Goal: Task Accomplishment & Management: Manage account settings

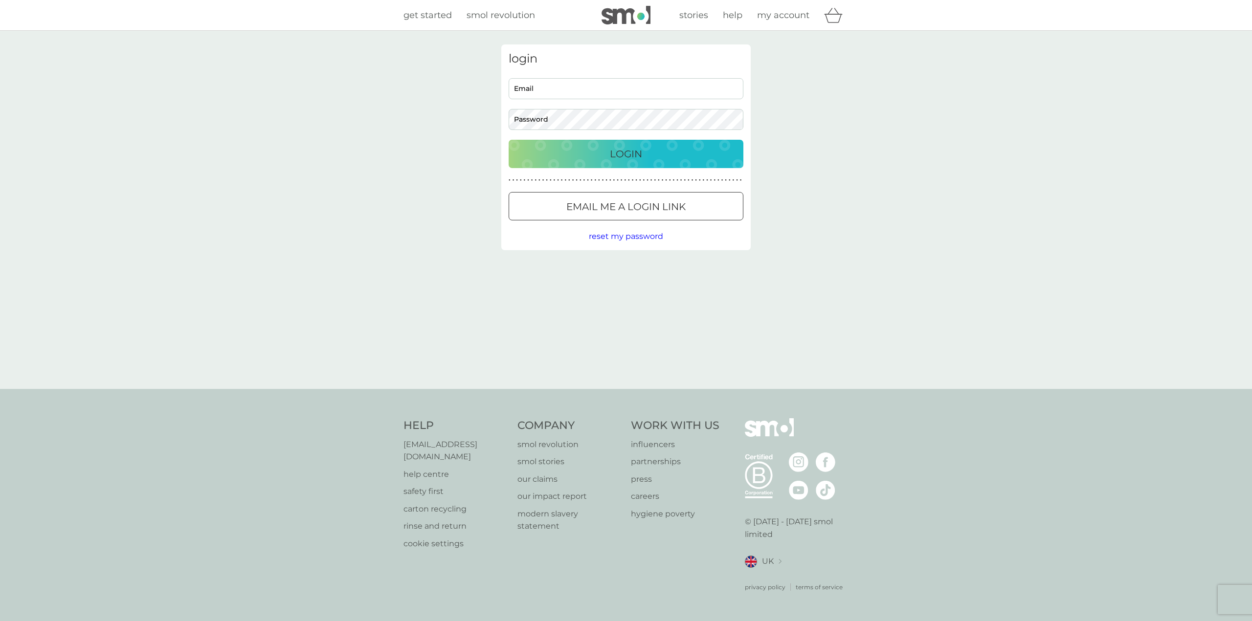
type input "woods24.marsden@gmail.com"
click at [638, 155] on p "Login" at bounding box center [626, 154] width 32 height 16
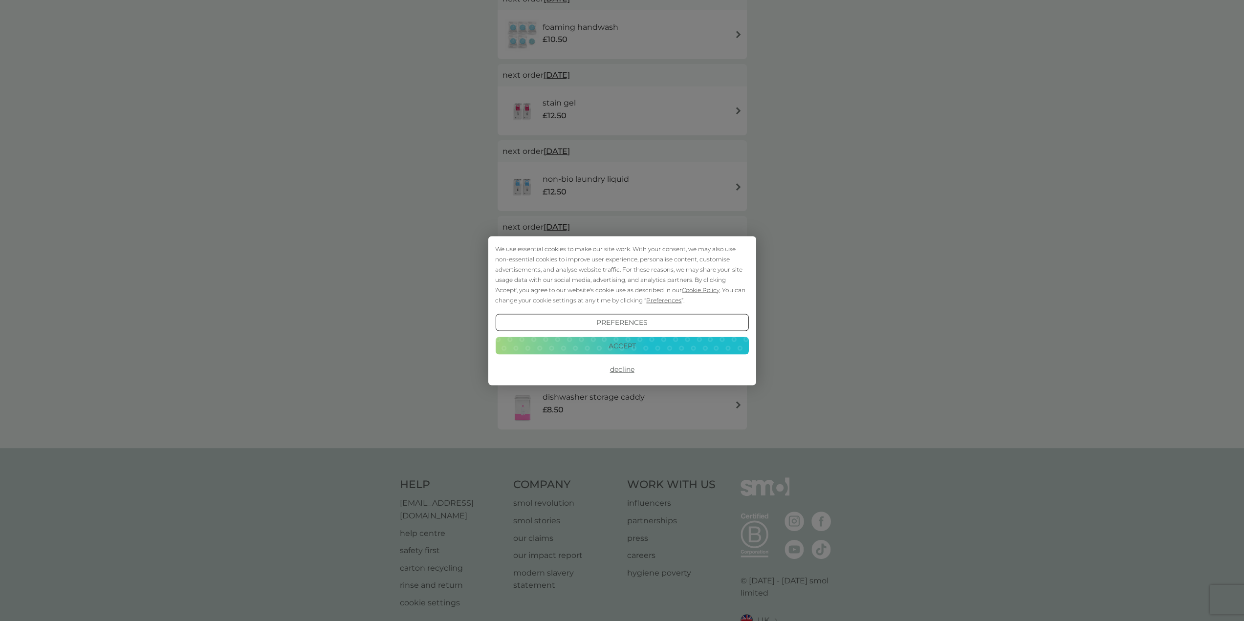
click at [616, 372] on button "Decline" at bounding box center [621, 370] width 253 height 18
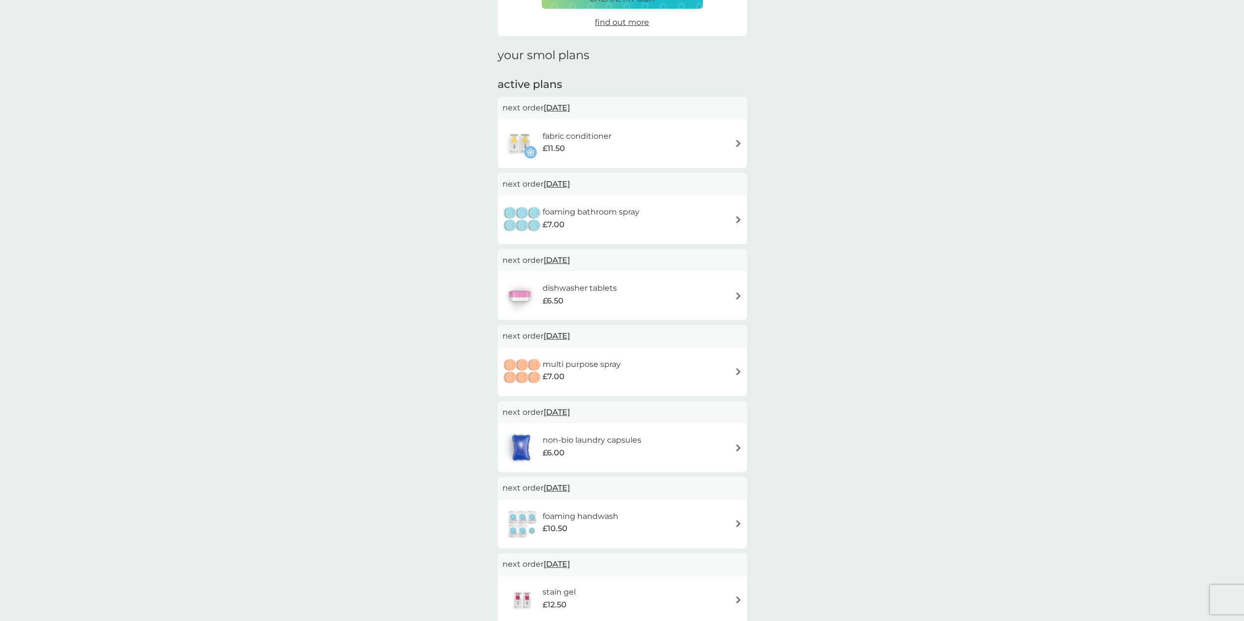
scroll to position [98, 0]
click at [739, 373] on img at bounding box center [738, 371] width 7 height 7
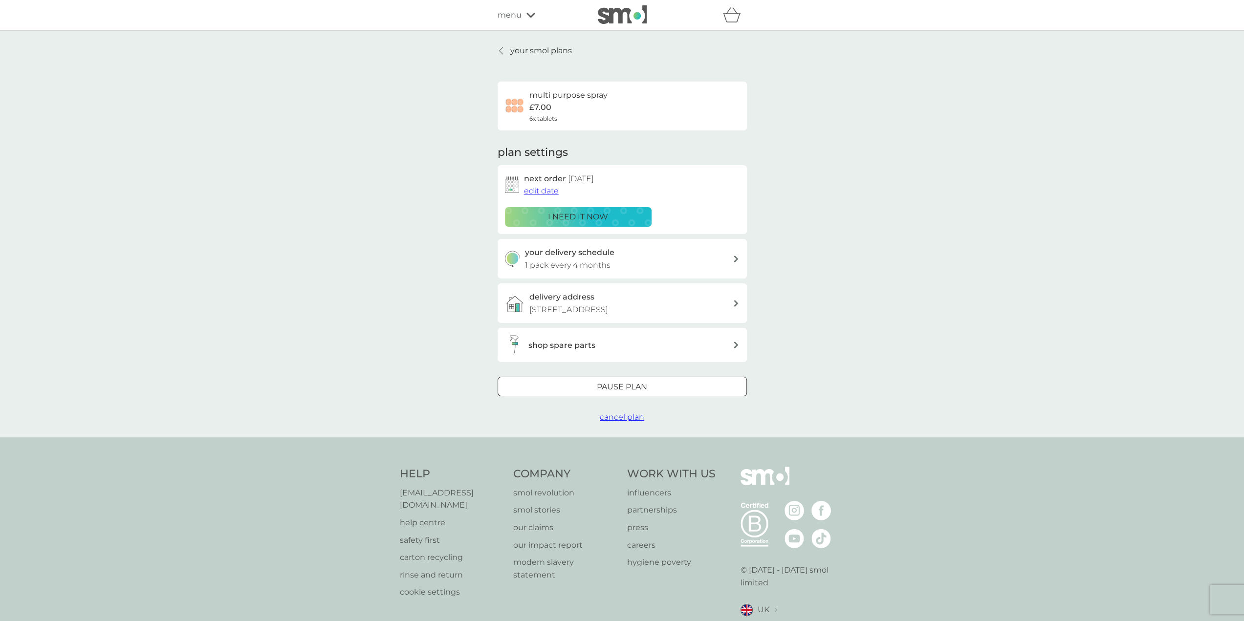
click at [737, 263] on div "your delivery schedule 1 pack every 4 months" at bounding box center [622, 259] width 249 height 40
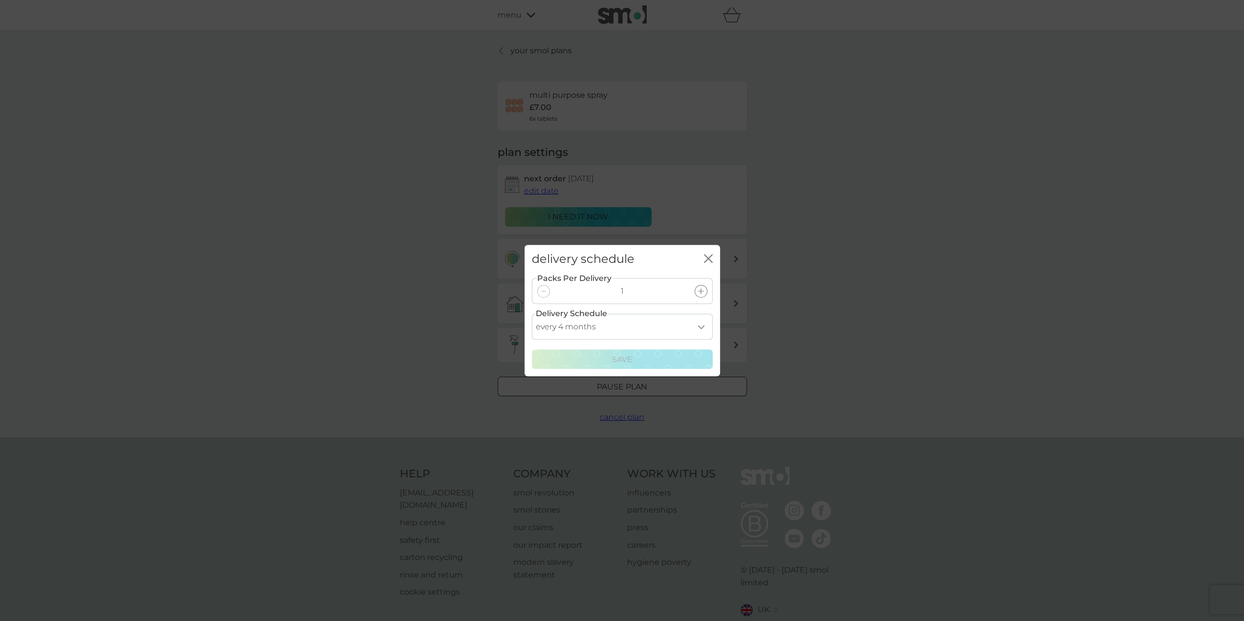
click at [702, 329] on select "every 1 month every 2 months every 3 months every 4 months every 5 months every…" at bounding box center [622, 327] width 181 height 26
select select "8"
click at [532, 314] on select "every 1 month every 2 months every 3 months every 4 months every 5 months every…" at bounding box center [622, 327] width 181 height 26
click at [621, 362] on p "Save" at bounding box center [622, 360] width 21 height 13
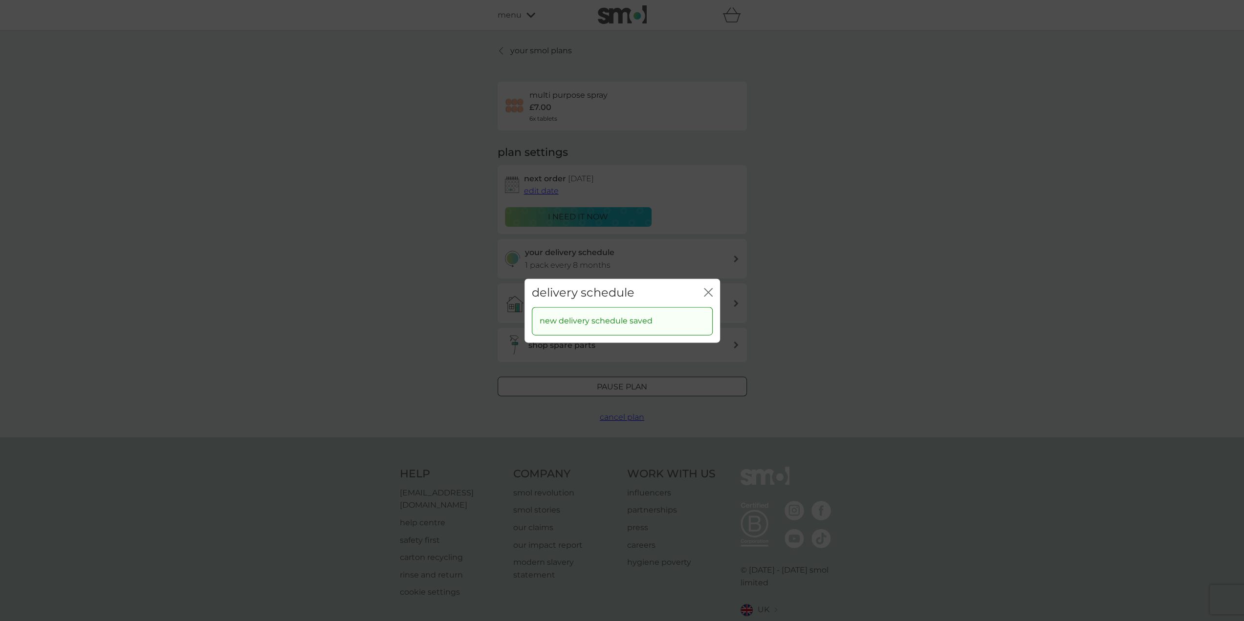
click at [710, 293] on icon "close" at bounding box center [708, 292] width 9 height 9
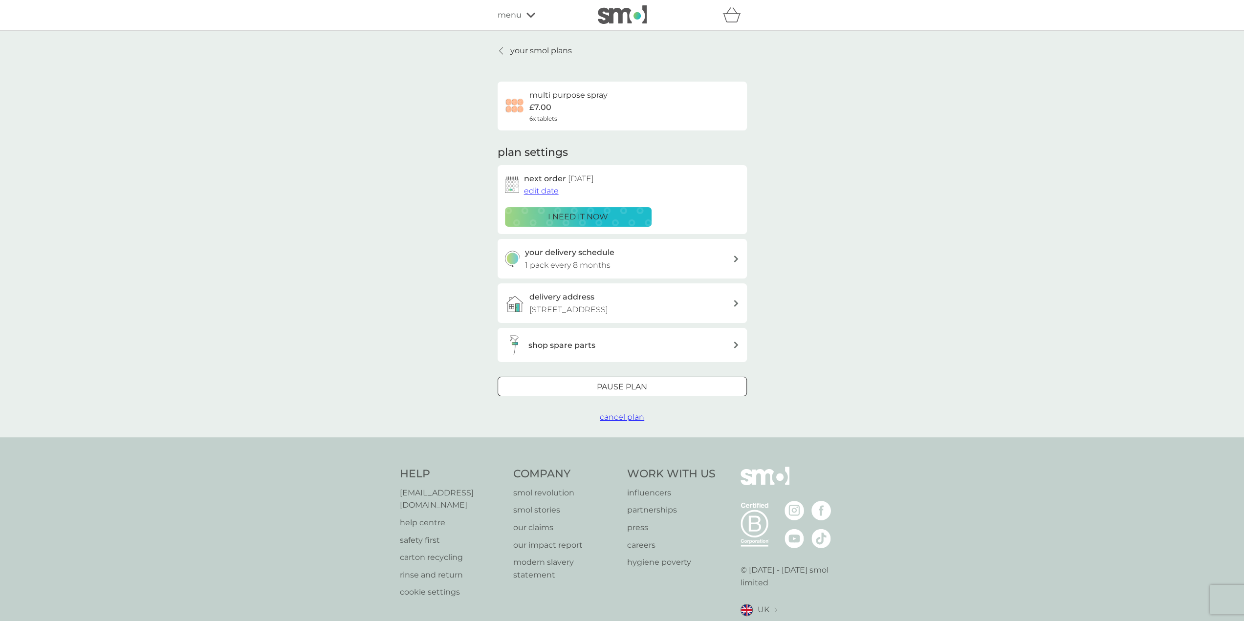
click at [525, 50] on p "your smol plans" at bounding box center [541, 50] width 62 height 13
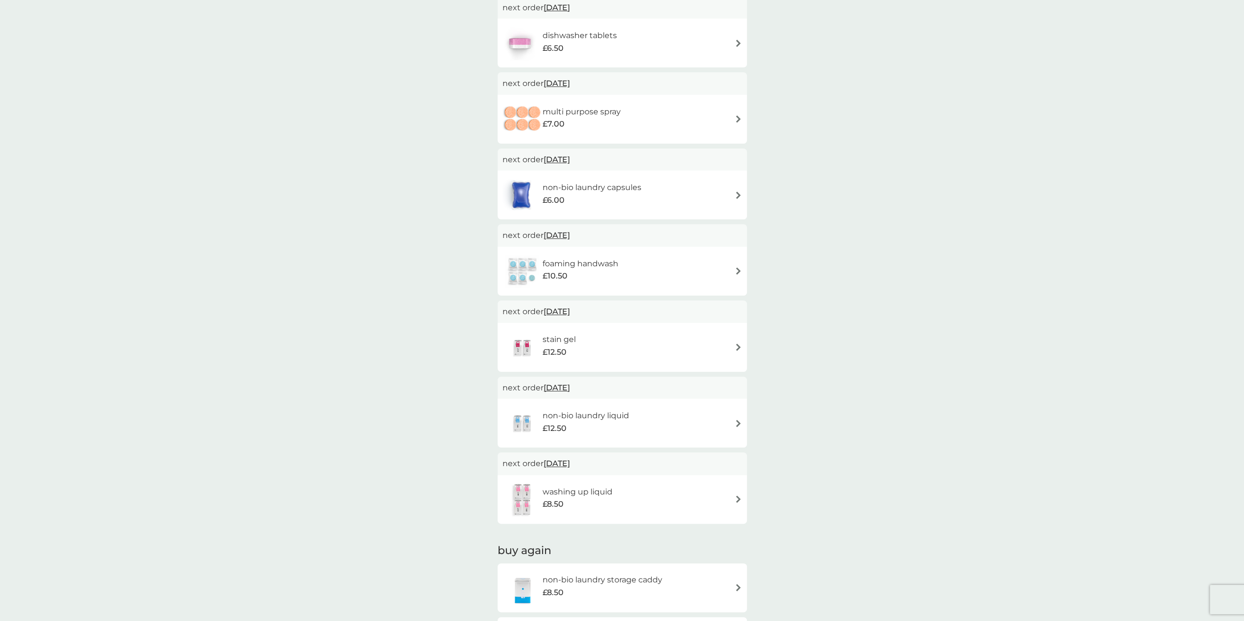
scroll to position [291, 0]
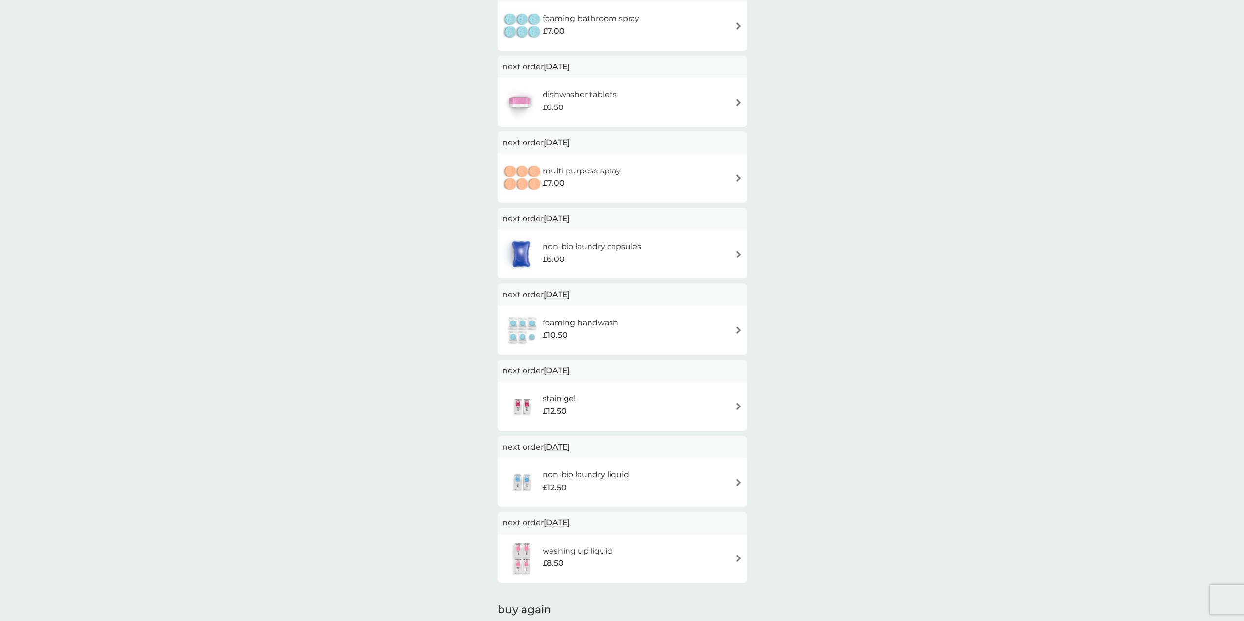
click at [570, 371] on span "23 Apr 2026" at bounding box center [557, 370] width 26 height 19
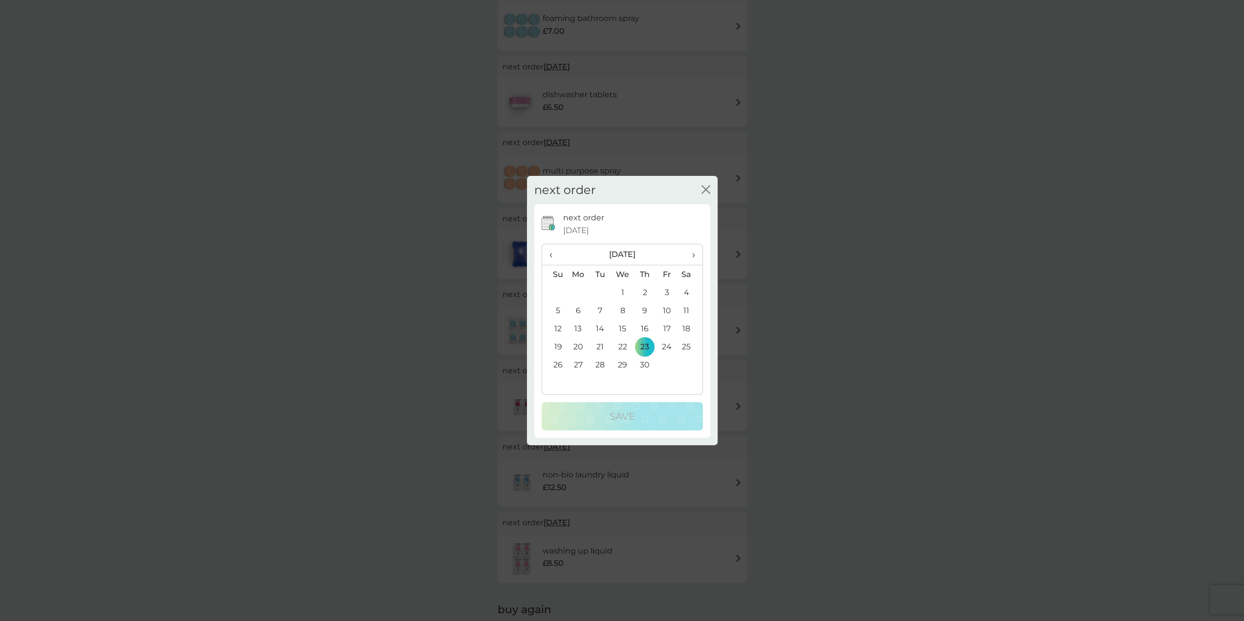
click at [551, 256] on span "‹" at bounding box center [555, 254] width 10 height 21
click at [552, 256] on span "‹" at bounding box center [555, 254] width 10 height 21
click at [707, 190] on icon "close" at bounding box center [706, 189] width 9 height 9
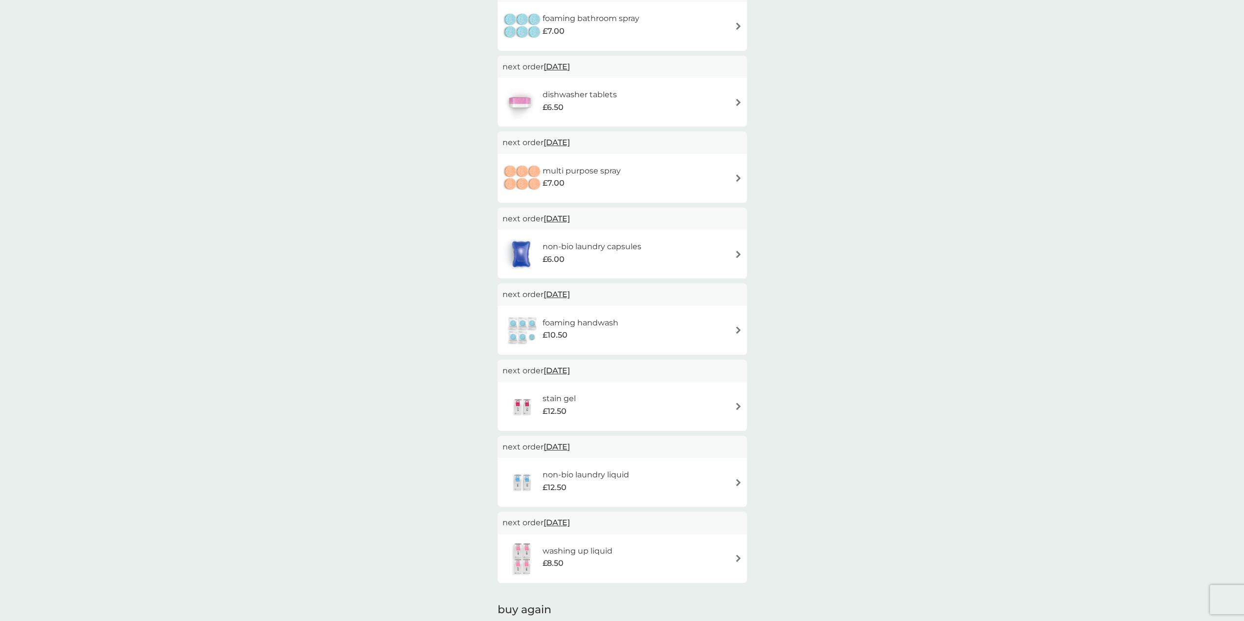
click at [562, 371] on span "23 Apr 2026" at bounding box center [557, 370] width 26 height 19
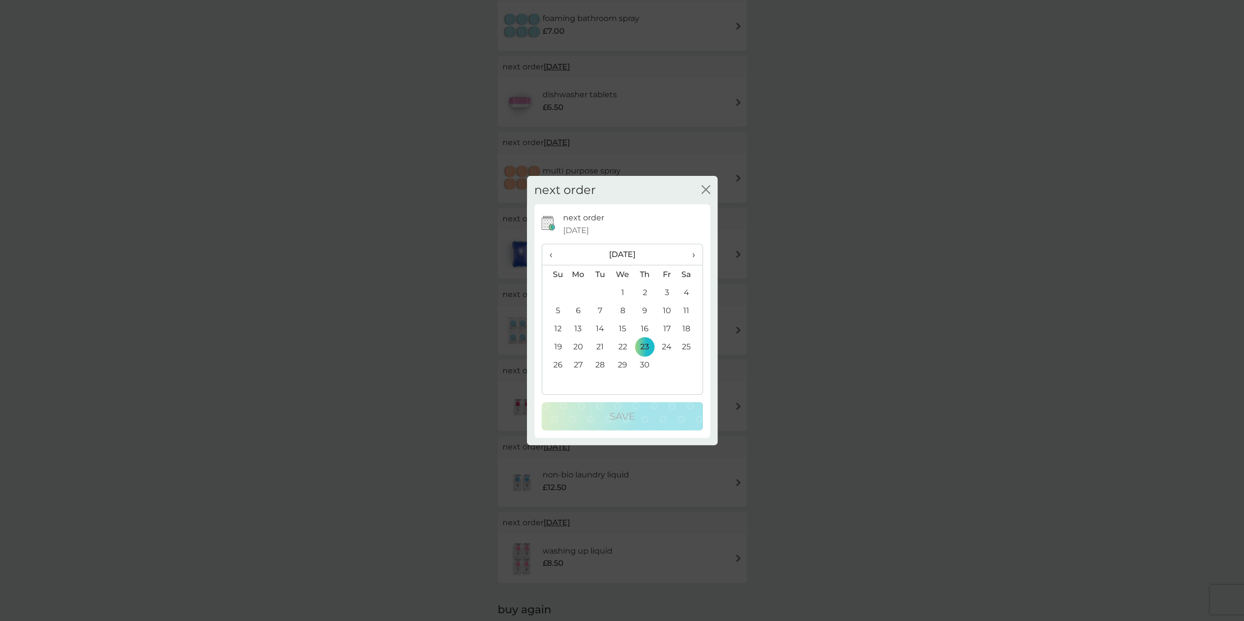
click at [551, 255] on span "‹" at bounding box center [555, 254] width 10 height 21
click at [552, 255] on span "‹" at bounding box center [555, 254] width 10 height 21
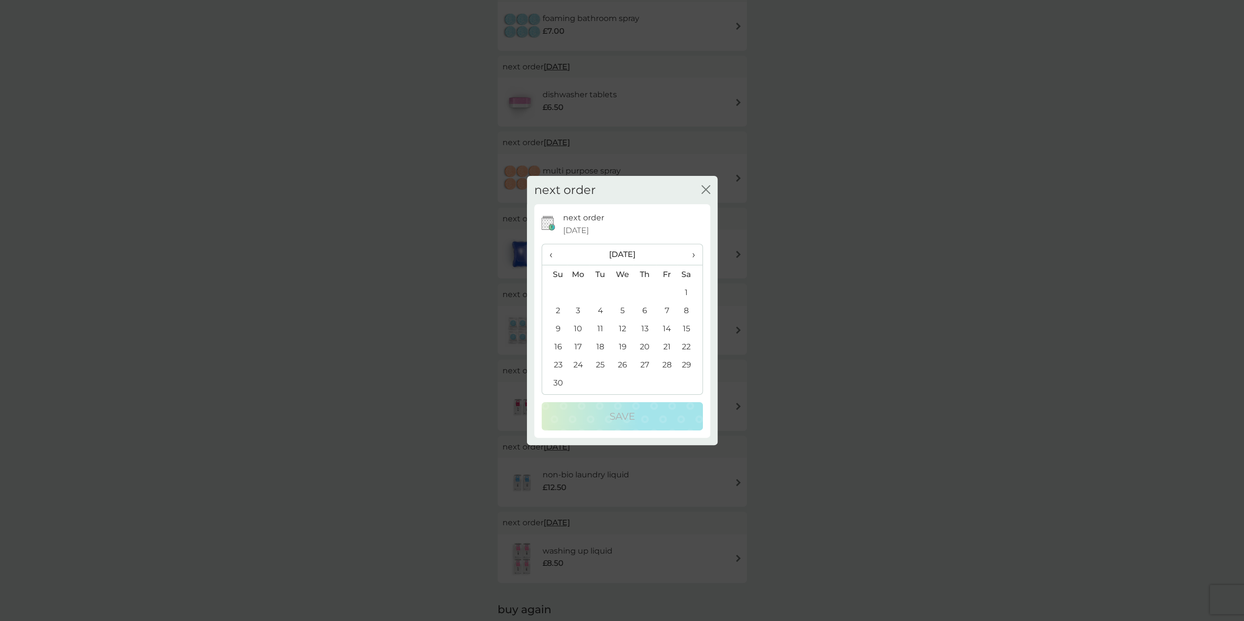
click at [552, 255] on span "‹" at bounding box center [555, 254] width 10 height 21
click at [553, 255] on span "‹" at bounding box center [555, 254] width 10 height 21
click at [693, 256] on span "›" at bounding box center [690, 254] width 10 height 21
click at [558, 346] on td "19" at bounding box center [554, 347] width 25 height 18
drag, startPoint x: 557, startPoint y: 326, endPoint x: 586, endPoint y: 328, distance: 28.9
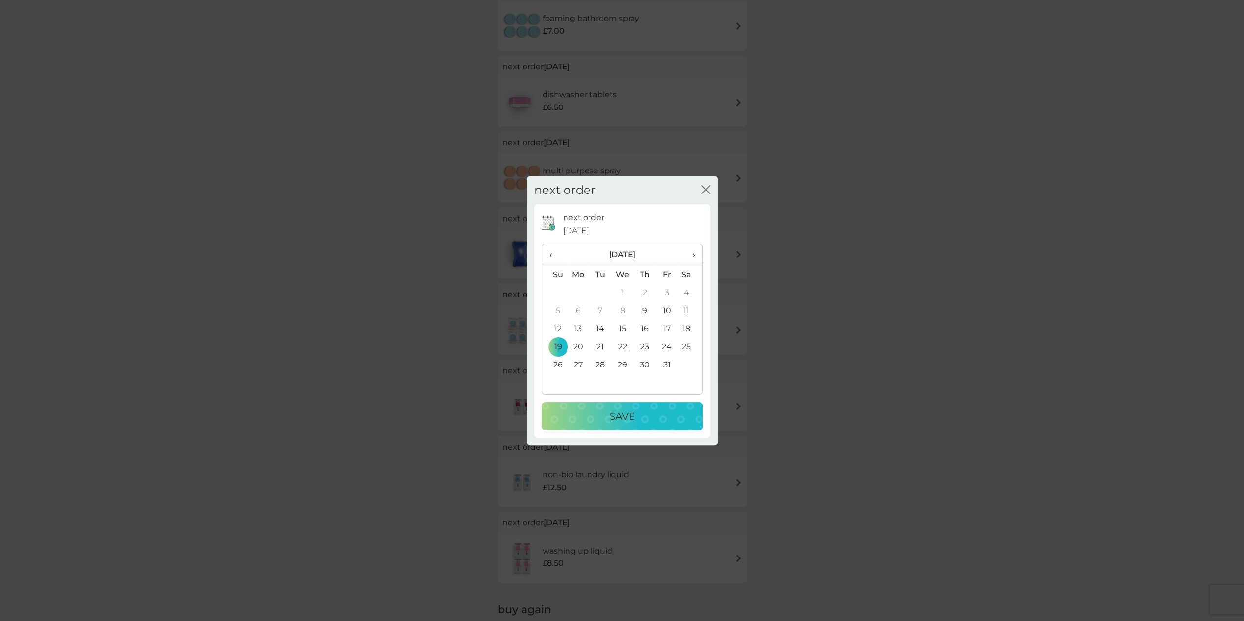
click at [557, 326] on td "12" at bounding box center [554, 329] width 25 height 18
click at [628, 415] on p "Save" at bounding box center [622, 417] width 25 height 16
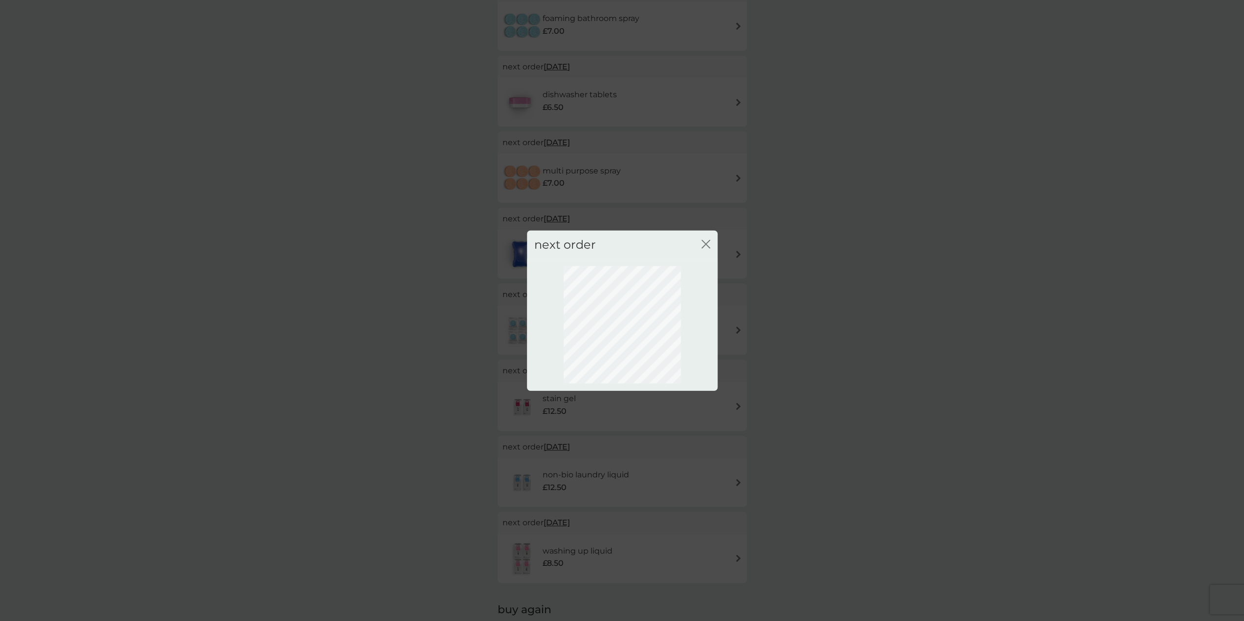
scroll to position [0, 0]
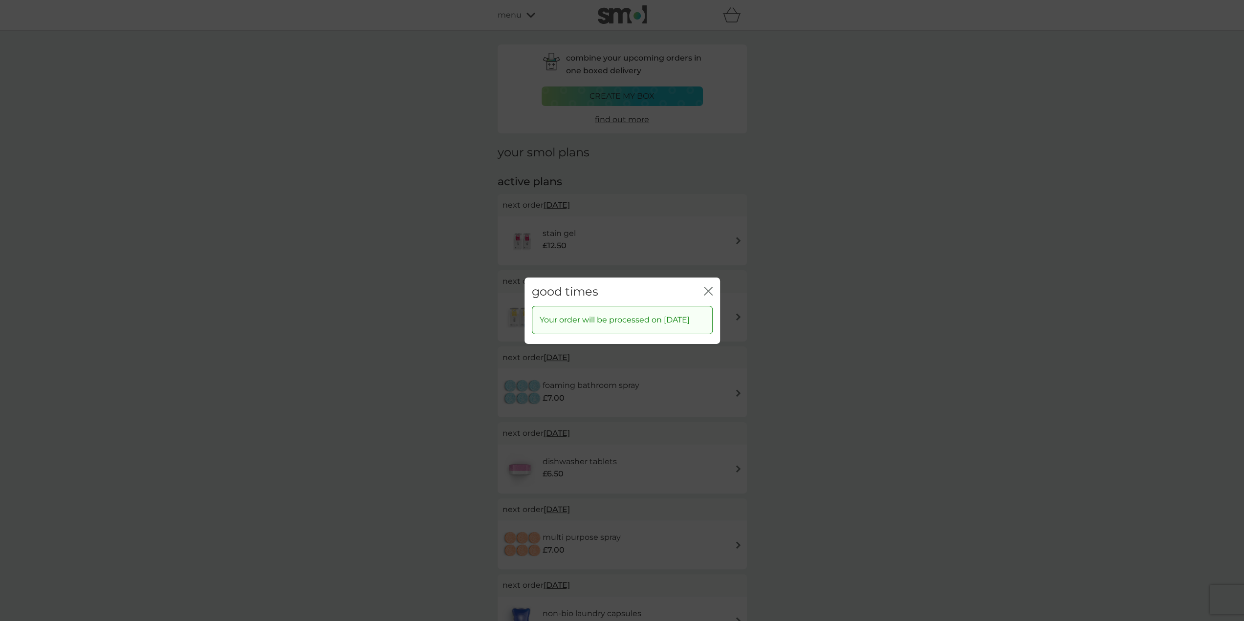
click at [709, 287] on icon "close" at bounding box center [708, 291] width 9 height 9
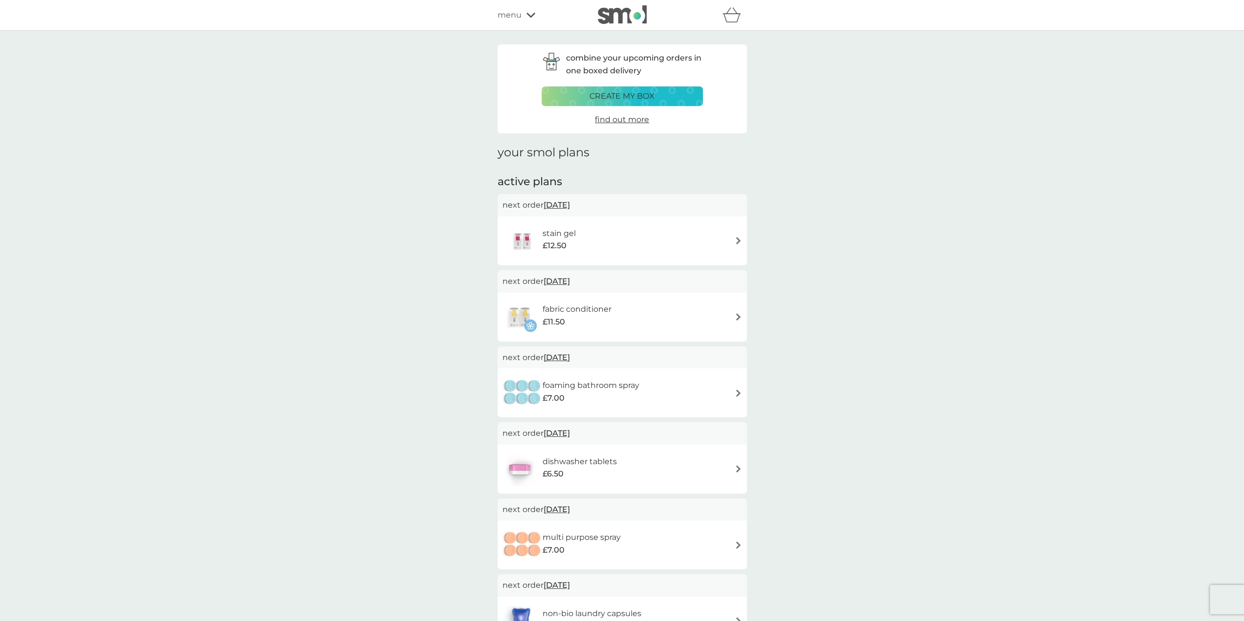
click at [570, 434] on span "[DATE]" at bounding box center [557, 433] width 26 height 19
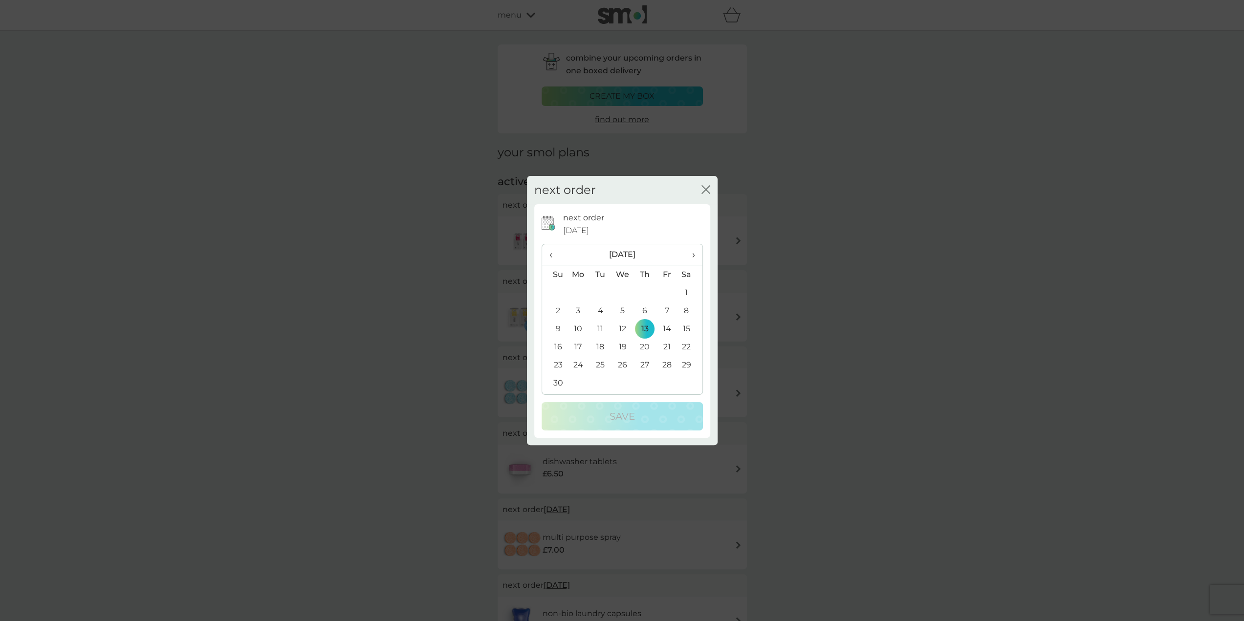
click at [703, 190] on icon "close" at bounding box center [706, 189] width 9 height 9
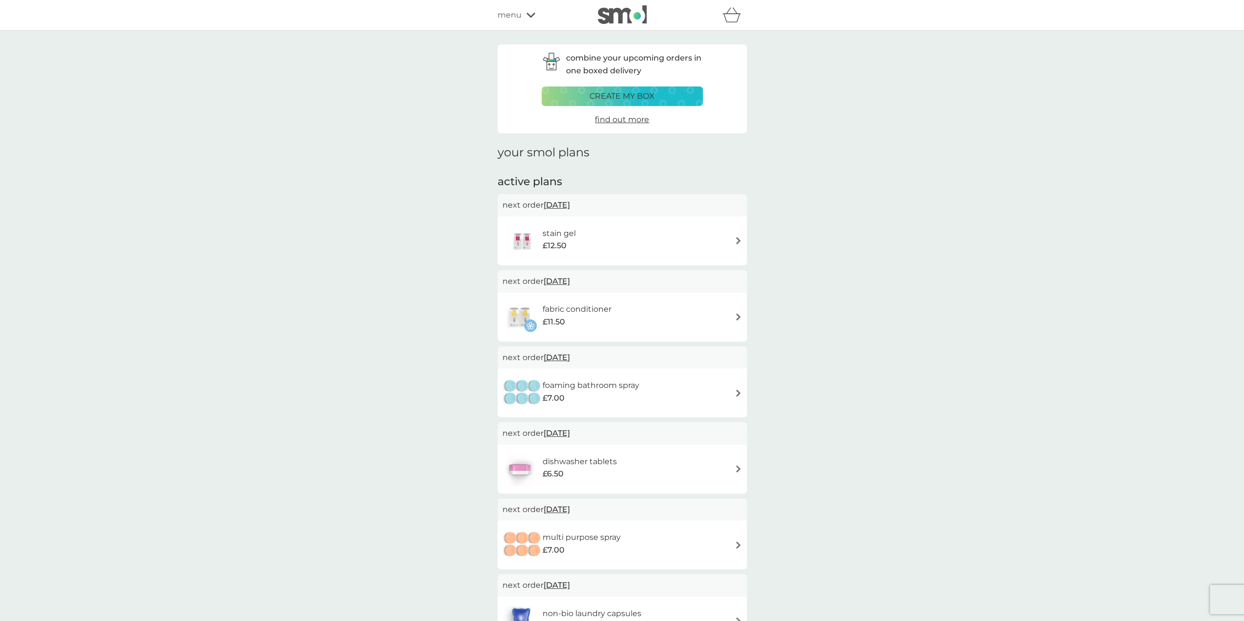
click at [611, 95] on p "create my box" at bounding box center [622, 96] width 65 height 13
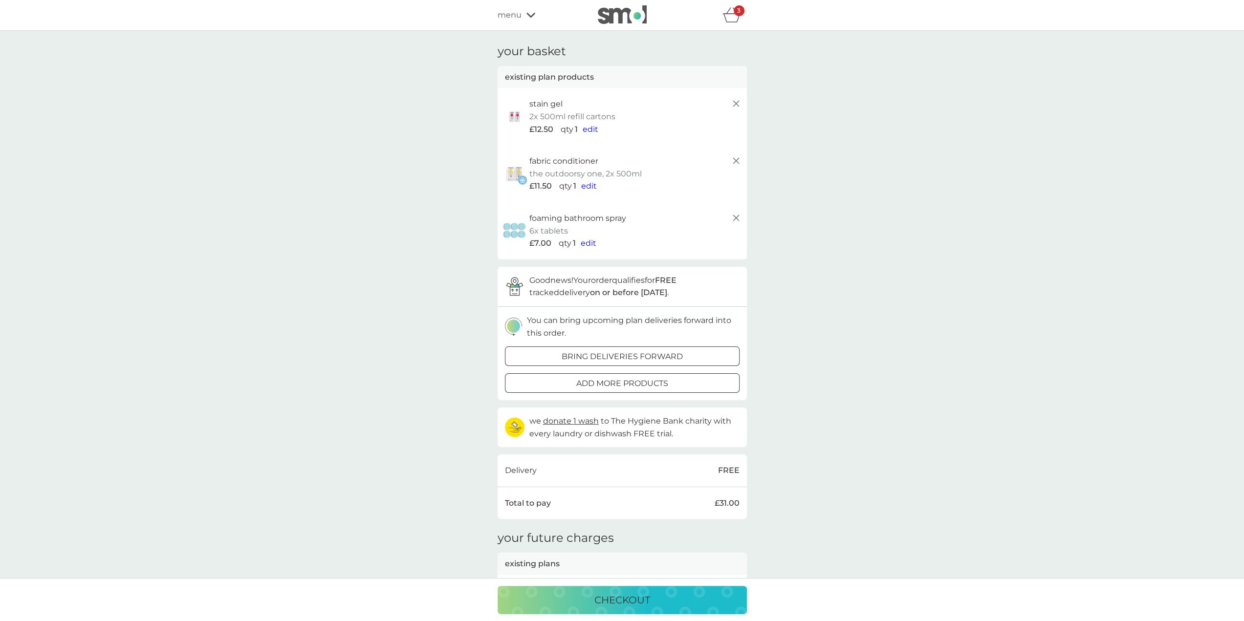
click at [738, 102] on icon at bounding box center [737, 104] width 12 height 12
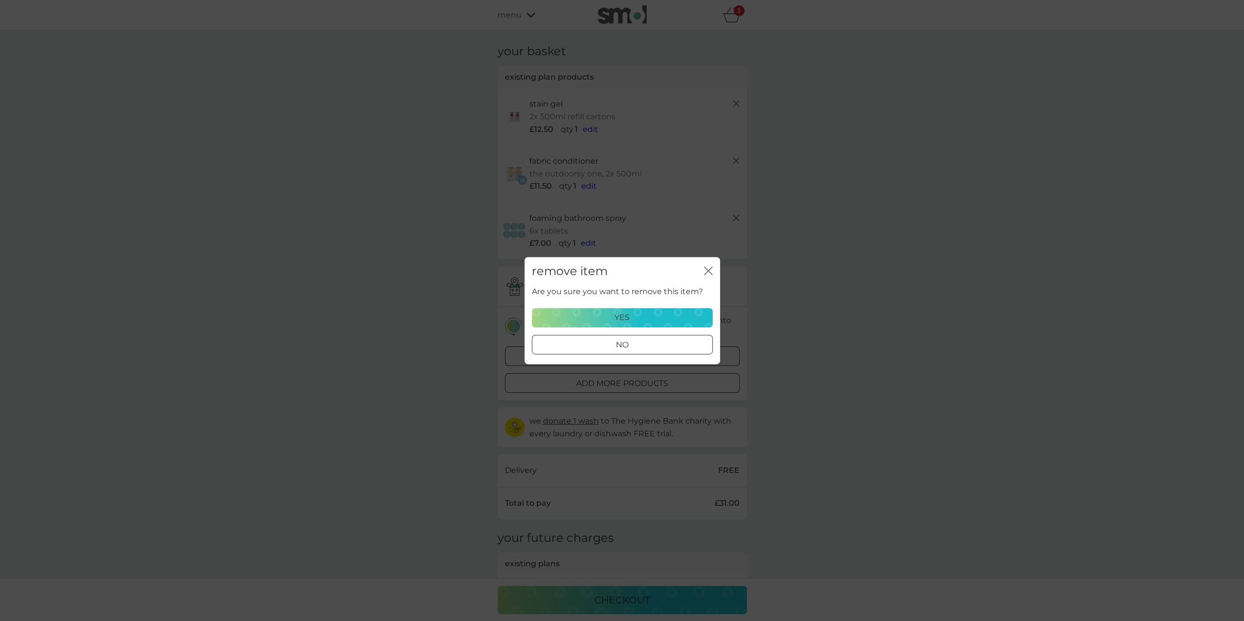
click at [643, 322] on div "yes" at bounding box center [622, 317] width 168 height 13
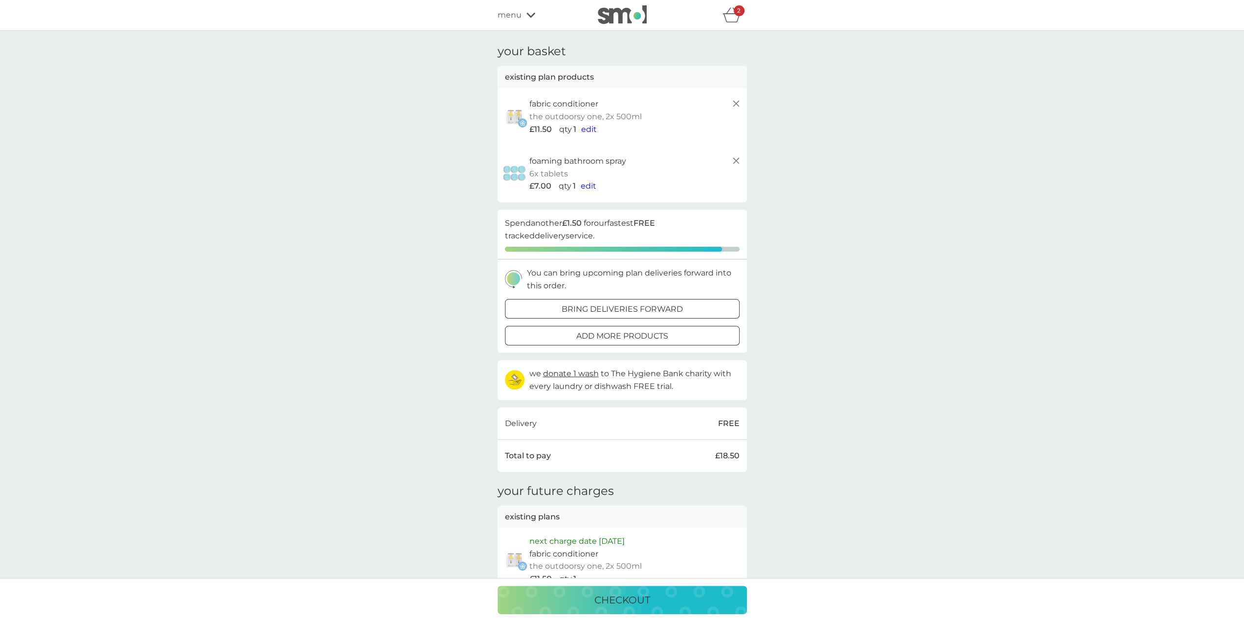
click at [734, 103] on icon at bounding box center [737, 104] width 12 height 12
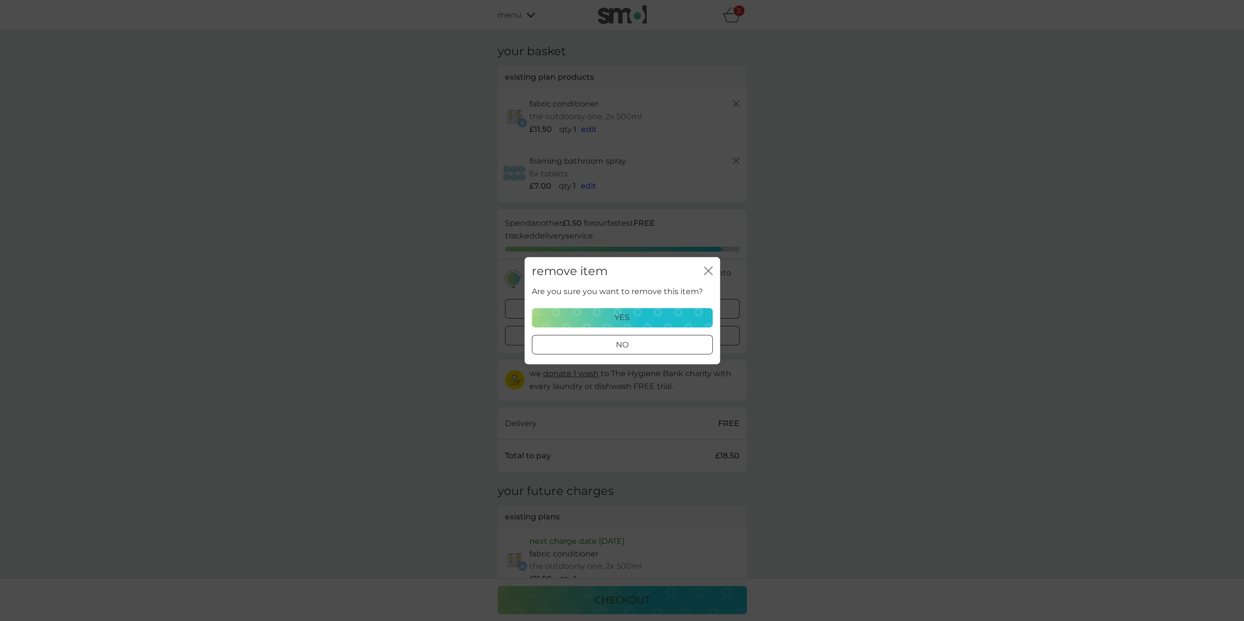
click at [652, 316] on div "yes" at bounding box center [622, 317] width 168 height 13
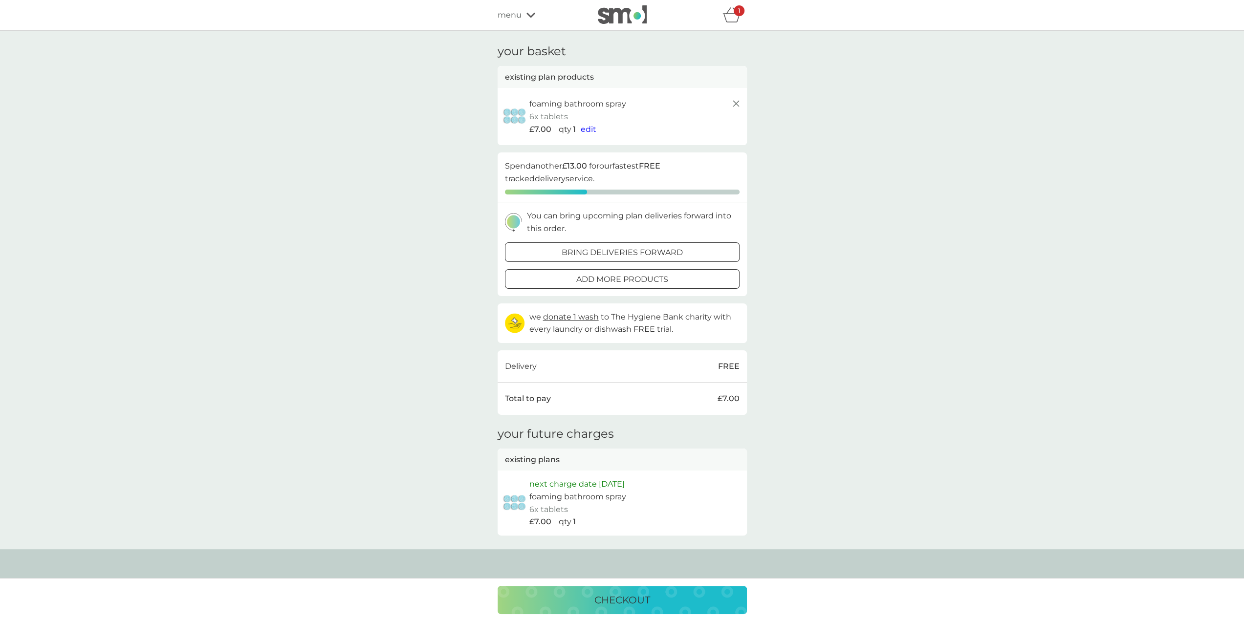
click at [736, 102] on icon at bounding box center [737, 104] width 12 height 12
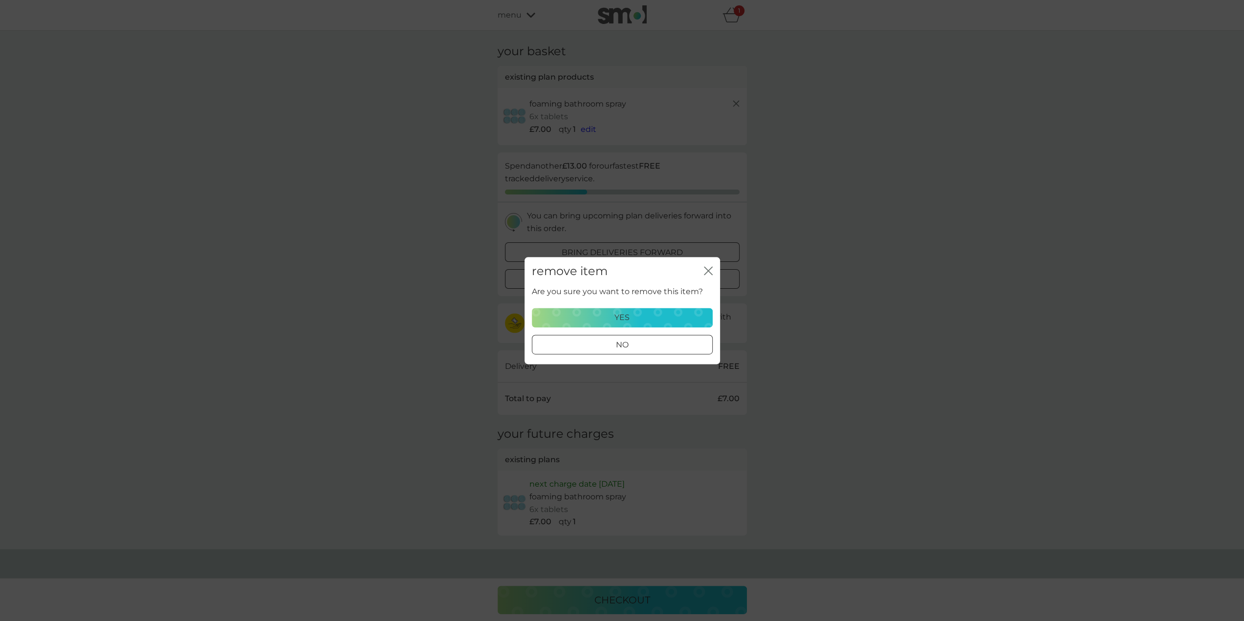
click at [632, 318] on div "yes" at bounding box center [622, 317] width 168 height 13
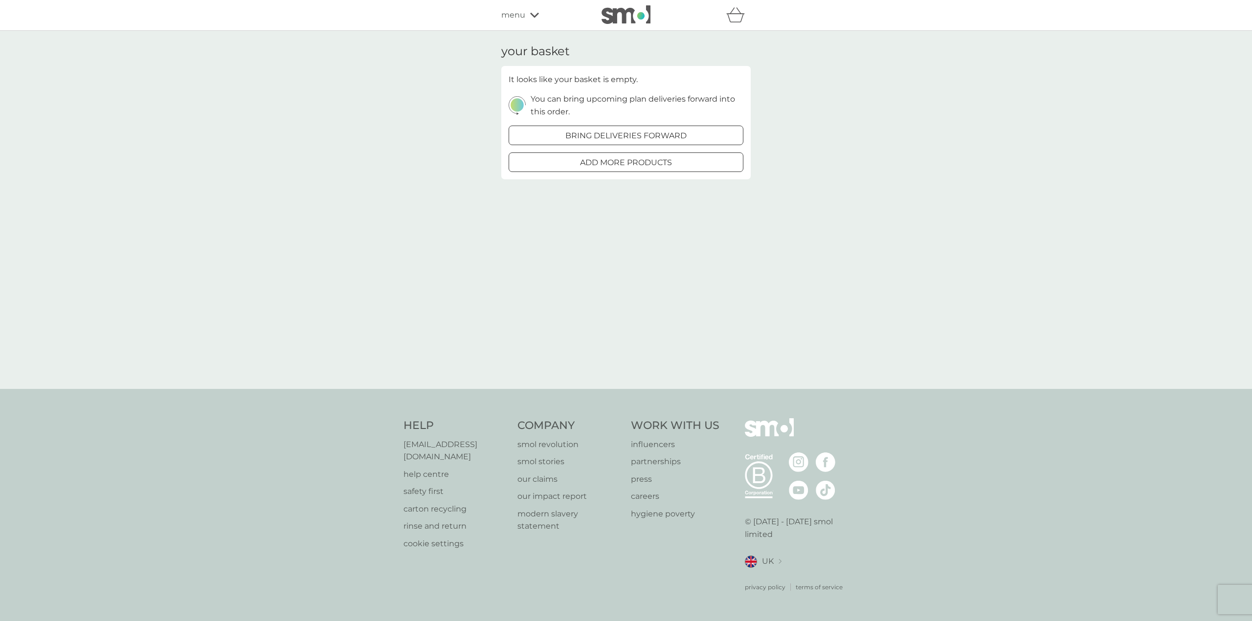
click at [630, 135] on div at bounding box center [625, 136] width 35 height 10
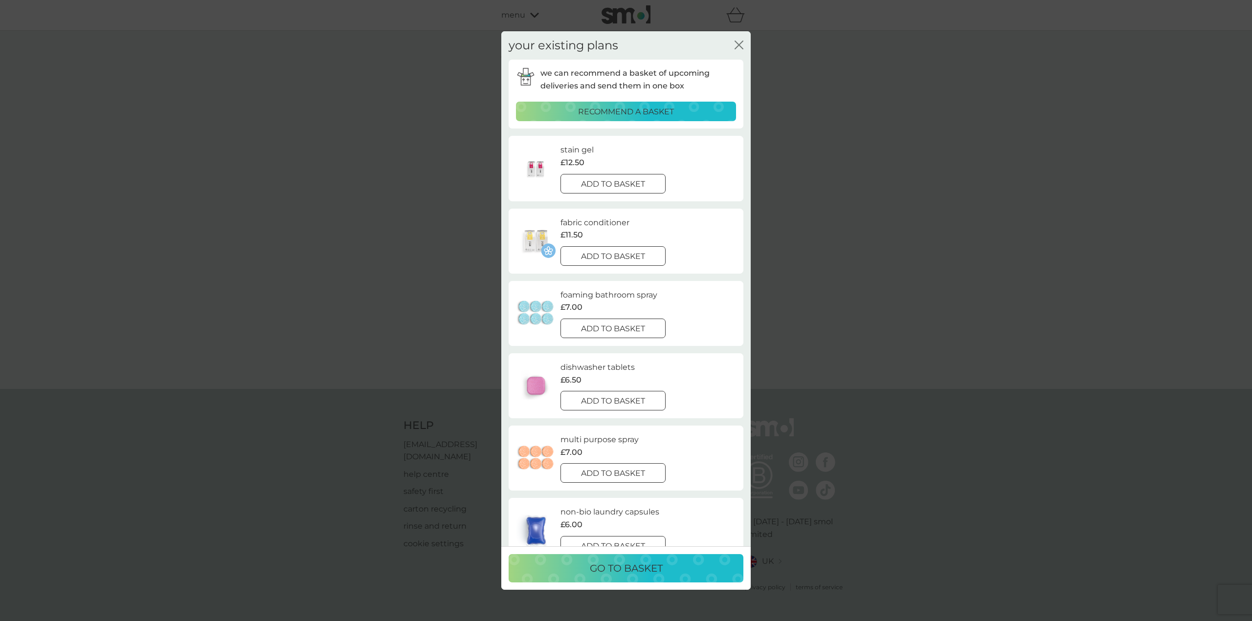
drag, startPoint x: 605, startPoint y: 183, endPoint x: 619, endPoint y: 180, distance: 14.6
click at [604, 183] on div at bounding box center [601, 183] width 6 height 6
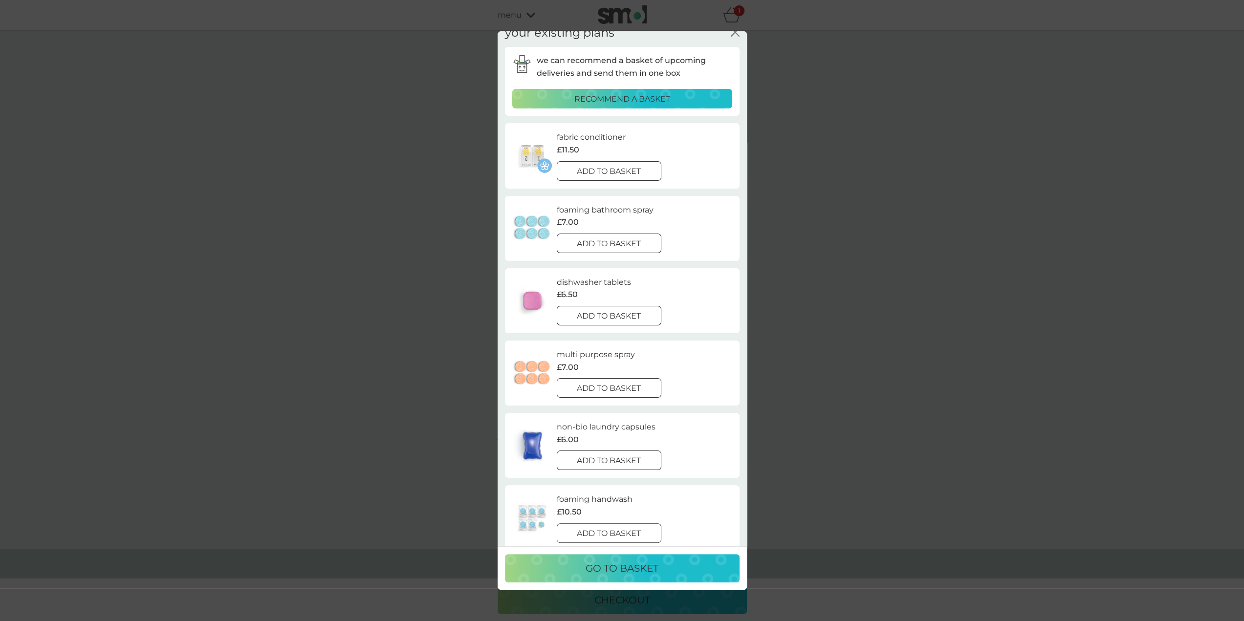
scroll to position [49, 0]
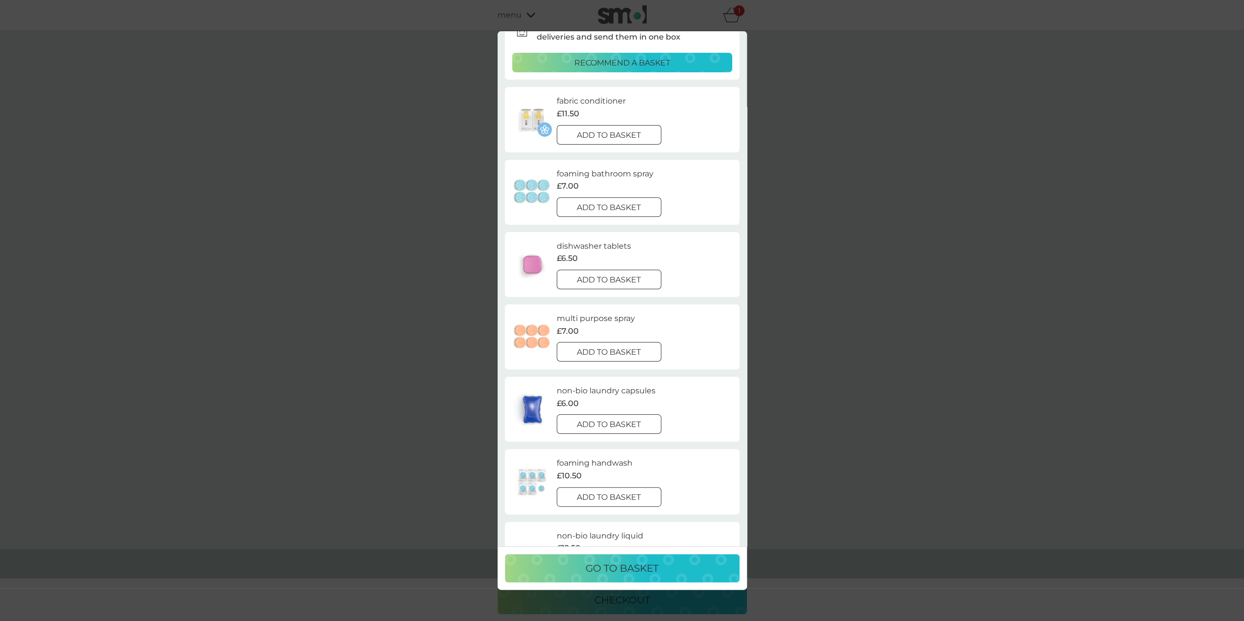
click at [598, 278] on div at bounding box center [609, 280] width 35 height 10
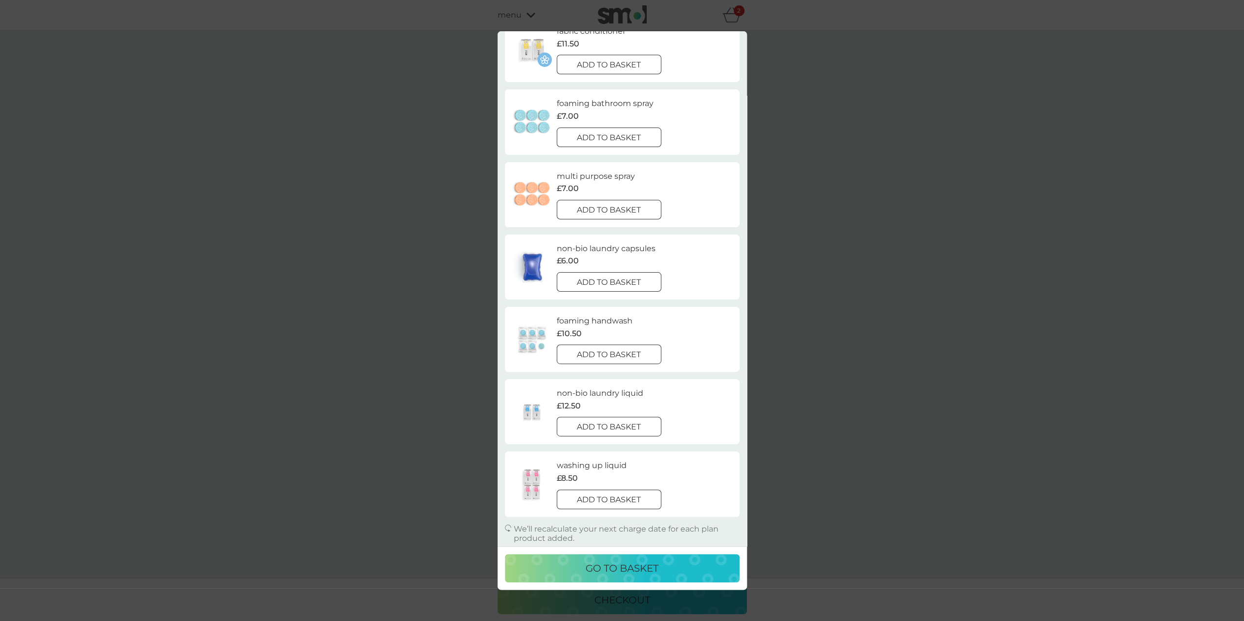
scroll to position [185, 0]
click at [597, 279] on div at bounding box center [609, 281] width 35 height 10
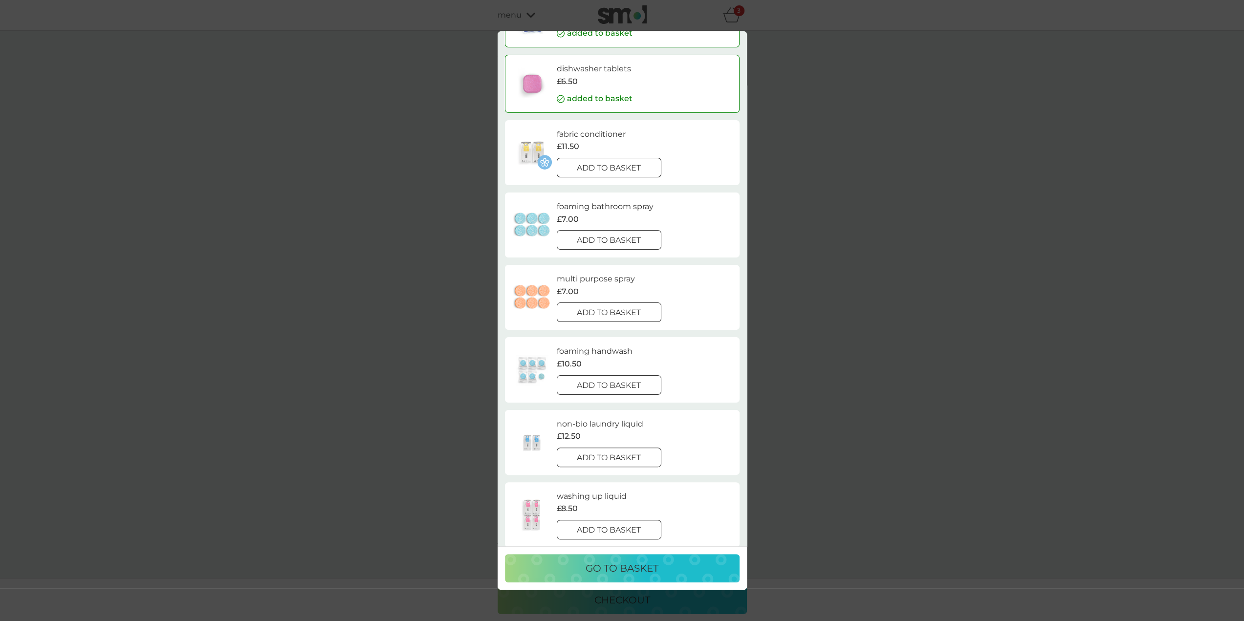
scroll to position [86, 0]
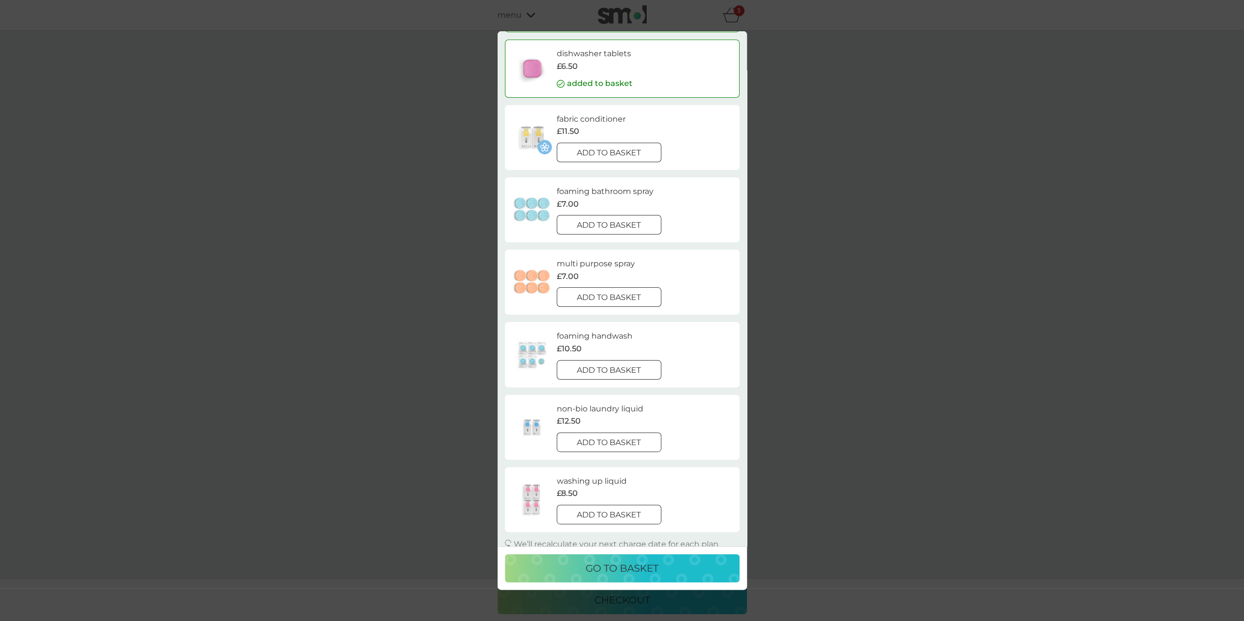
drag, startPoint x: 607, startPoint y: 369, endPoint x: 657, endPoint y: 365, distance: 50.0
click at [607, 369] on div at bounding box center [609, 370] width 35 height 10
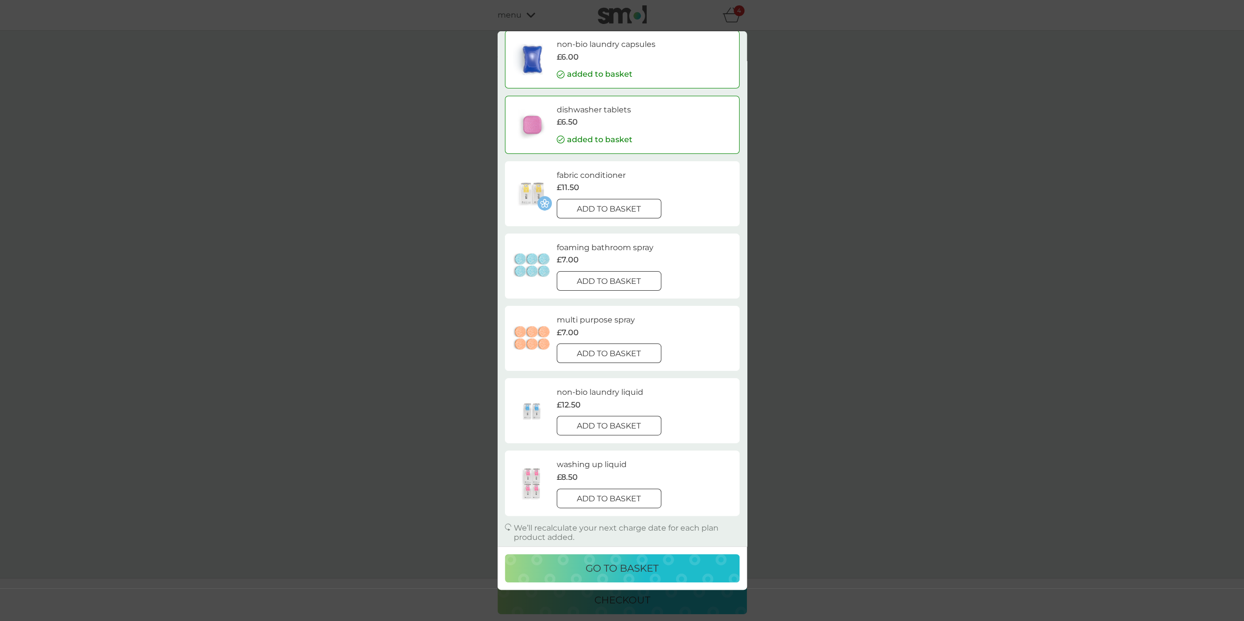
scroll to position [46, 0]
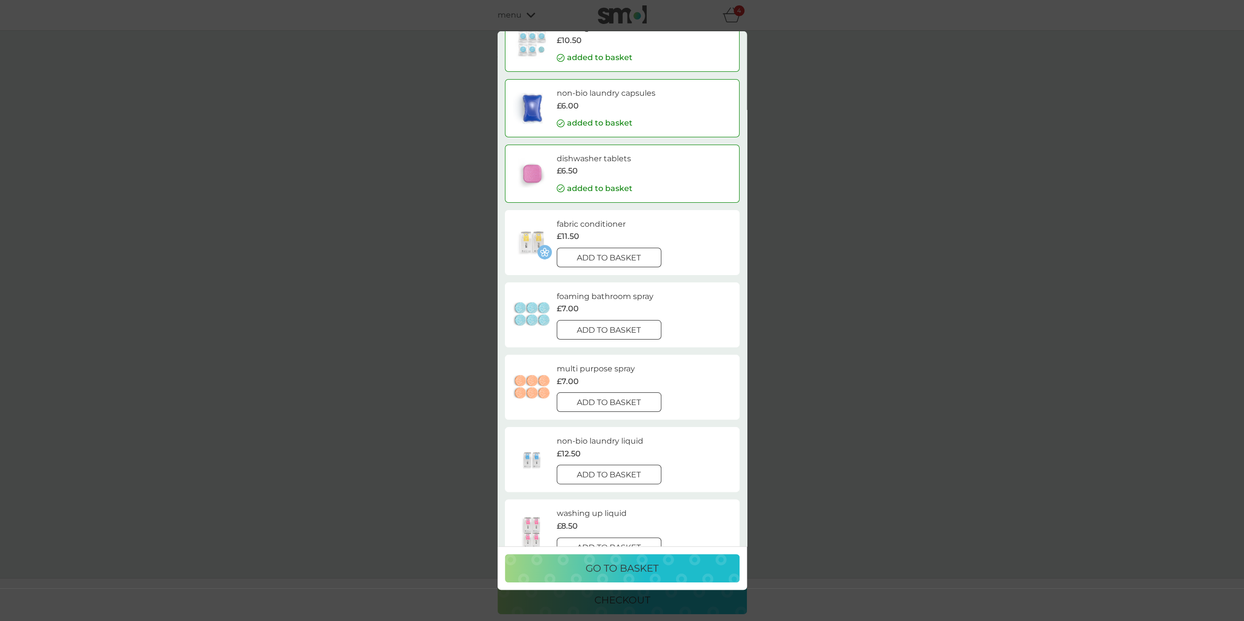
click at [578, 253] on p "add to basket" at bounding box center [609, 258] width 64 height 13
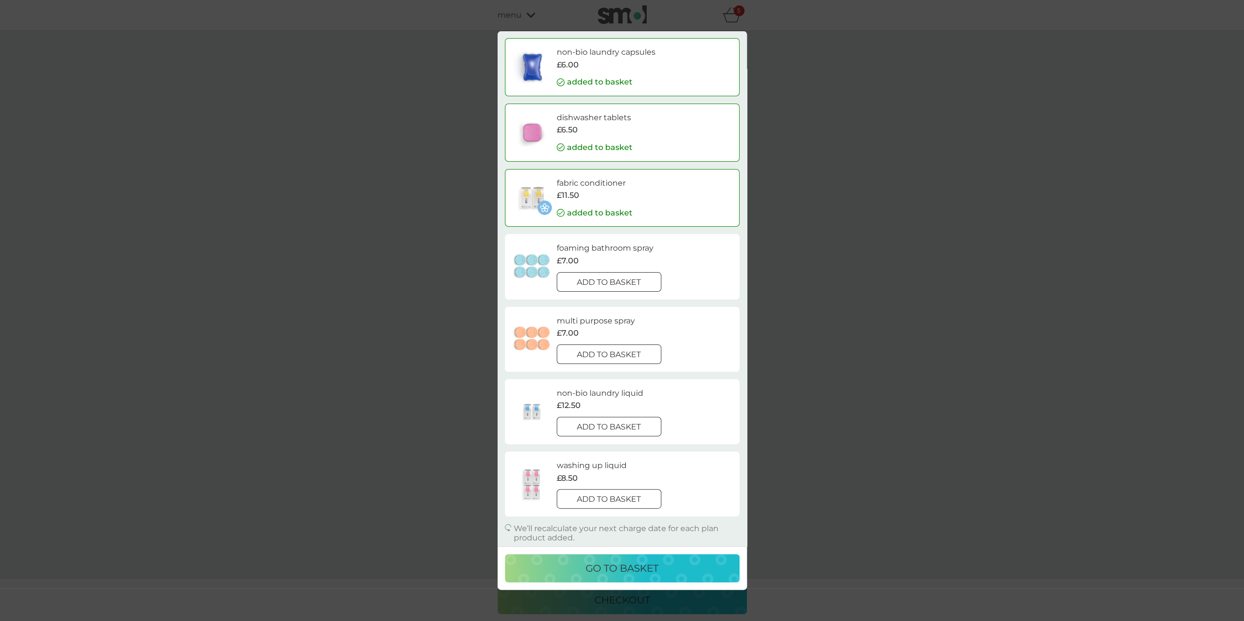
scroll to position [88, 0]
click at [624, 569] on p "go to basket" at bounding box center [622, 569] width 73 height 16
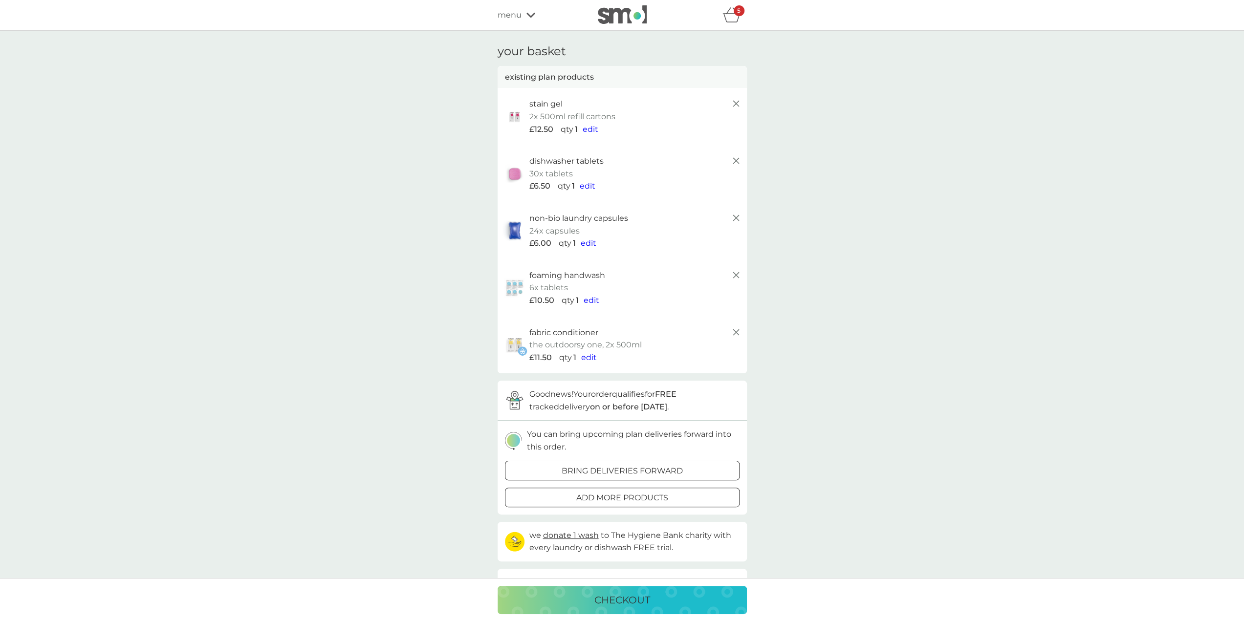
click at [590, 188] on span "edit" at bounding box center [588, 185] width 16 height 9
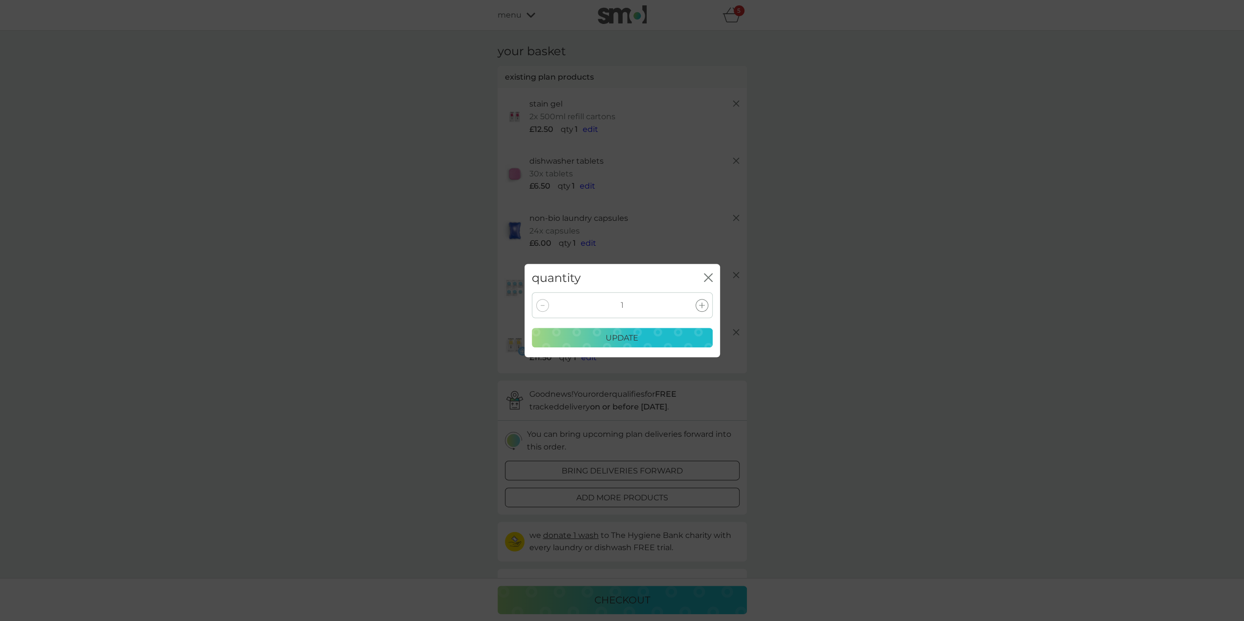
click at [703, 308] on icon at bounding box center [702, 306] width 6 height 6
click at [612, 338] on p "update" at bounding box center [622, 338] width 33 height 13
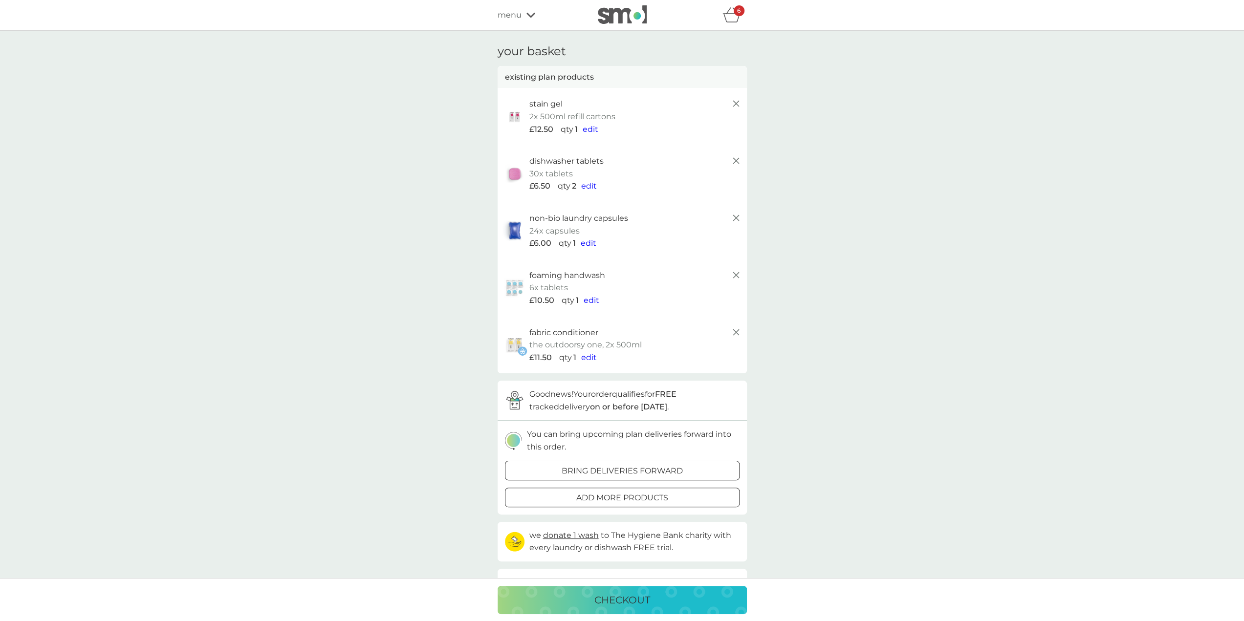
click at [590, 244] on span "edit" at bounding box center [589, 243] width 16 height 9
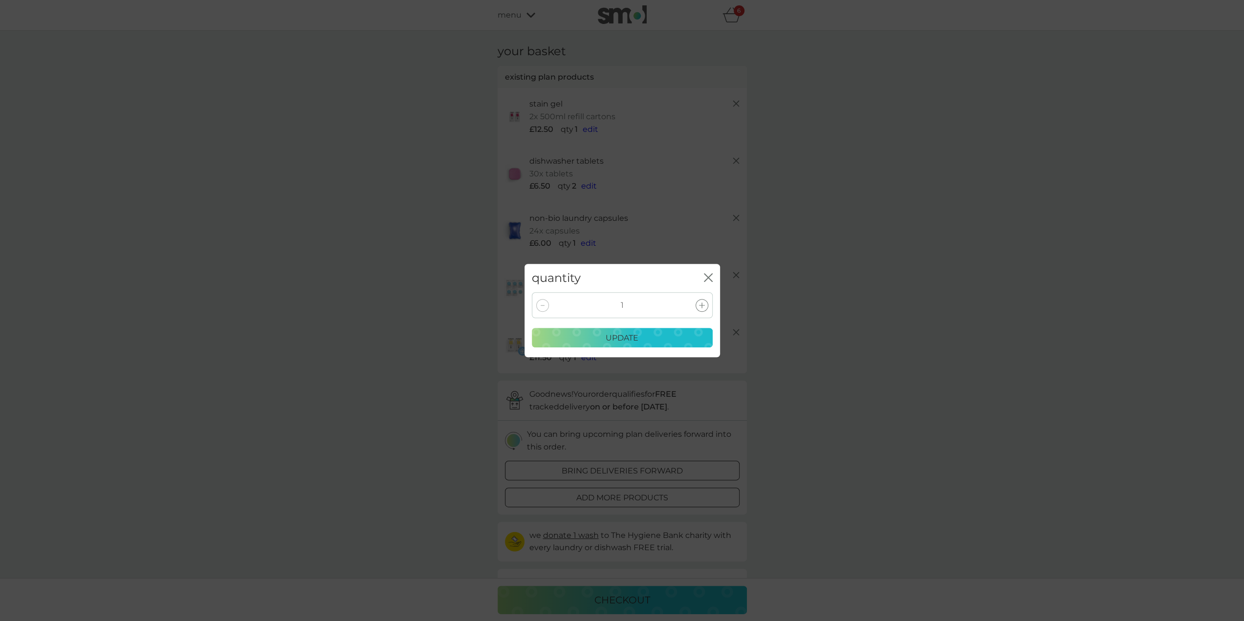
drag, startPoint x: 699, startPoint y: 307, endPoint x: 678, endPoint y: 312, distance: 21.6
click at [700, 307] on icon at bounding box center [702, 306] width 6 height 6
click at [619, 340] on p "update" at bounding box center [622, 338] width 33 height 13
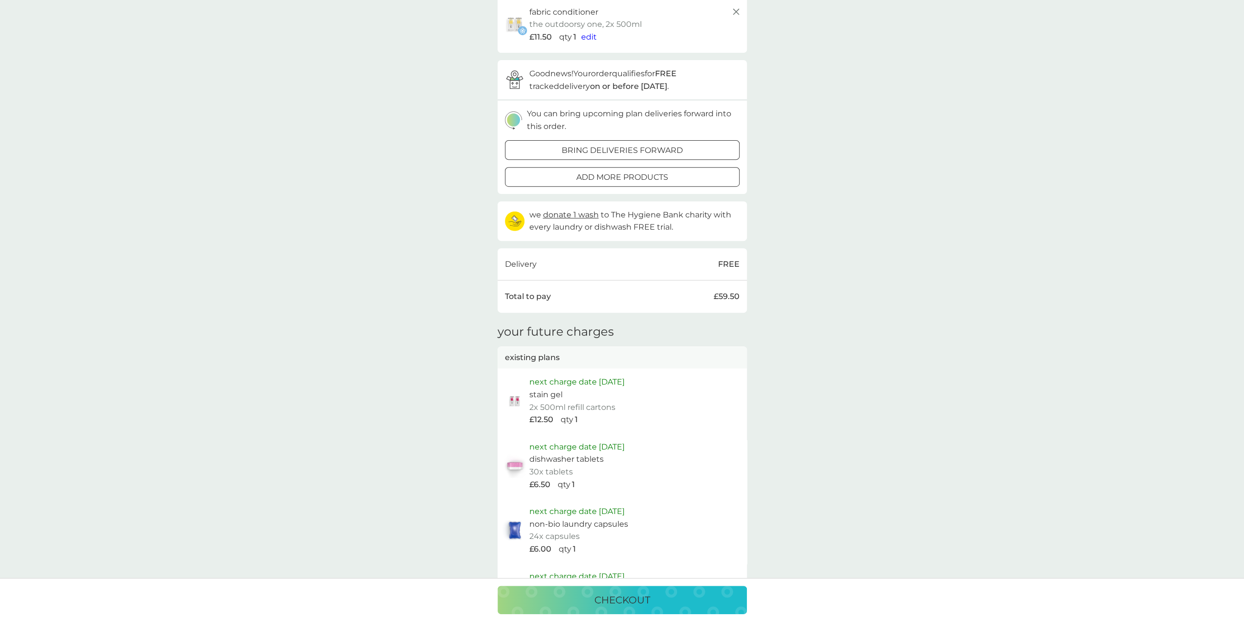
scroll to position [342, 0]
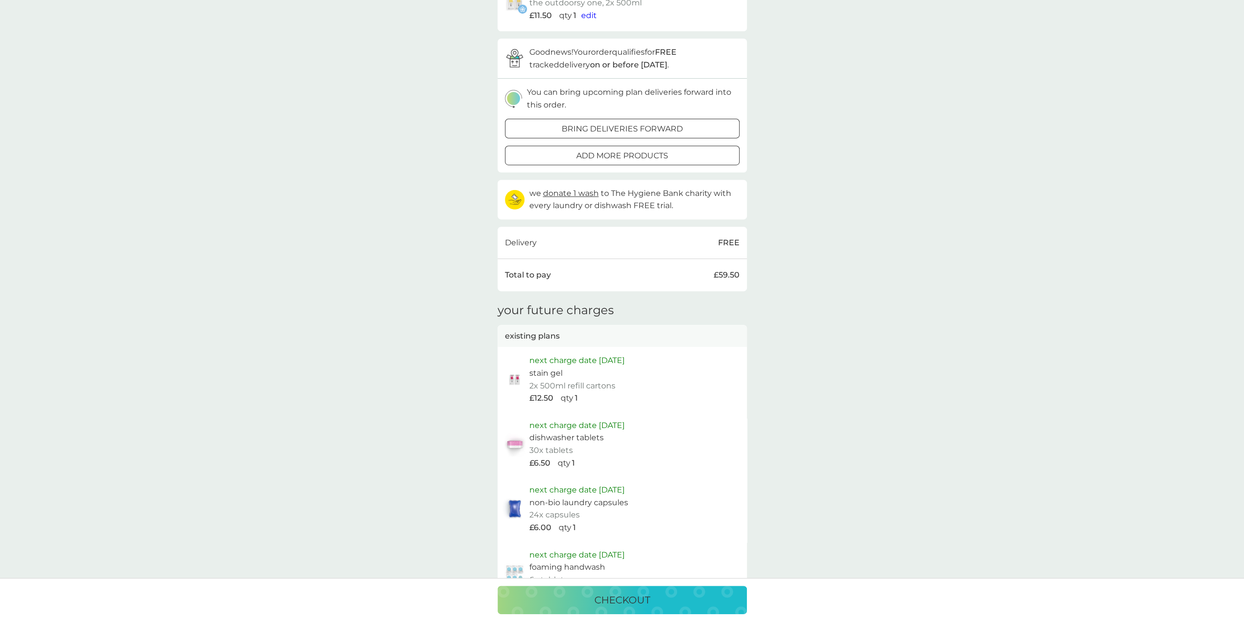
drag, startPoint x: 607, startPoint y: 602, endPoint x: 640, endPoint y: 594, distance: 33.3
click at [608, 602] on p "checkout" at bounding box center [623, 601] width 56 height 16
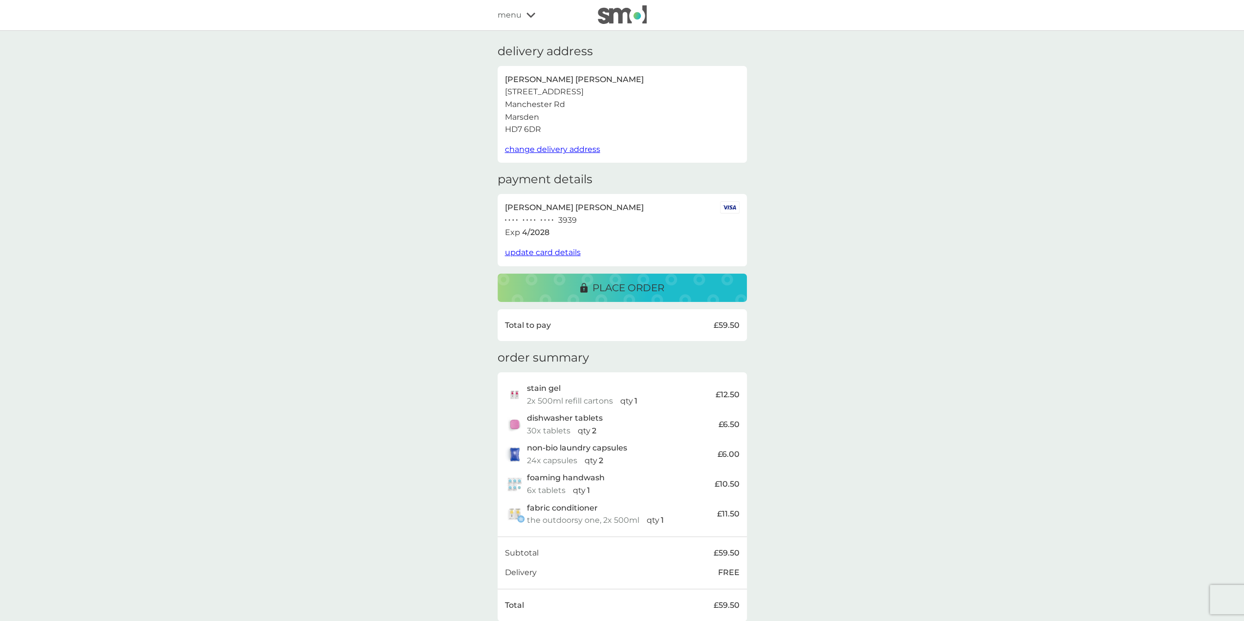
drag, startPoint x: 617, startPoint y: 288, endPoint x: 682, endPoint y: 293, distance: 64.7
click at [617, 288] on p "place order" at bounding box center [629, 288] width 72 height 16
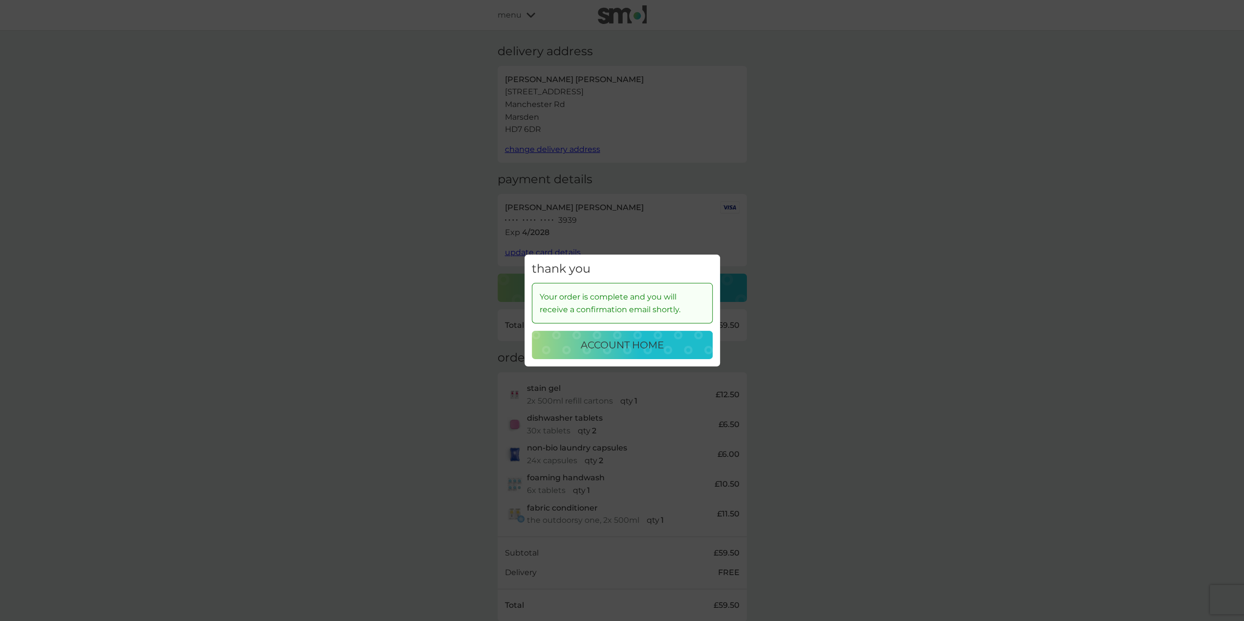
click at [617, 342] on p "account home" at bounding box center [622, 345] width 83 height 16
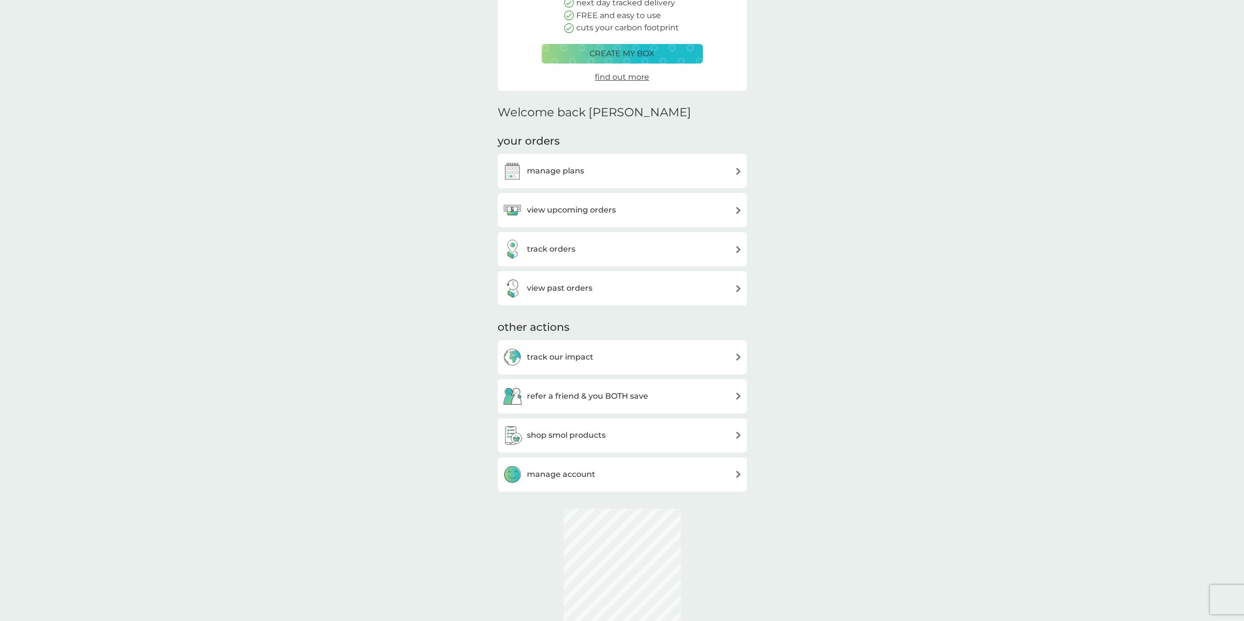
scroll to position [147, 0]
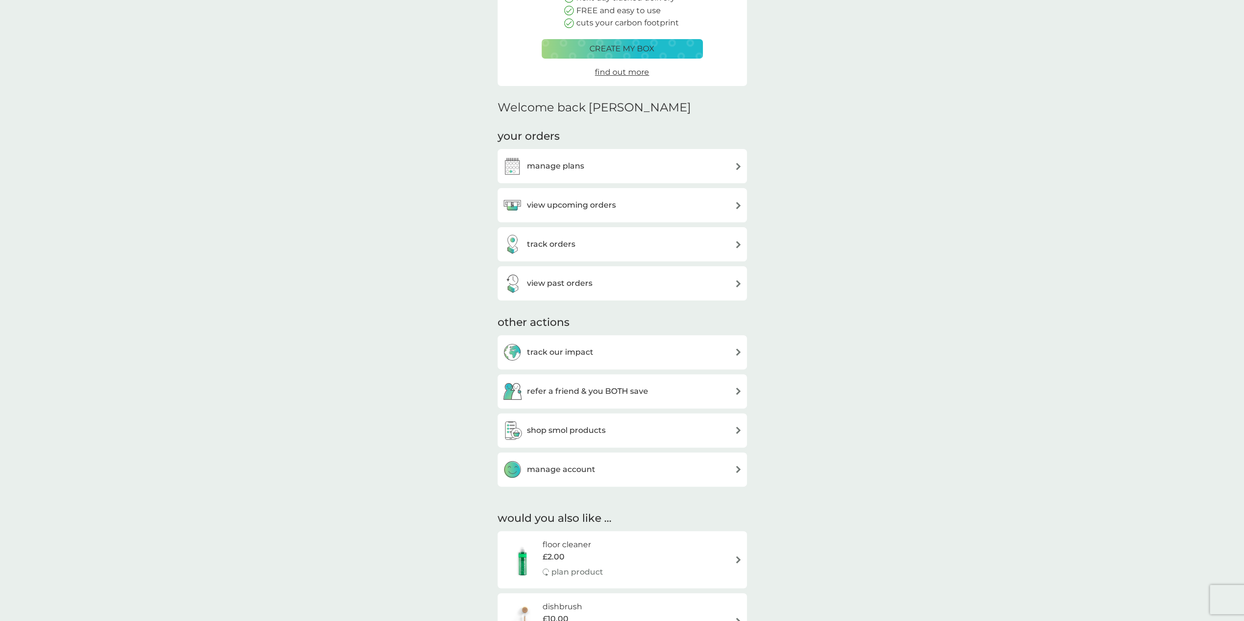
click at [558, 167] on h3 "manage plans" at bounding box center [555, 166] width 57 height 13
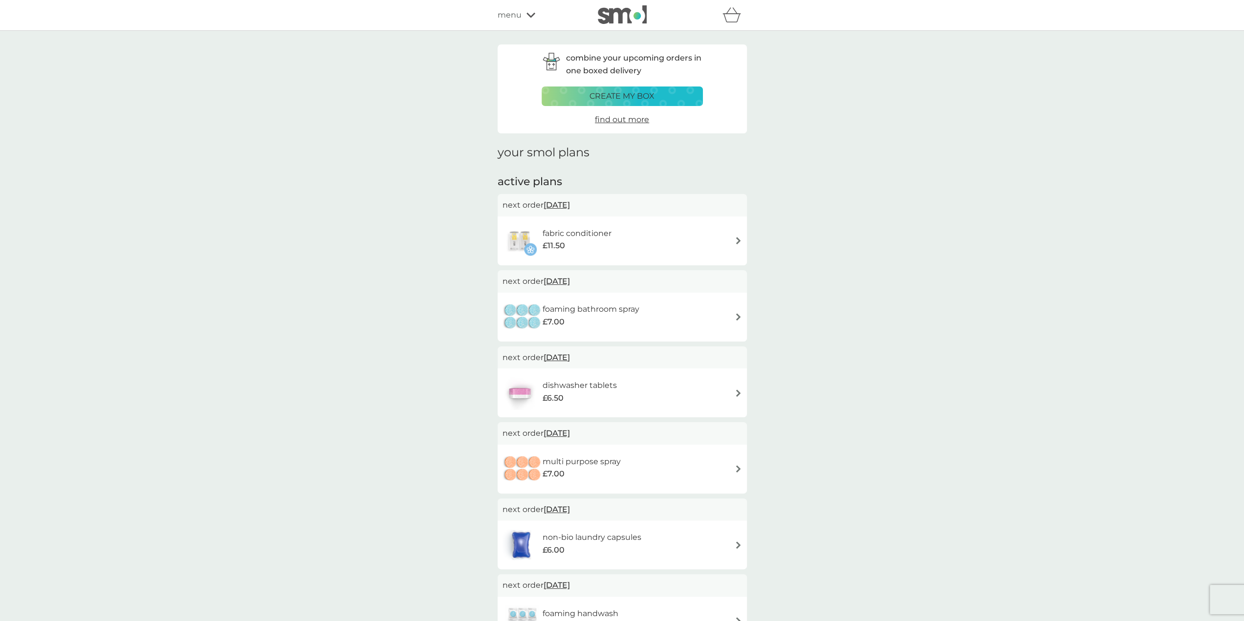
click at [738, 242] on img at bounding box center [738, 240] width 7 height 7
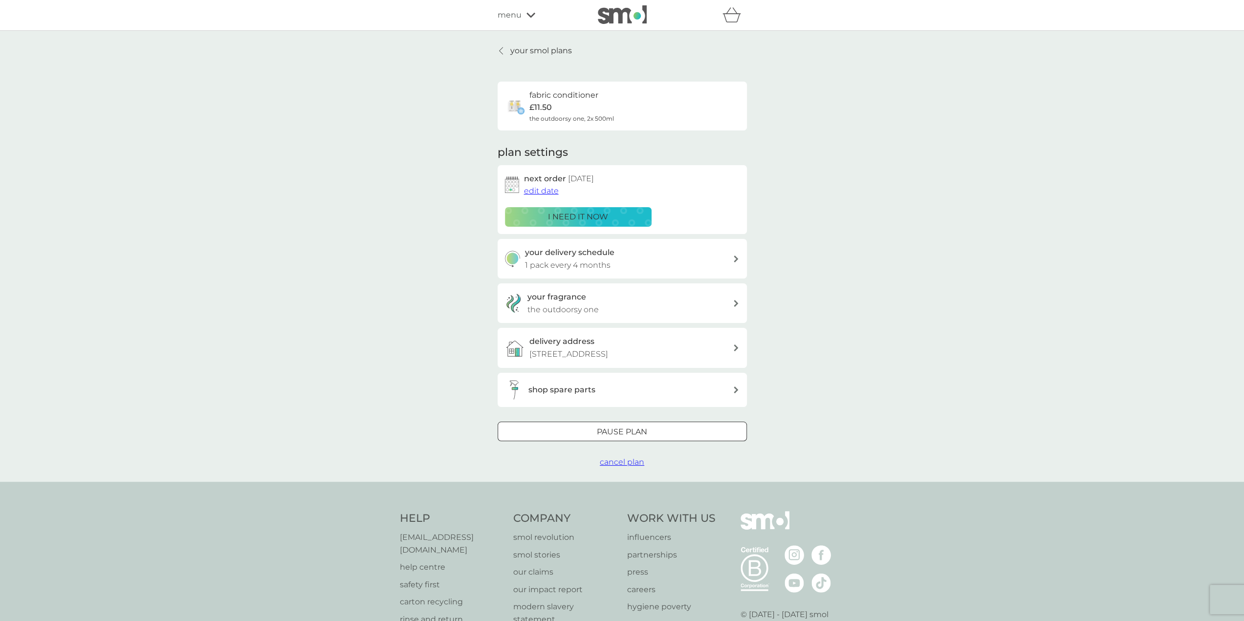
click at [734, 258] on icon at bounding box center [736, 259] width 5 height 7
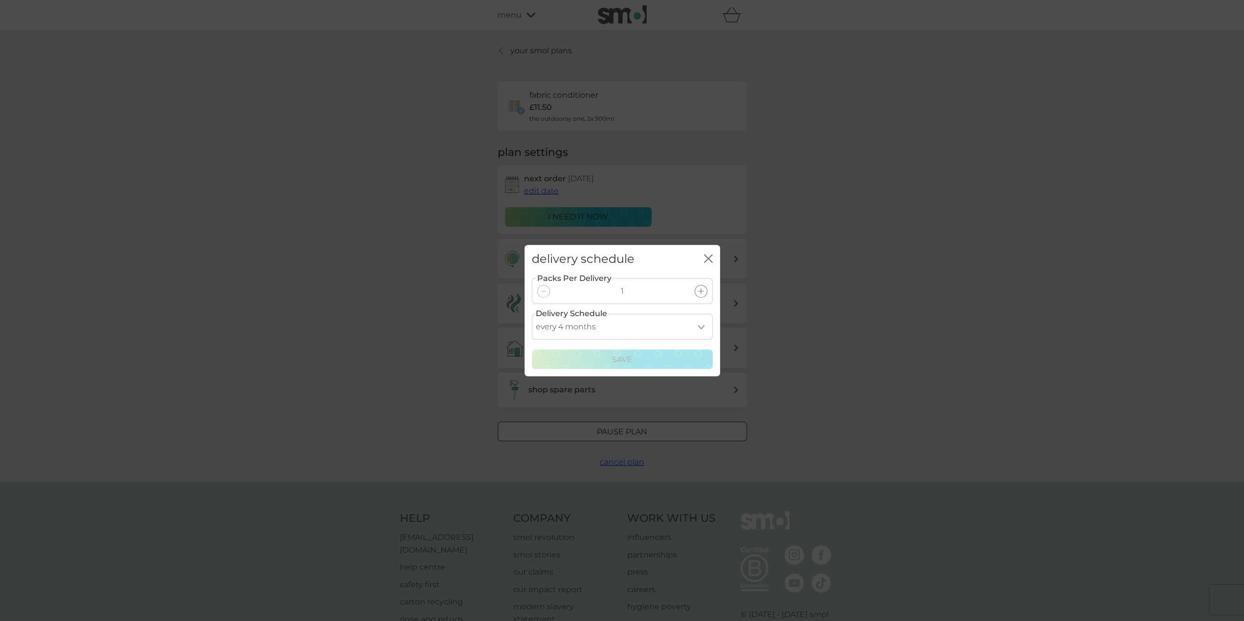
click at [700, 330] on select "every 1 month every 2 months every 3 months every 4 months every 5 months every…" at bounding box center [622, 327] width 181 height 26
select select "8"
click at [532, 314] on select "every 1 month every 2 months every 3 months every 4 months every 5 months every…" at bounding box center [622, 327] width 181 height 26
click at [616, 356] on p "Save" at bounding box center [622, 360] width 21 height 13
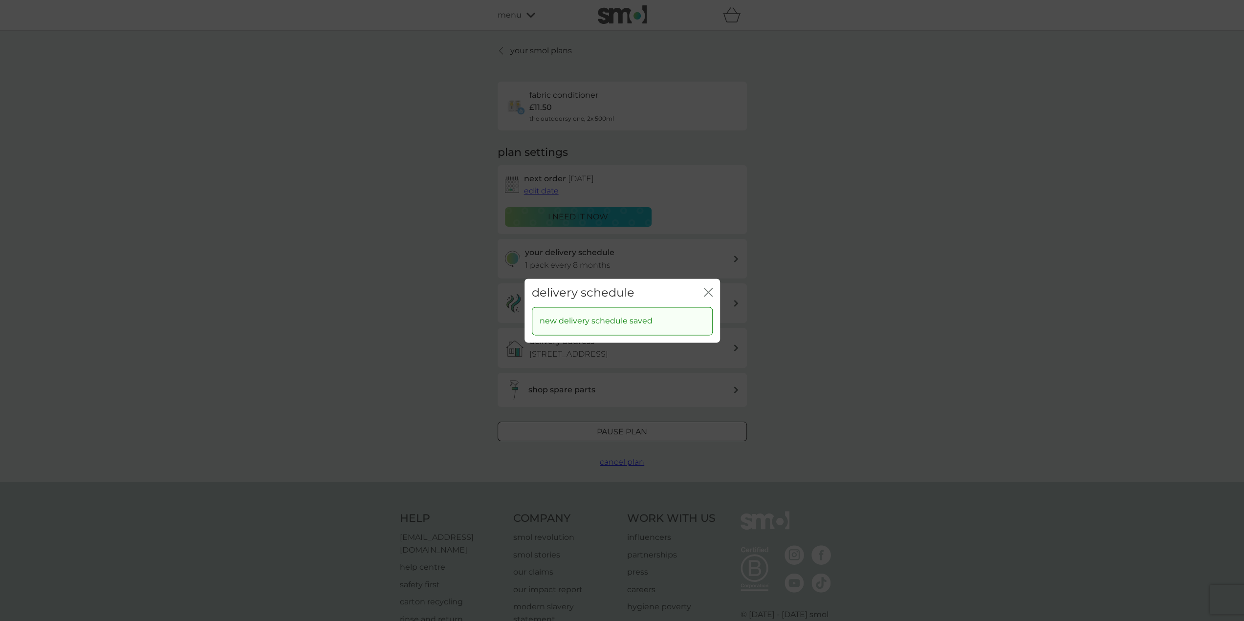
click at [710, 290] on icon "close" at bounding box center [711, 292] width 4 height 8
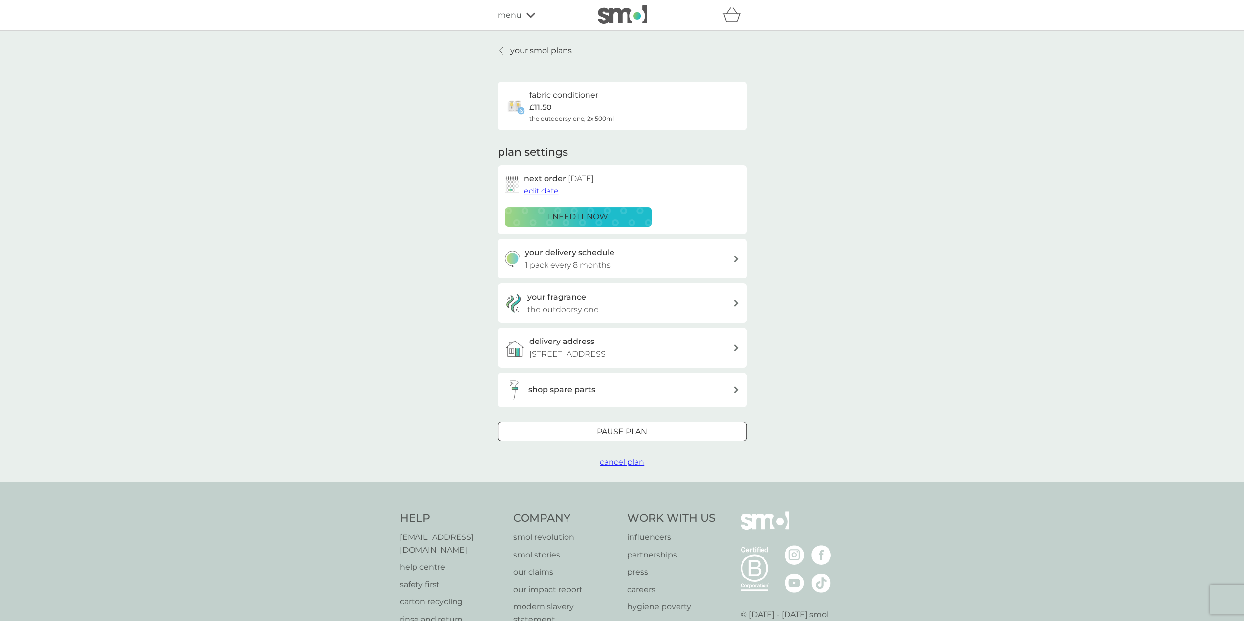
click at [499, 50] on icon at bounding box center [500, 50] width 3 height 7
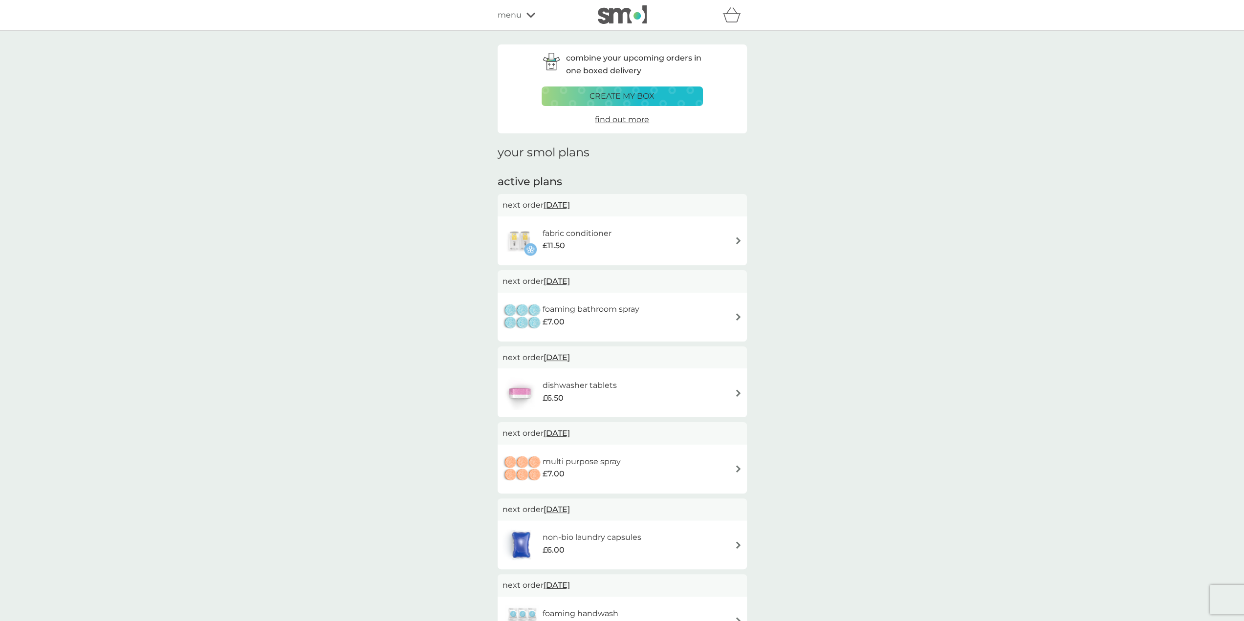
click at [735, 239] on img at bounding box center [738, 240] width 7 height 7
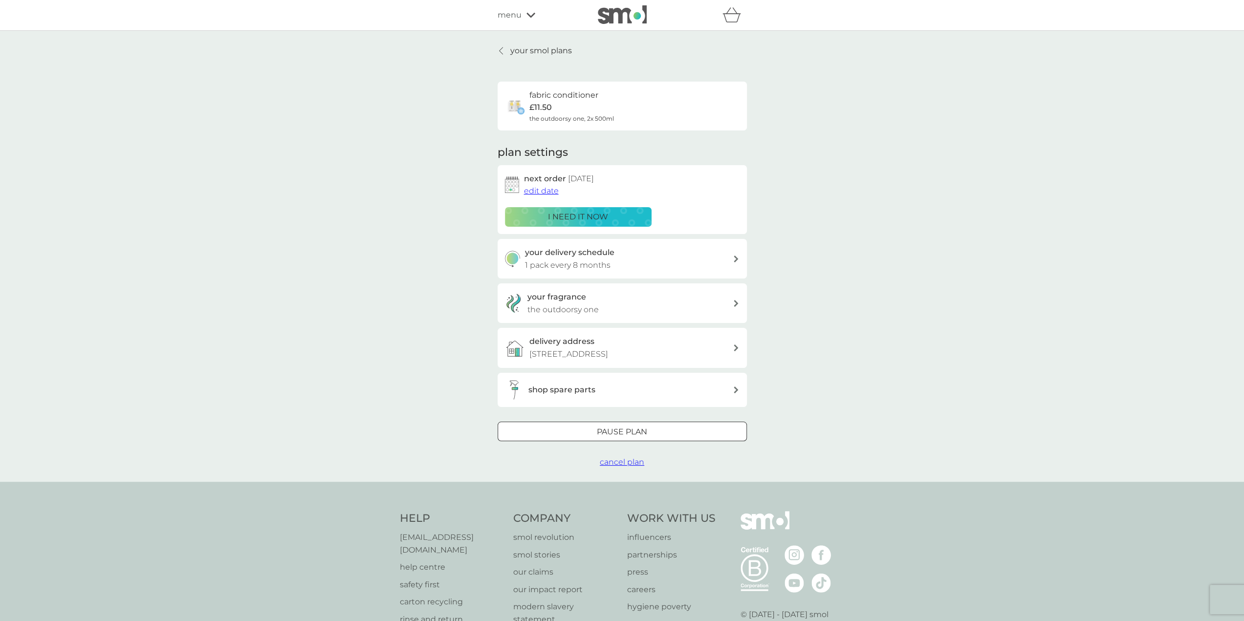
click at [538, 191] on span "edit date" at bounding box center [541, 190] width 35 height 9
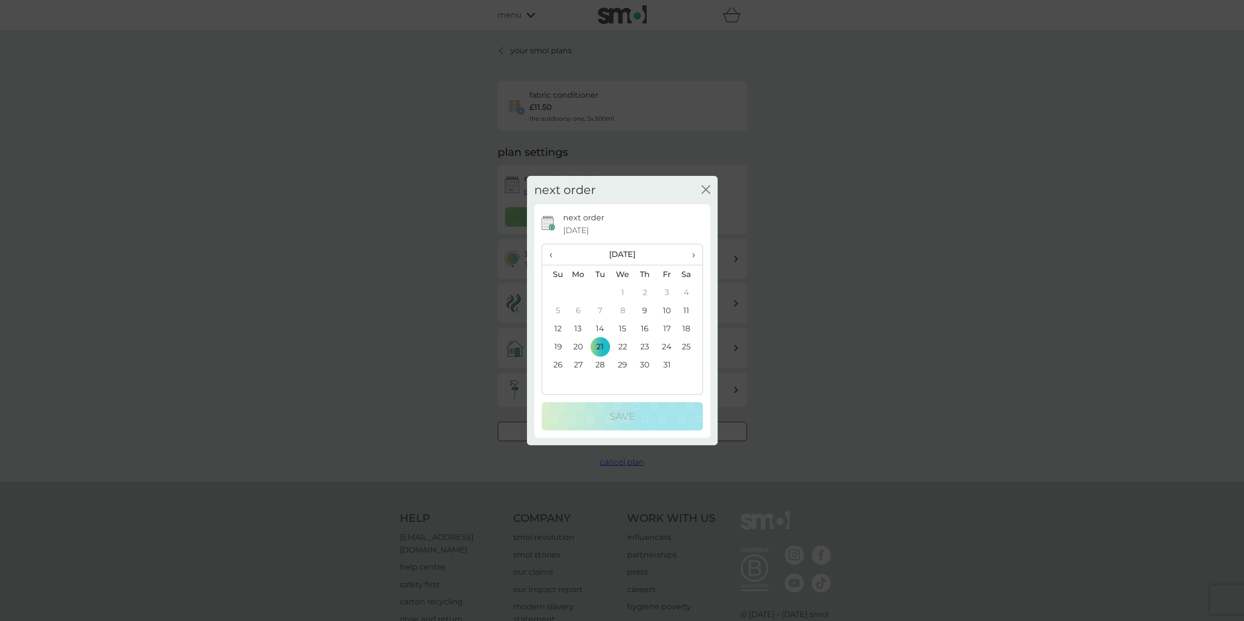
click at [694, 257] on span "›" at bounding box center [690, 254] width 10 height 21
click at [695, 257] on span "›" at bounding box center [690, 254] width 10 height 21
click at [695, 257] on th "›" at bounding box center [690, 254] width 24 height 21
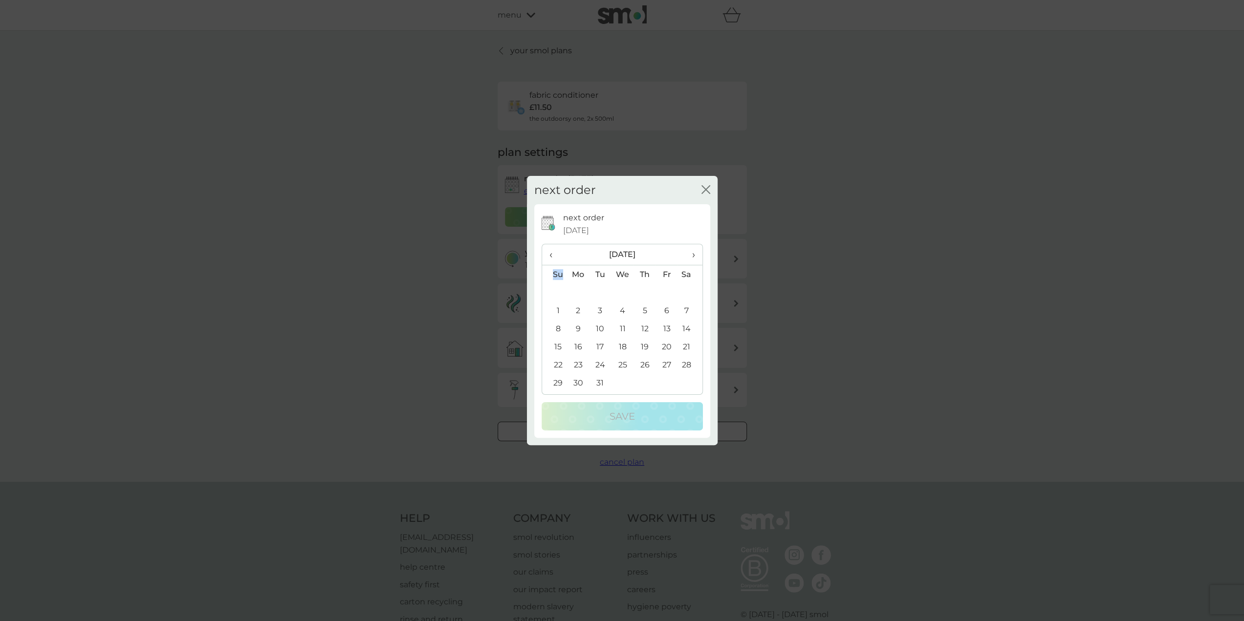
click at [696, 257] on th "›" at bounding box center [690, 254] width 24 height 21
click at [697, 257] on th "›" at bounding box center [690, 254] width 24 height 21
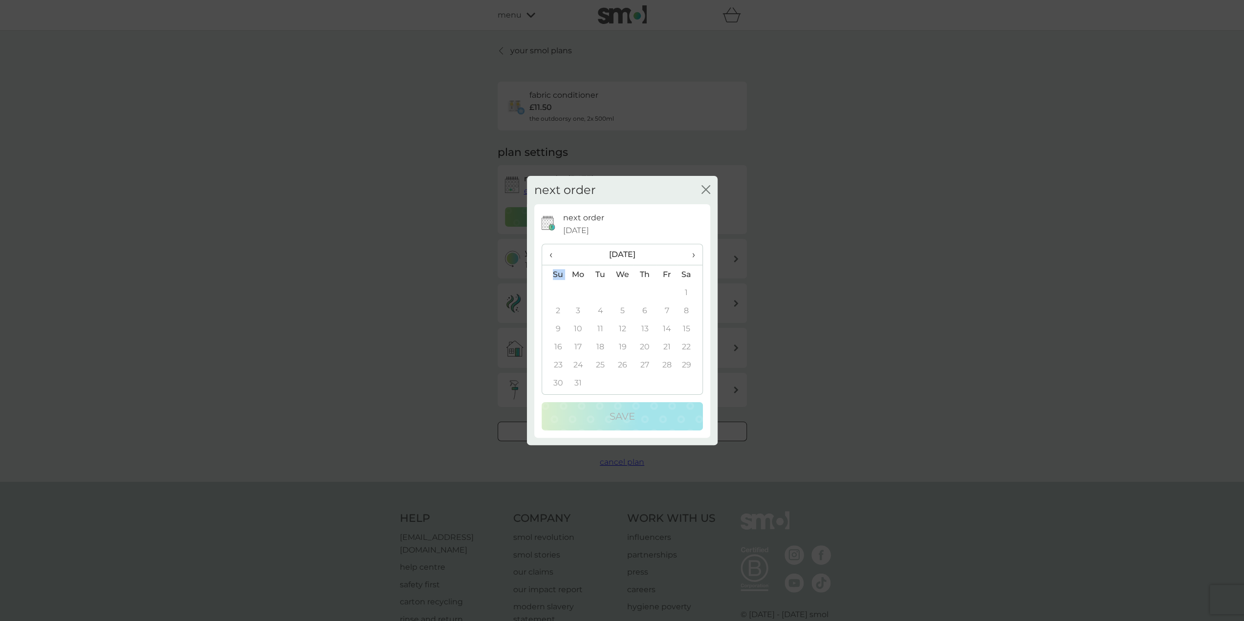
click at [697, 257] on th "›" at bounding box center [690, 254] width 24 height 21
click at [550, 255] on span "‹" at bounding box center [555, 254] width 10 height 21
click at [584, 288] on td "1" at bounding box center [578, 293] width 22 height 18
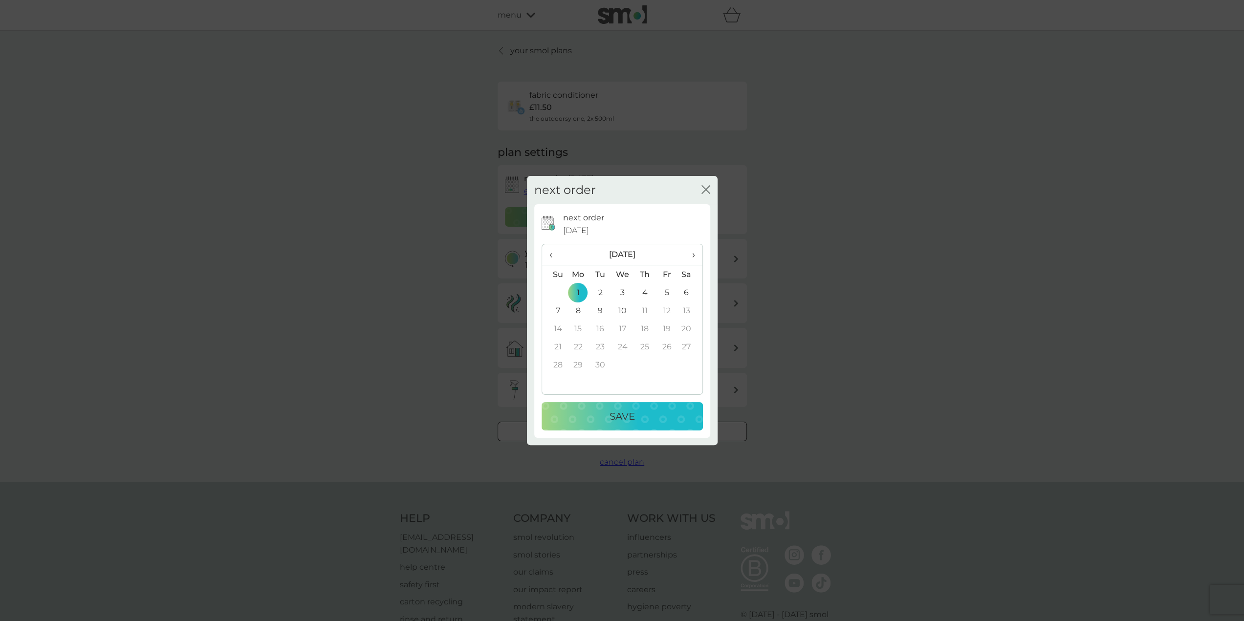
click at [628, 417] on p "Save" at bounding box center [622, 417] width 25 height 16
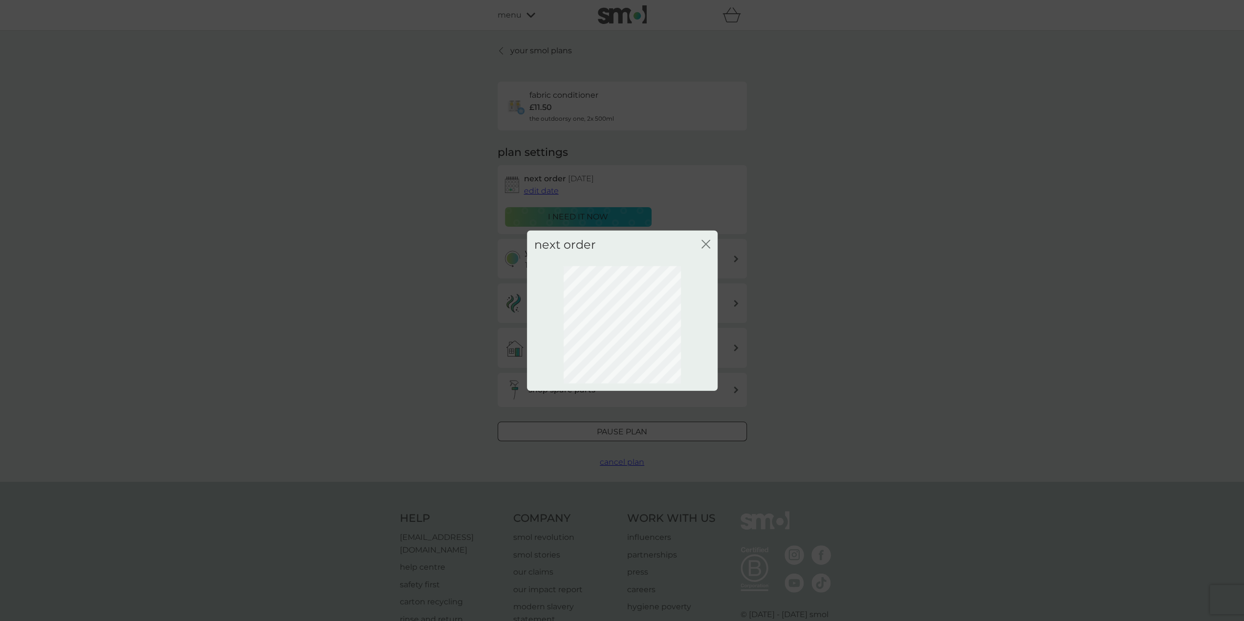
click at [705, 245] on icon "close" at bounding box center [704, 244] width 4 height 8
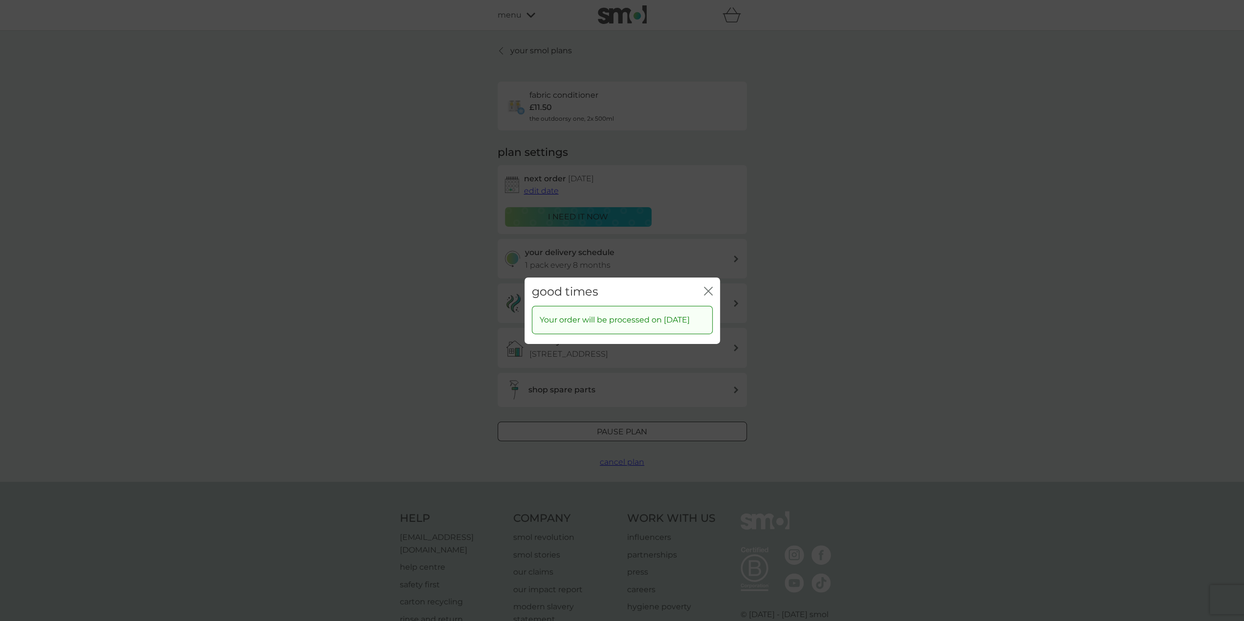
drag, startPoint x: 705, startPoint y: 289, endPoint x: 753, endPoint y: 262, distance: 55.6
click at [706, 289] on icon "close" at bounding box center [708, 291] width 9 height 9
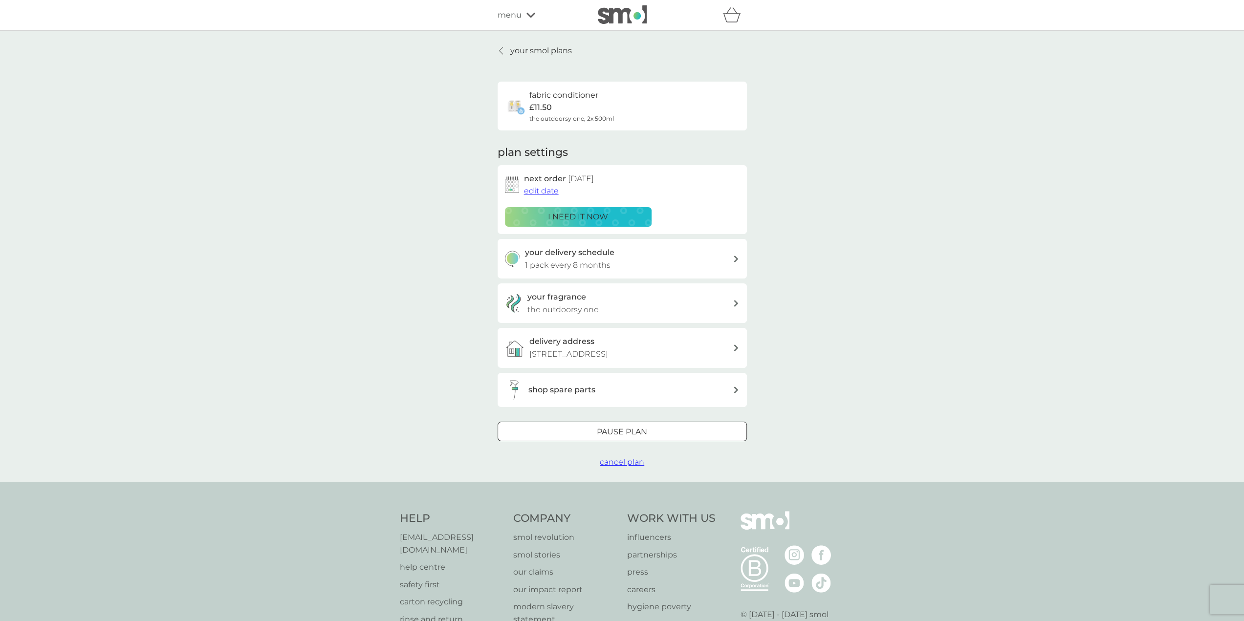
click at [617, 437] on div at bounding box center [622, 432] width 35 height 10
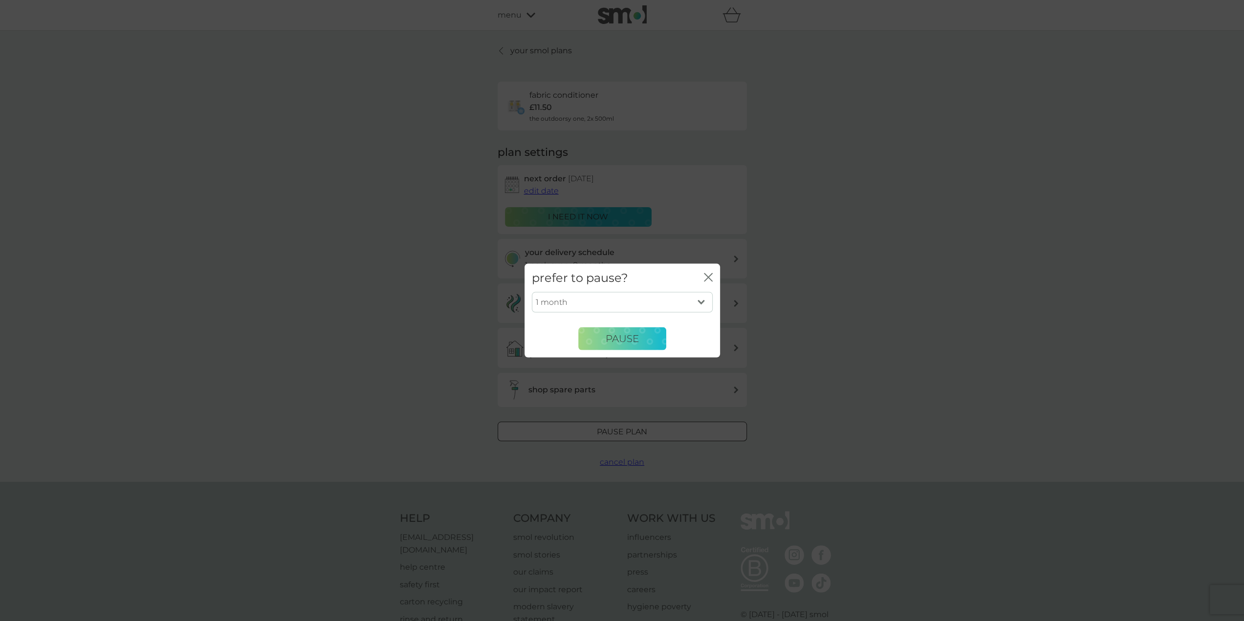
click at [698, 302] on select "1 month 2 months 3 months 4 months 5 months 6 months" at bounding box center [622, 302] width 181 height 21
select select "6"
click at [532, 292] on select "1 month 2 months 3 months 4 months 5 months 6 months" at bounding box center [622, 302] width 181 height 21
click at [611, 338] on span "Pause" at bounding box center [622, 339] width 33 height 12
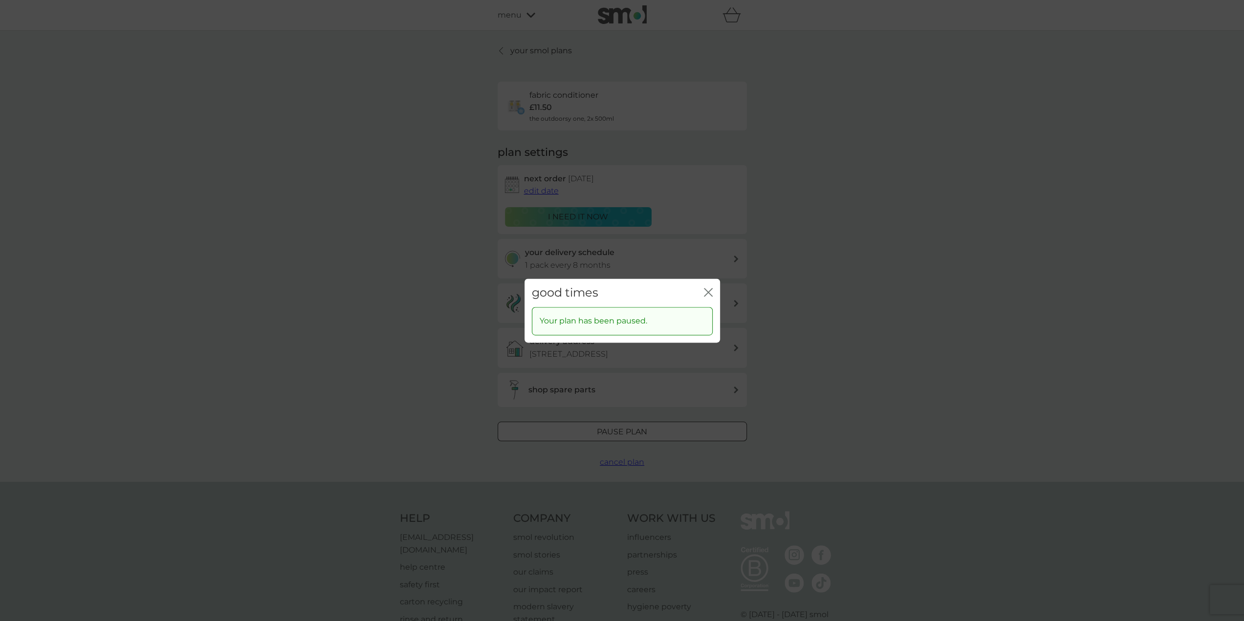
drag, startPoint x: 850, startPoint y: 146, endPoint x: 655, endPoint y: 39, distance: 223.0
click at [851, 146] on div "good times close Your plan has been paused." at bounding box center [622, 310] width 1244 height 621
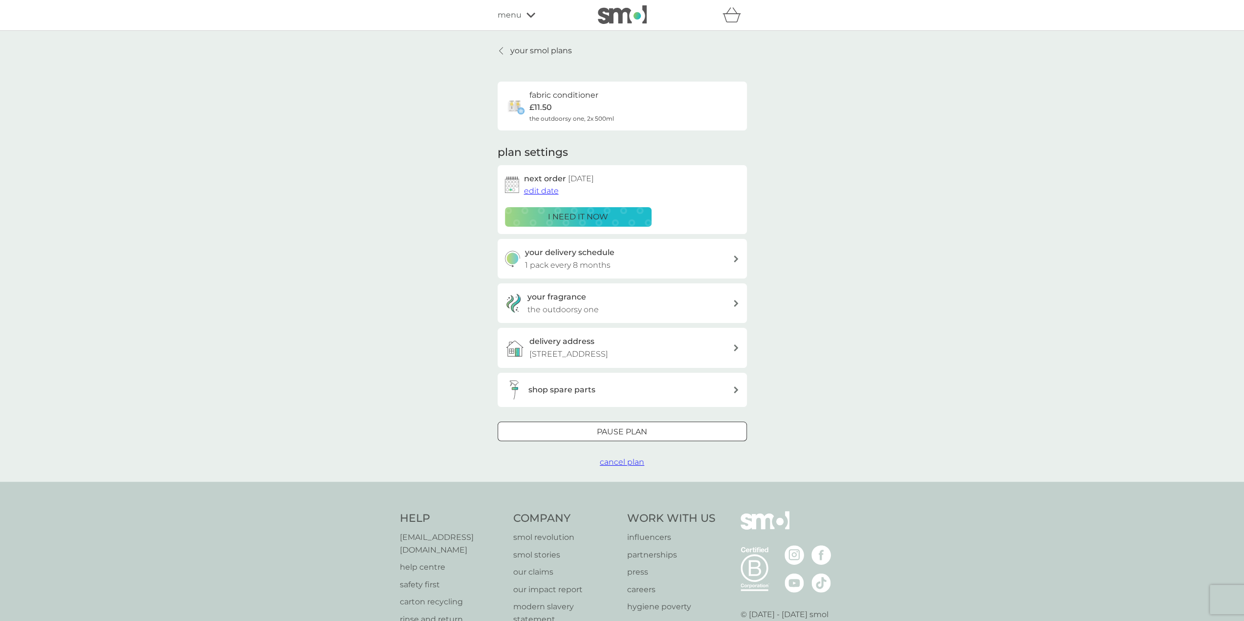
click at [502, 52] on icon at bounding box center [501, 51] width 4 height 8
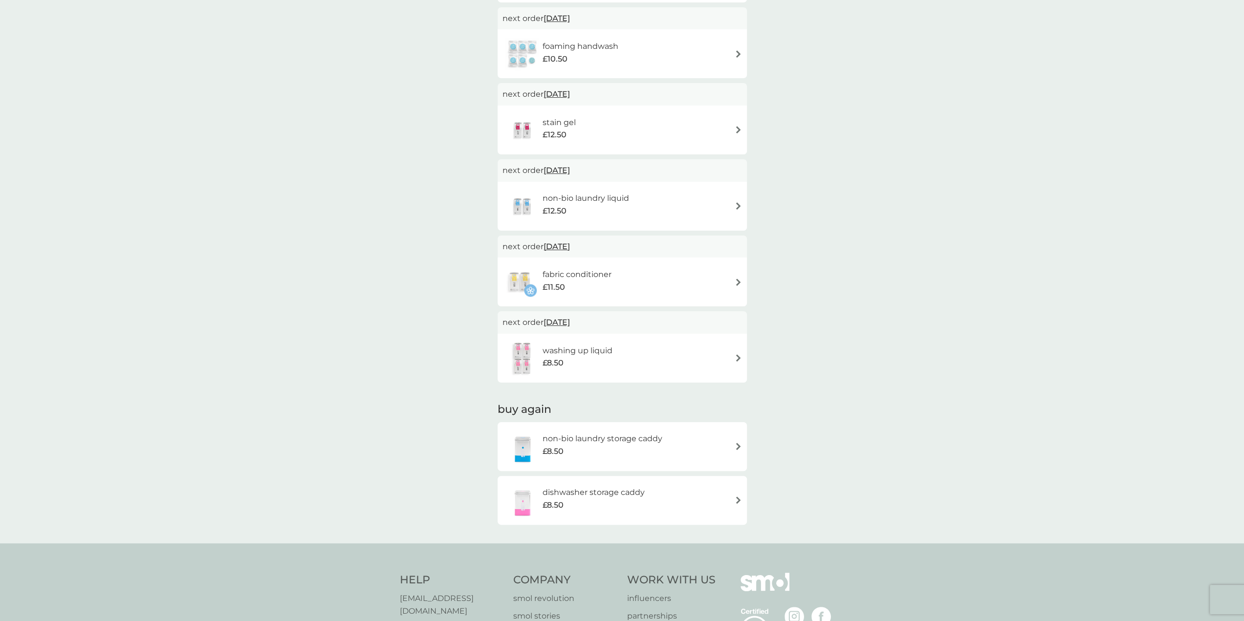
scroll to position [438, 0]
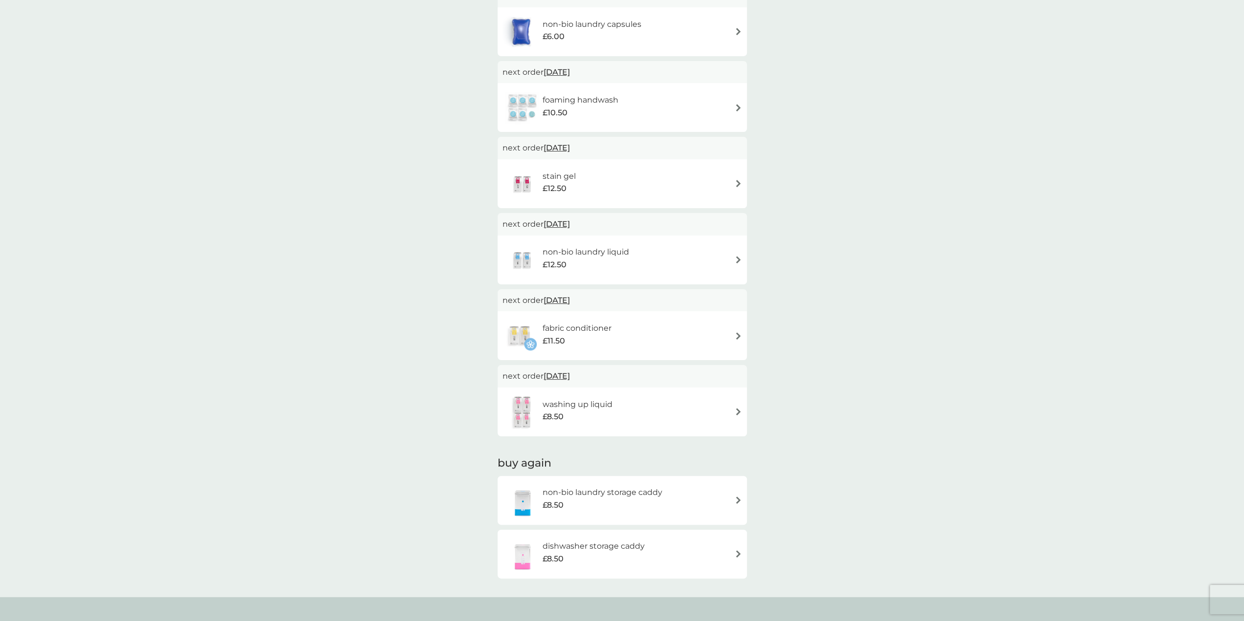
click at [737, 412] on img at bounding box center [738, 411] width 7 height 7
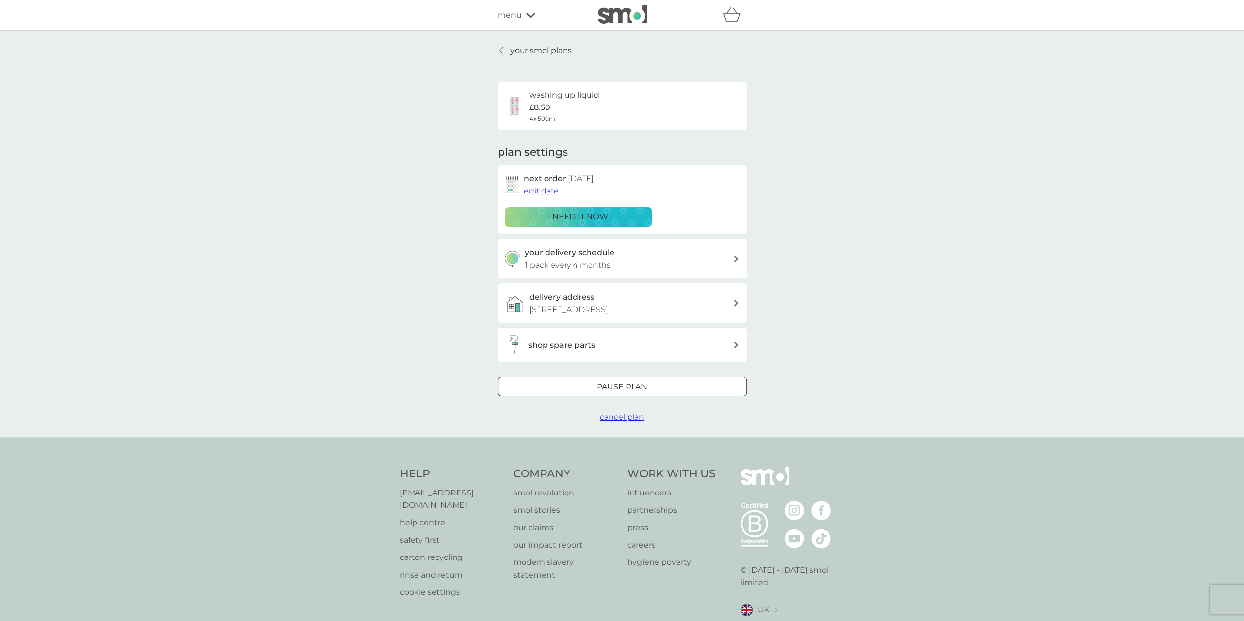
click at [622, 393] on div at bounding box center [622, 387] width 35 height 10
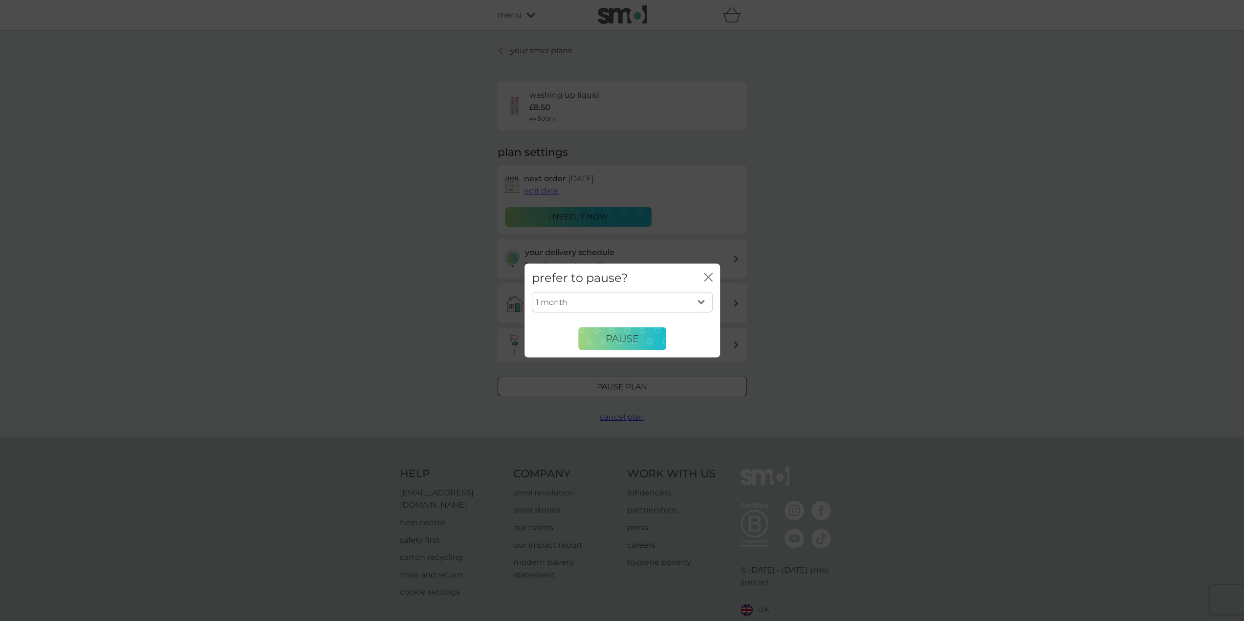
click at [700, 299] on select "1 month 2 months 3 months 4 months 5 months 6 months" at bounding box center [622, 302] width 181 height 21
select select "6"
click at [532, 292] on select "1 month 2 months 3 months 4 months 5 months 6 months" at bounding box center [622, 302] width 181 height 21
click at [626, 341] on span "Pause" at bounding box center [622, 339] width 33 height 12
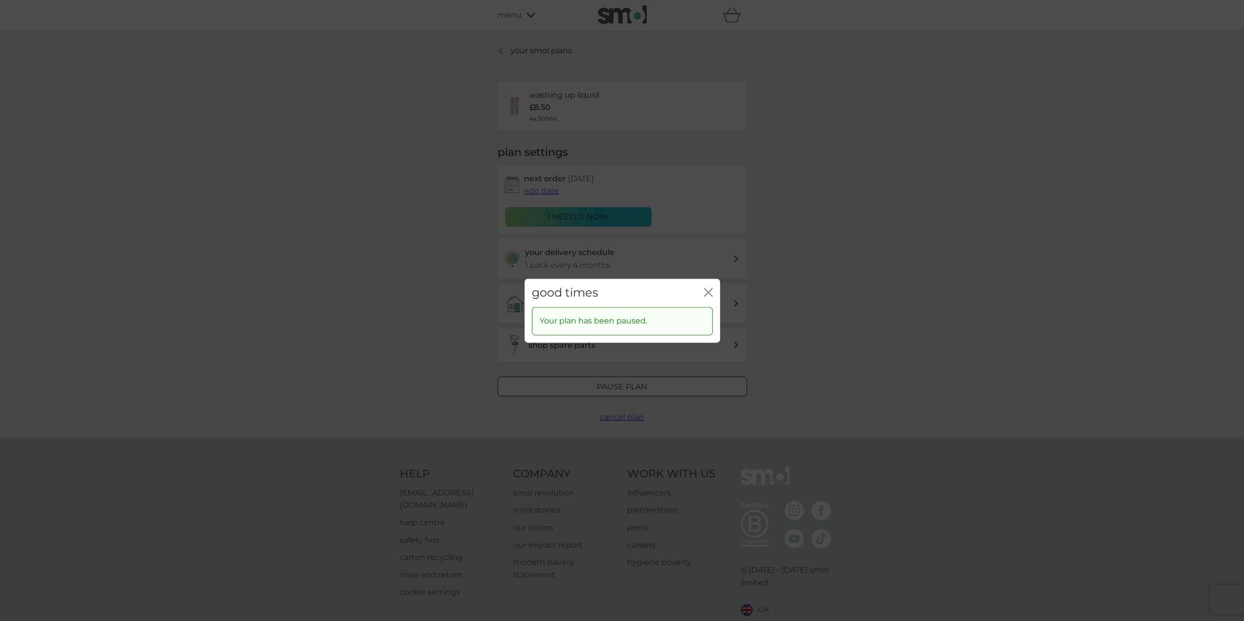
click at [709, 293] on icon "close" at bounding box center [711, 292] width 4 height 8
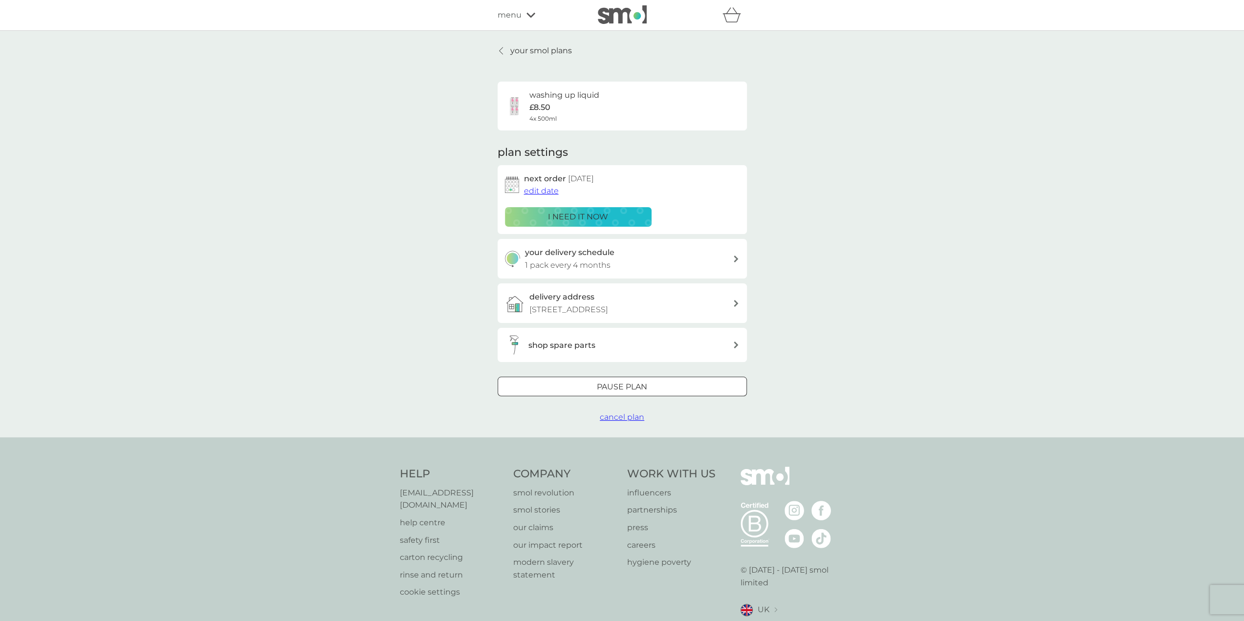
click at [498, 50] on link "your smol plans" at bounding box center [535, 50] width 74 height 13
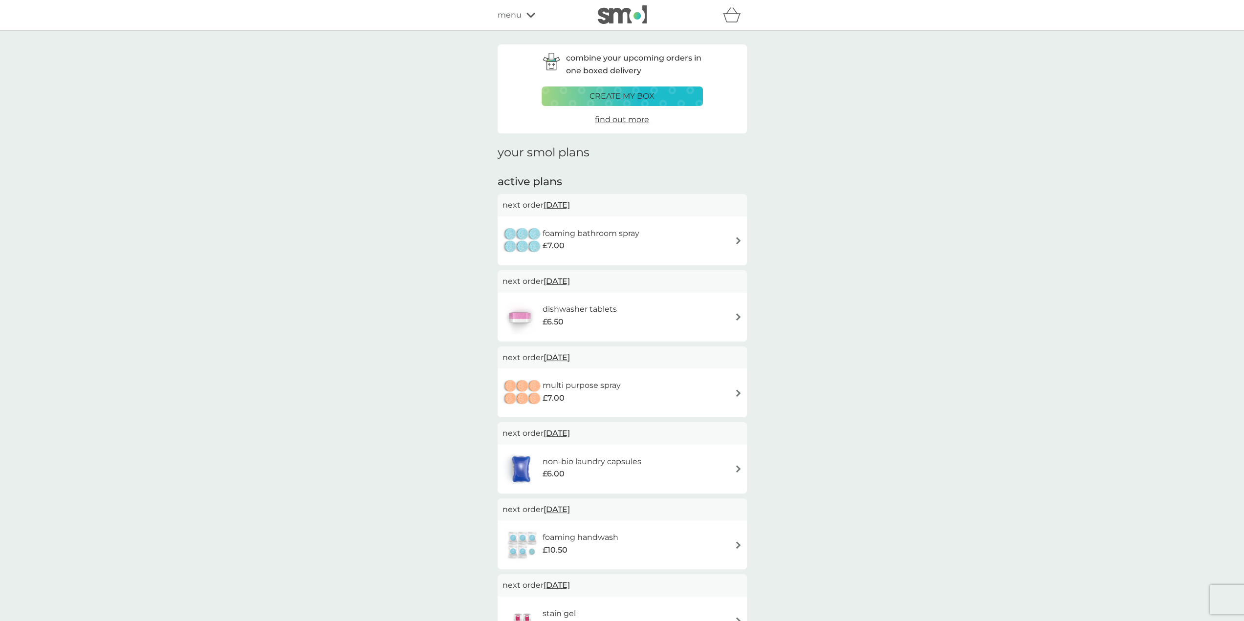
click at [731, 236] on div "foaming bathroom spray £7.00" at bounding box center [623, 241] width 240 height 34
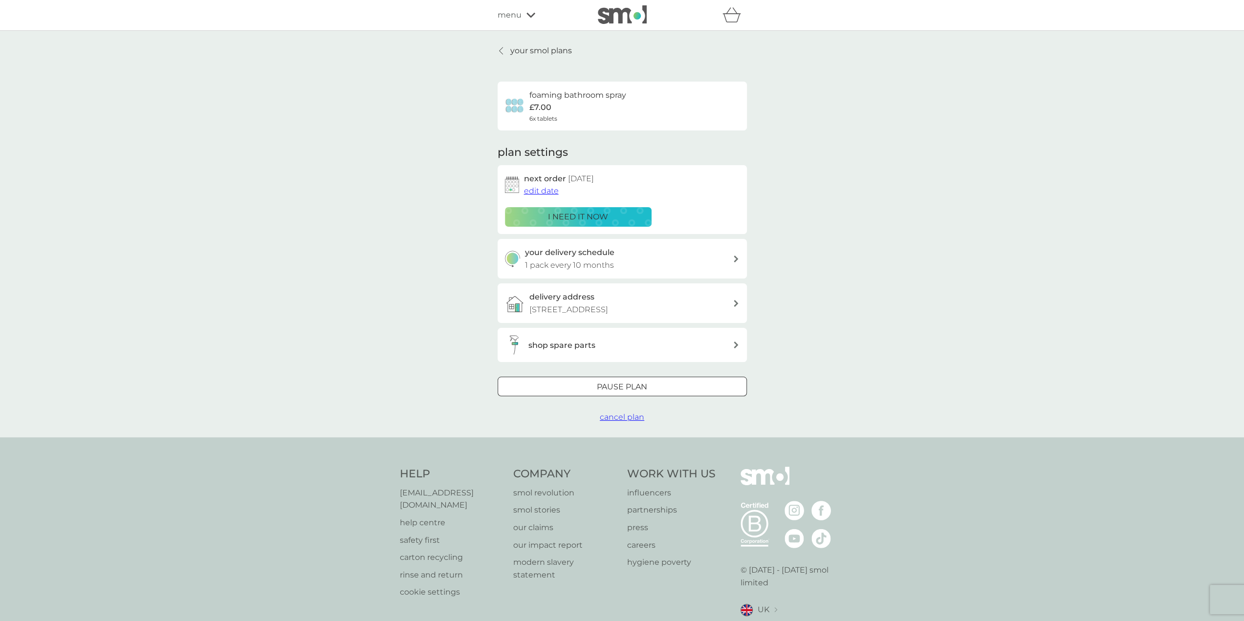
click at [608, 393] on div at bounding box center [622, 387] width 35 height 10
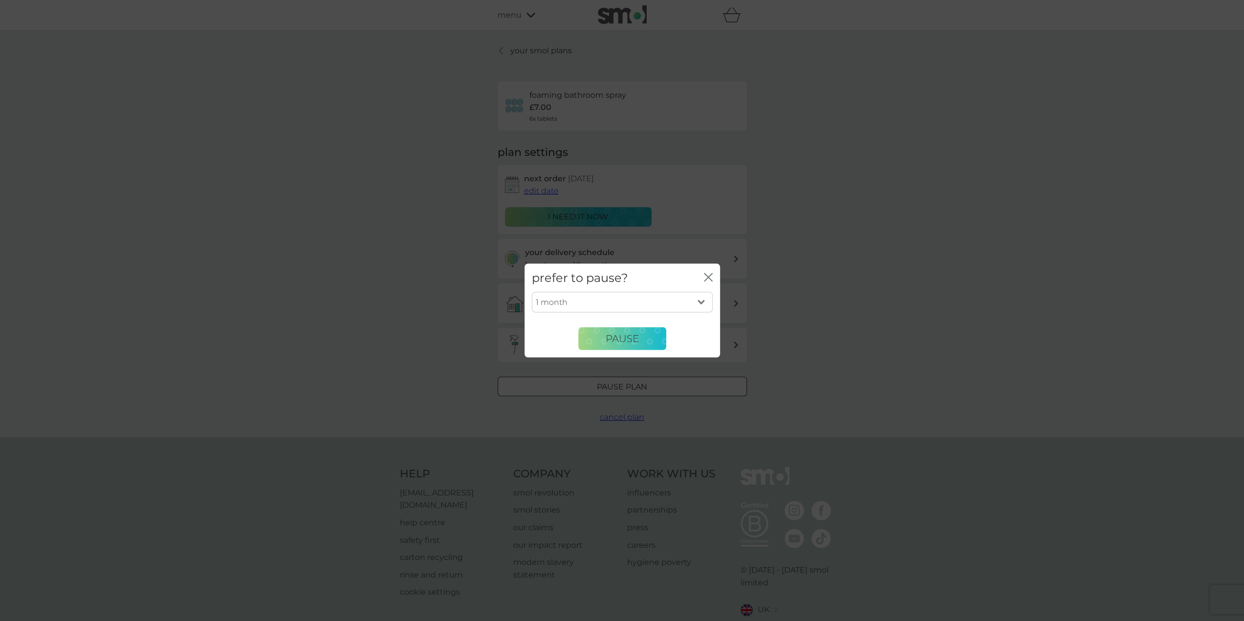
drag, startPoint x: 697, startPoint y: 301, endPoint x: 694, endPoint y: 310, distance: 9.3
click at [697, 301] on select "1 month 2 months 3 months 4 months 5 months 6 months" at bounding box center [622, 302] width 181 height 21
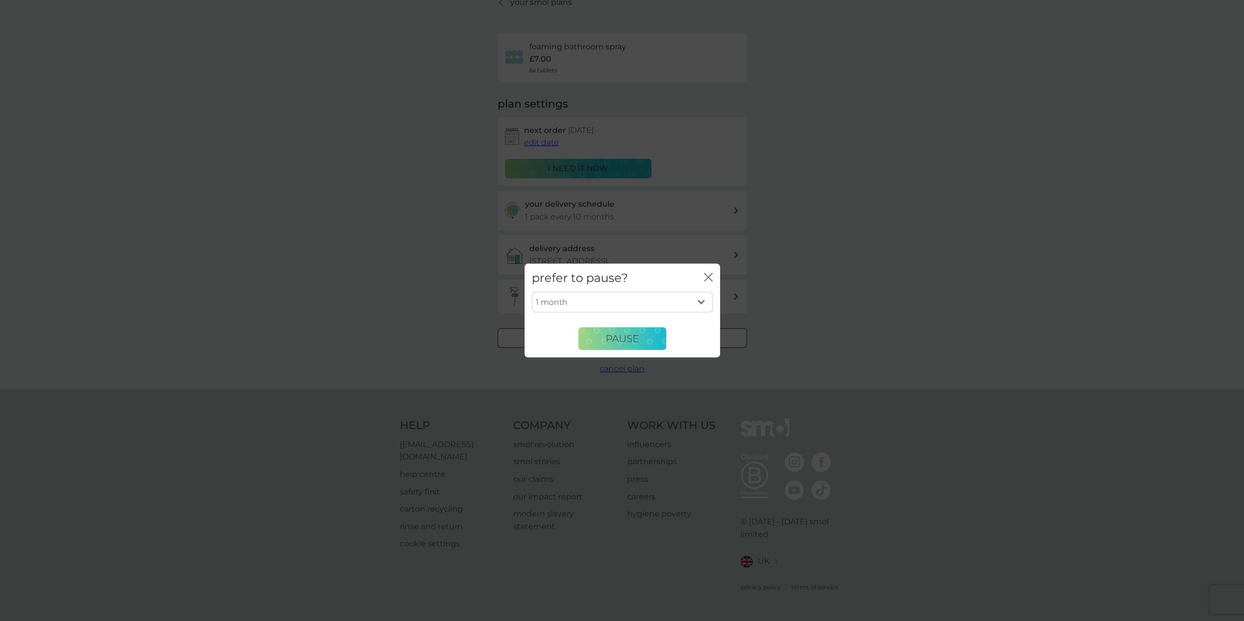
click at [623, 296] on select "1 month 2 months 3 months 4 months 5 months 6 months" at bounding box center [622, 302] width 181 height 21
select select "6"
click at [532, 292] on select "1 month 2 months 3 months 4 months 5 months 6 months" at bounding box center [622, 302] width 181 height 21
click at [620, 340] on span "Pause" at bounding box center [622, 339] width 33 height 12
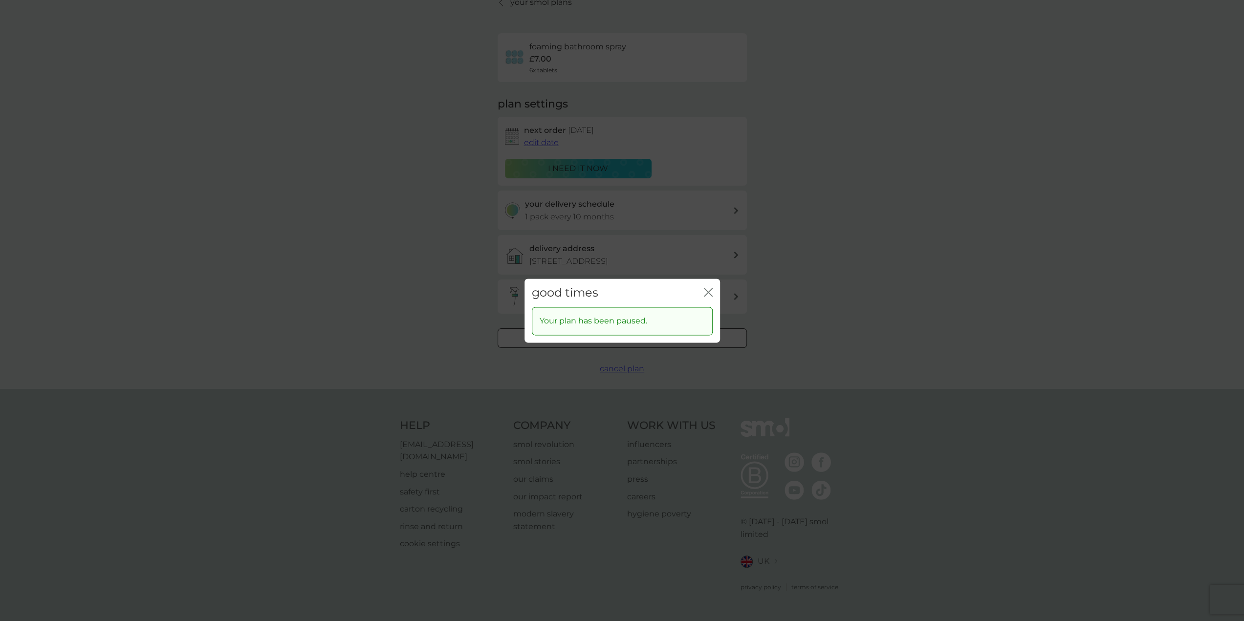
drag, startPoint x: 705, startPoint y: 293, endPoint x: 675, endPoint y: 254, distance: 49.2
click at [705, 293] on icon "close" at bounding box center [708, 292] width 9 height 9
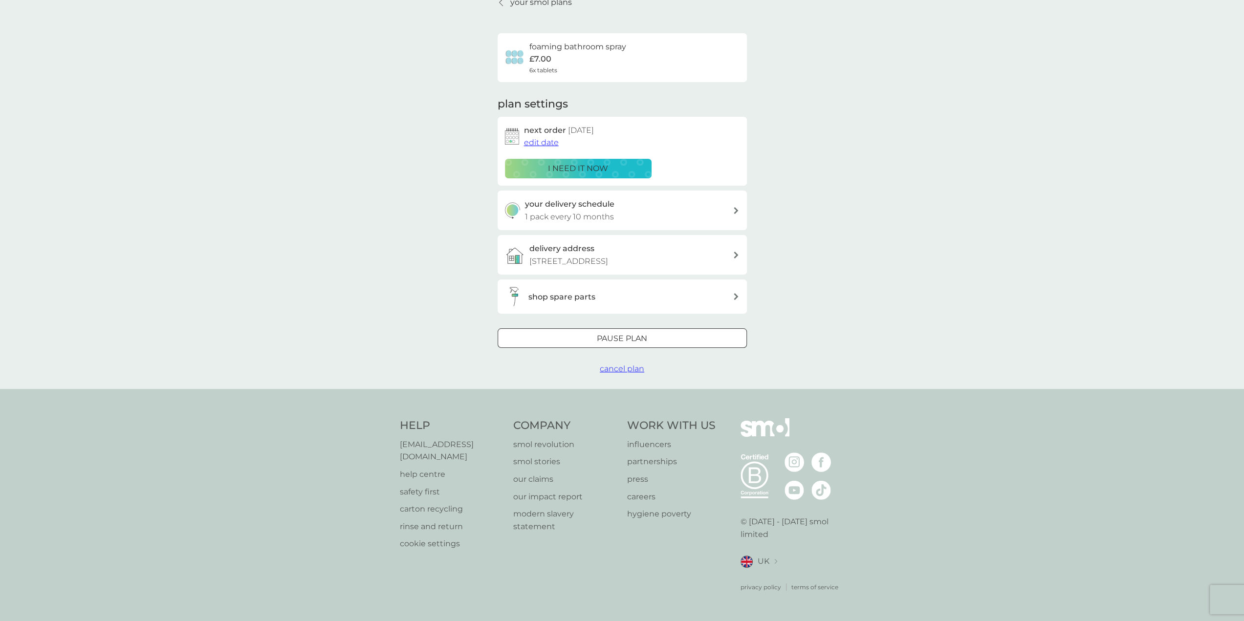
drag, startPoint x: 499, startPoint y: 0, endPoint x: 515, endPoint y: 13, distance: 20.9
click at [499, 0] on icon at bounding box center [501, 3] width 4 height 8
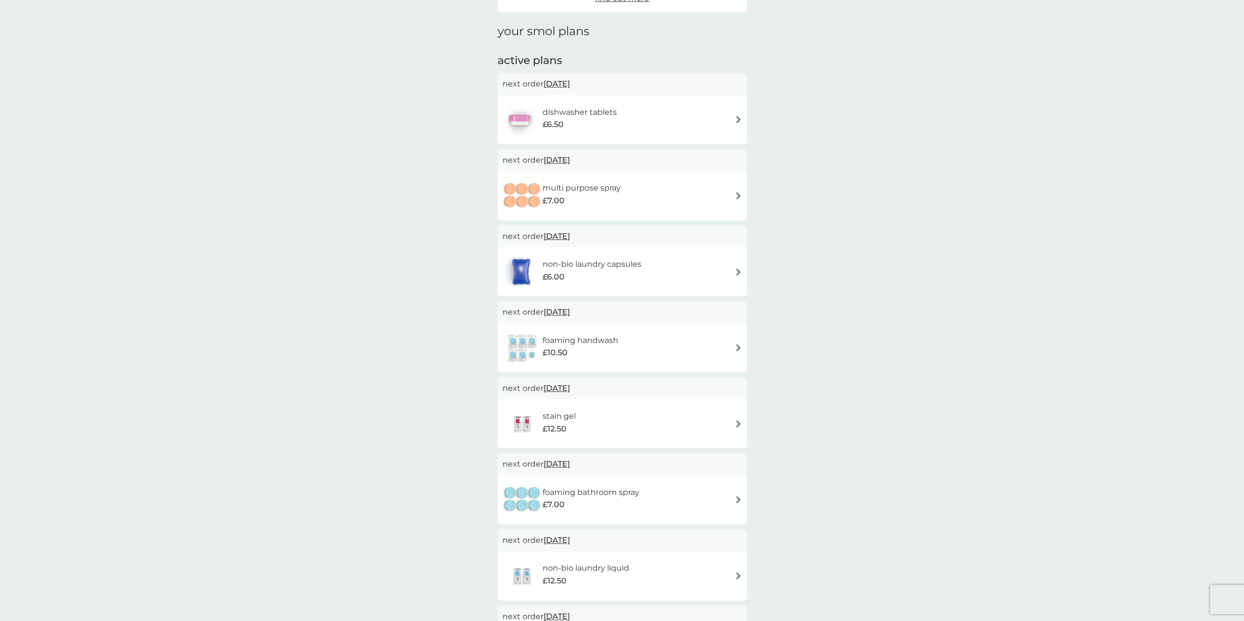
scroll to position [98, 0]
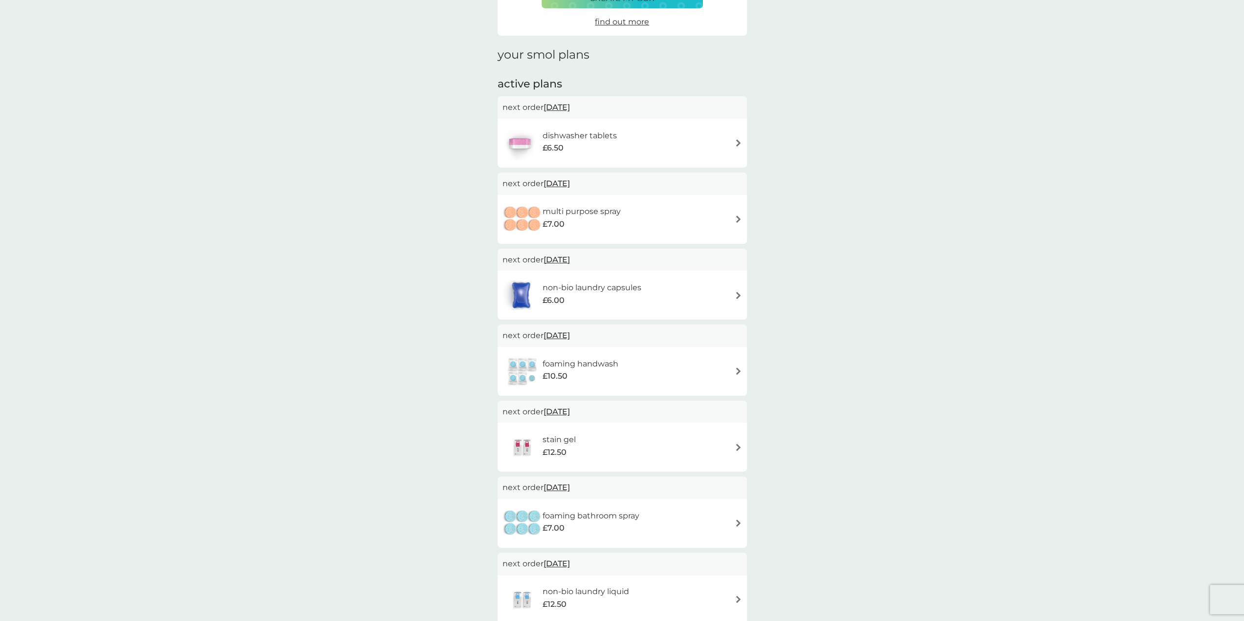
click at [740, 447] on img at bounding box center [738, 447] width 7 height 7
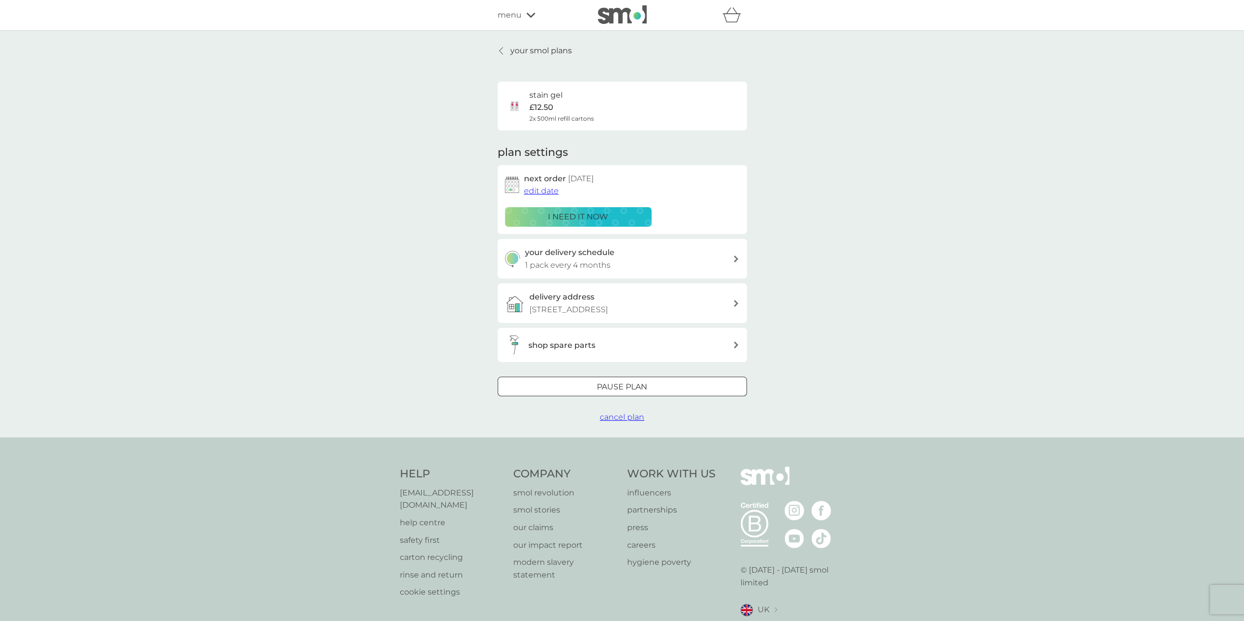
click at [625, 393] on div at bounding box center [622, 387] width 35 height 10
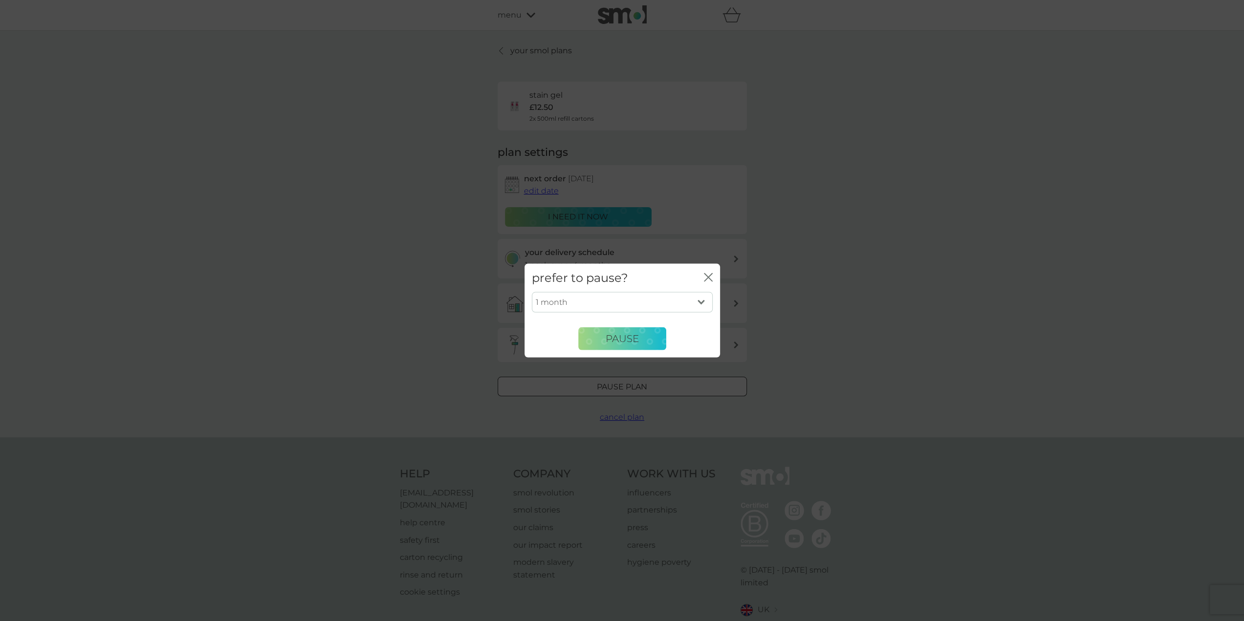
click at [704, 304] on select "1 month 2 months 3 months 4 months 5 months 6 months" at bounding box center [622, 302] width 181 height 21
select select "6"
click at [532, 292] on select "1 month 2 months 3 months 4 months 5 months 6 months" at bounding box center [622, 302] width 181 height 21
click at [638, 342] on span "Pause" at bounding box center [622, 339] width 33 height 12
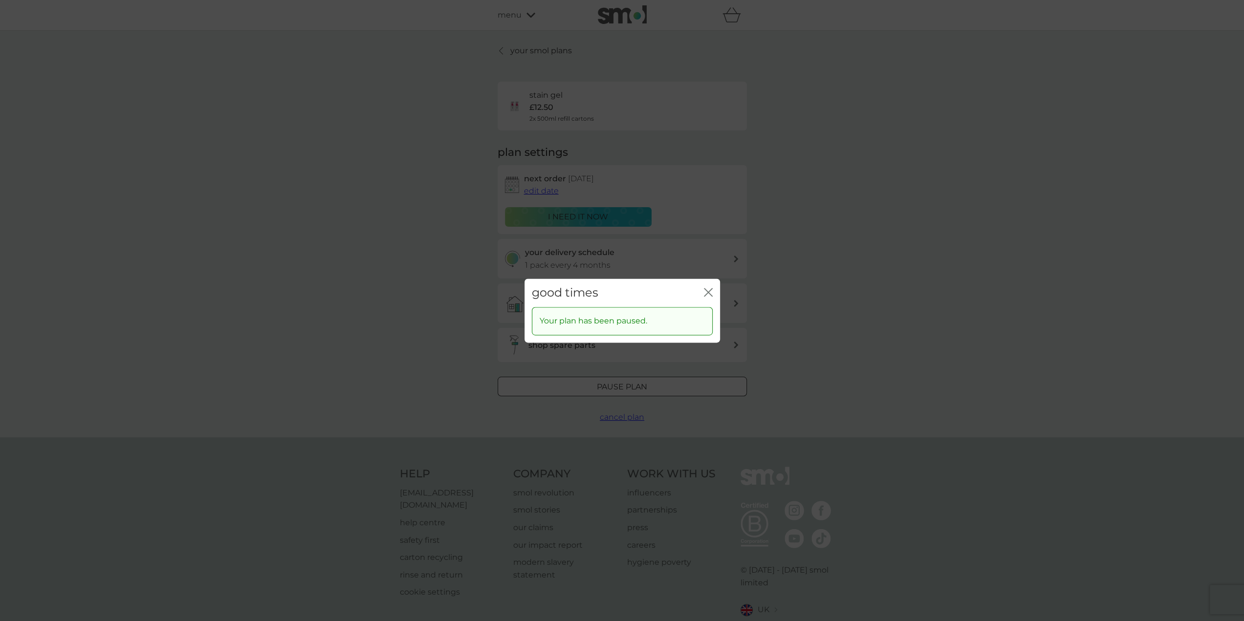
click at [709, 292] on icon "close" at bounding box center [708, 292] width 9 height 9
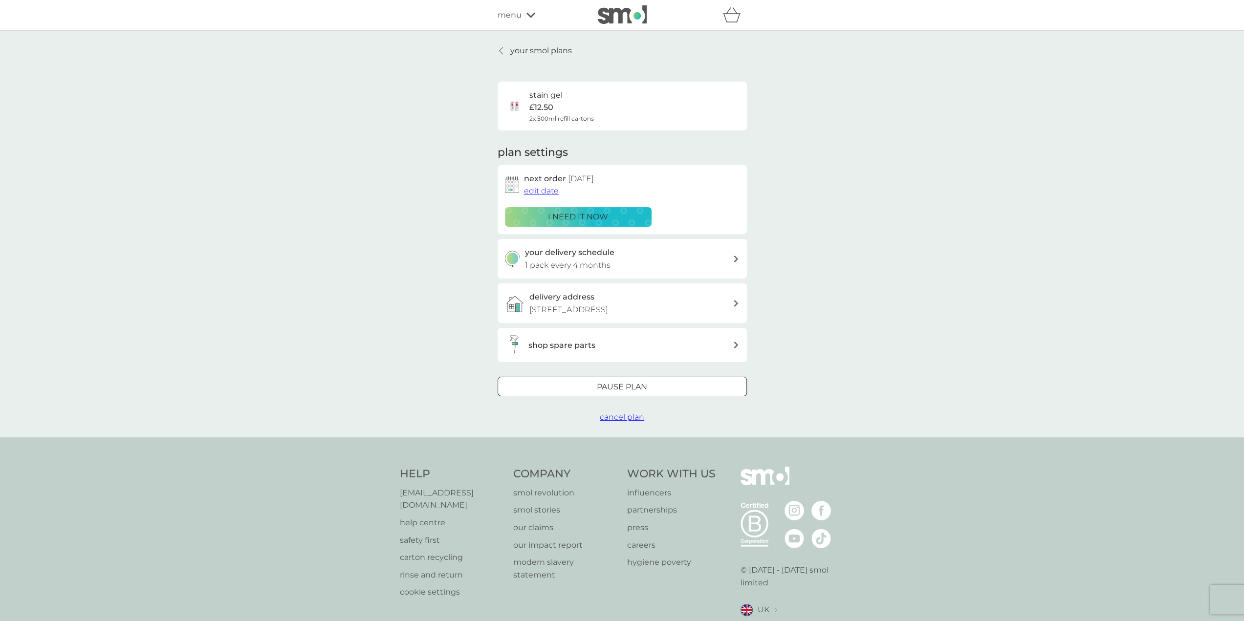
click at [502, 49] on icon at bounding box center [501, 51] width 4 height 8
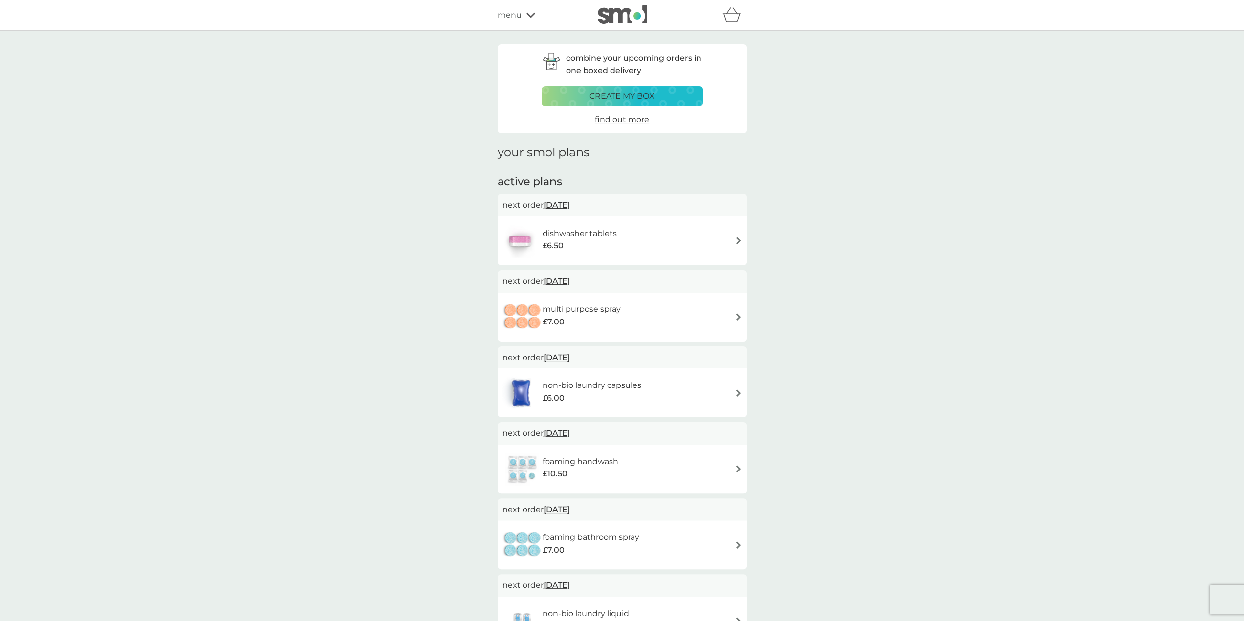
click at [738, 241] on img at bounding box center [738, 240] width 7 height 7
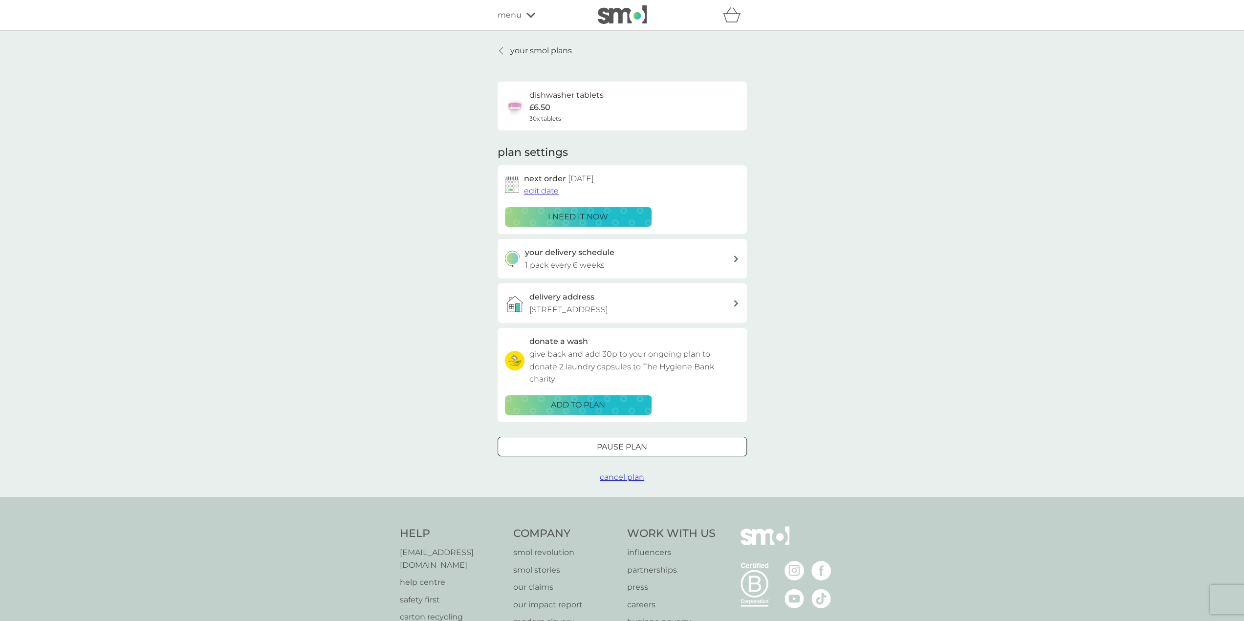
click at [607, 452] on div at bounding box center [622, 447] width 35 height 10
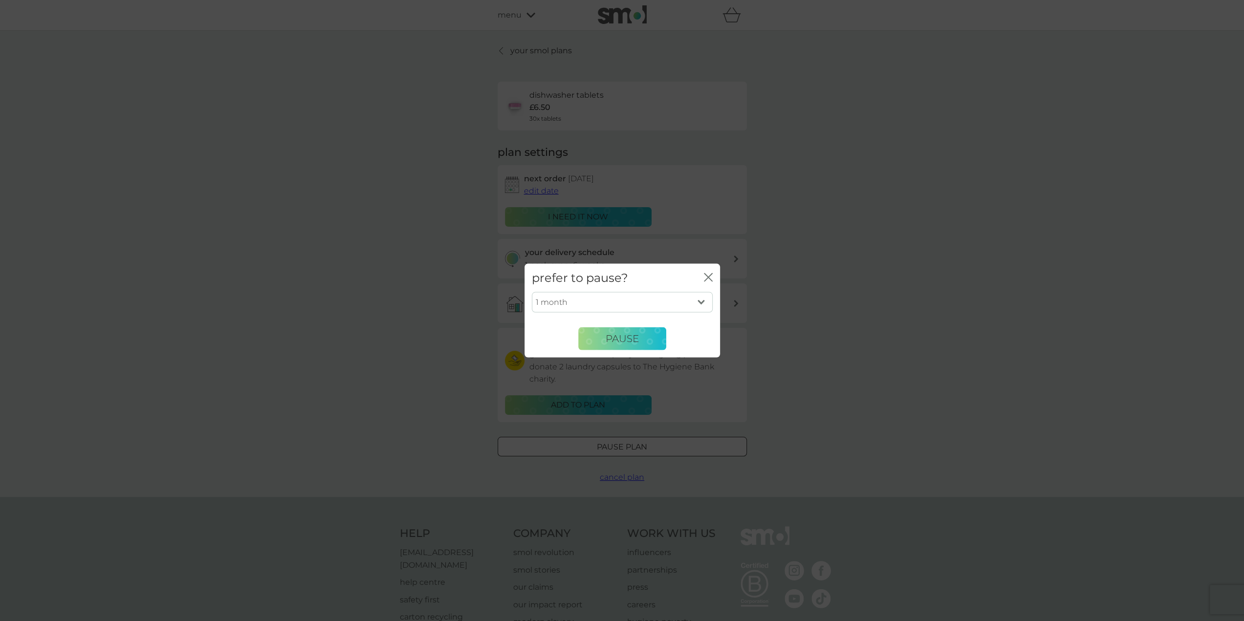
click at [704, 299] on select "1 month 2 months 3 months 4 months 5 months 6 months" at bounding box center [622, 302] width 181 height 21
select select "6"
click at [532, 292] on select "1 month 2 months 3 months 4 months 5 months 6 months" at bounding box center [622, 302] width 181 height 21
click at [623, 337] on span "Pause" at bounding box center [622, 339] width 33 height 12
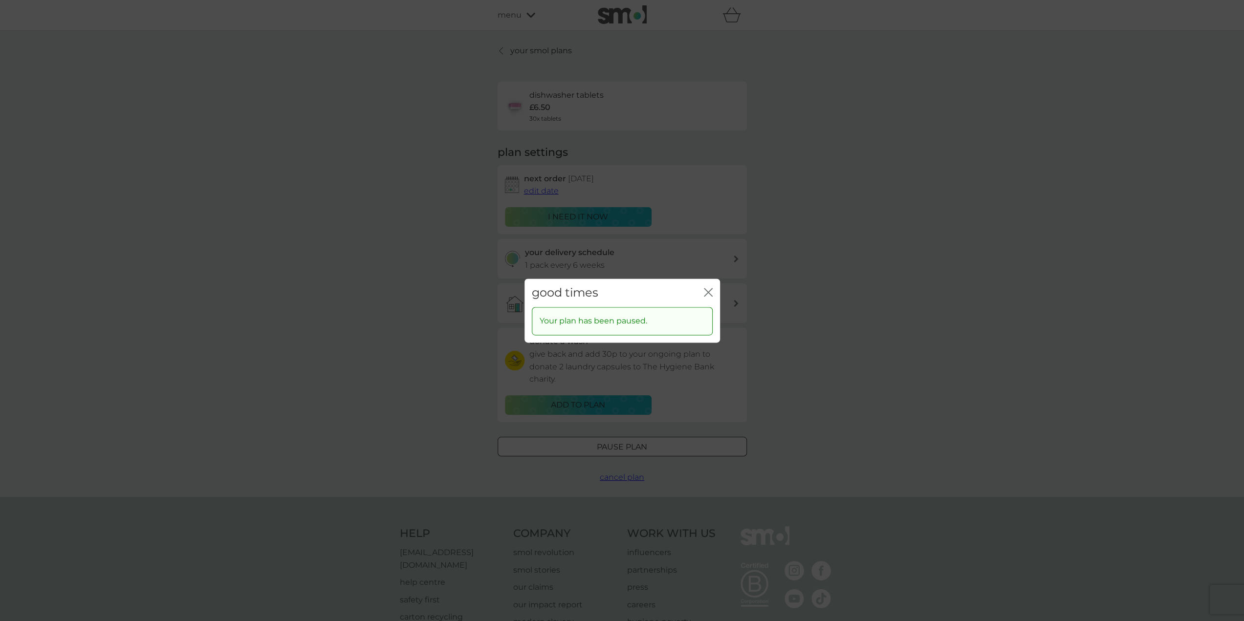
click at [707, 293] on icon "close" at bounding box center [707, 292] width 4 height 8
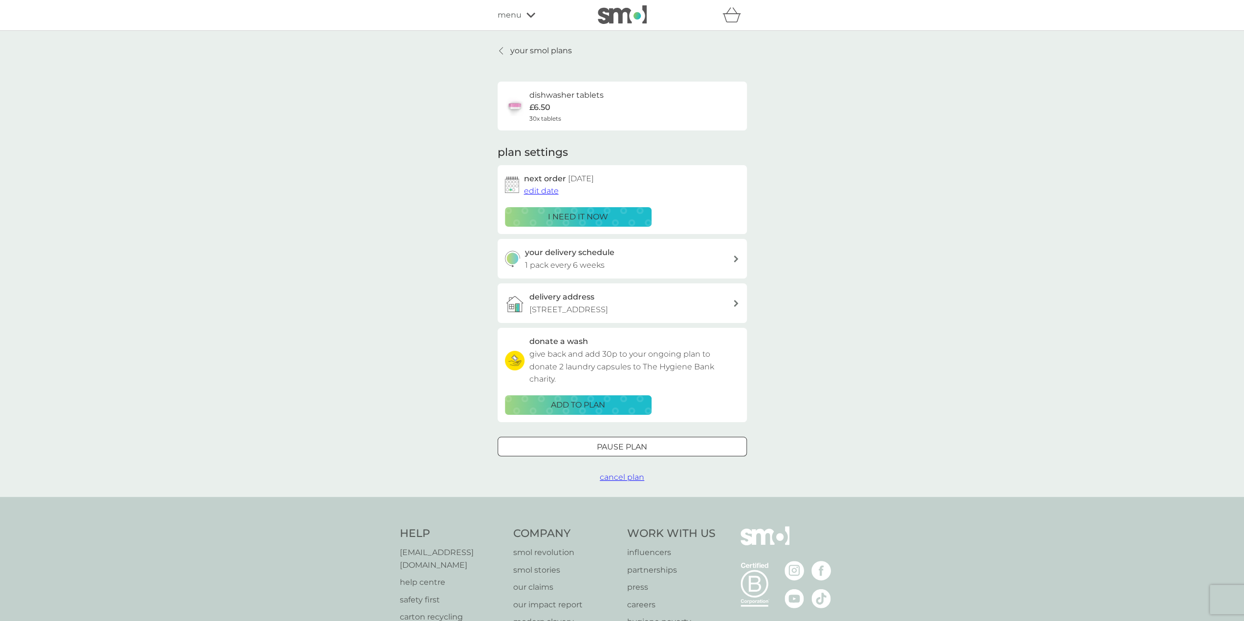
click at [503, 47] on div at bounding box center [501, 51] width 7 height 8
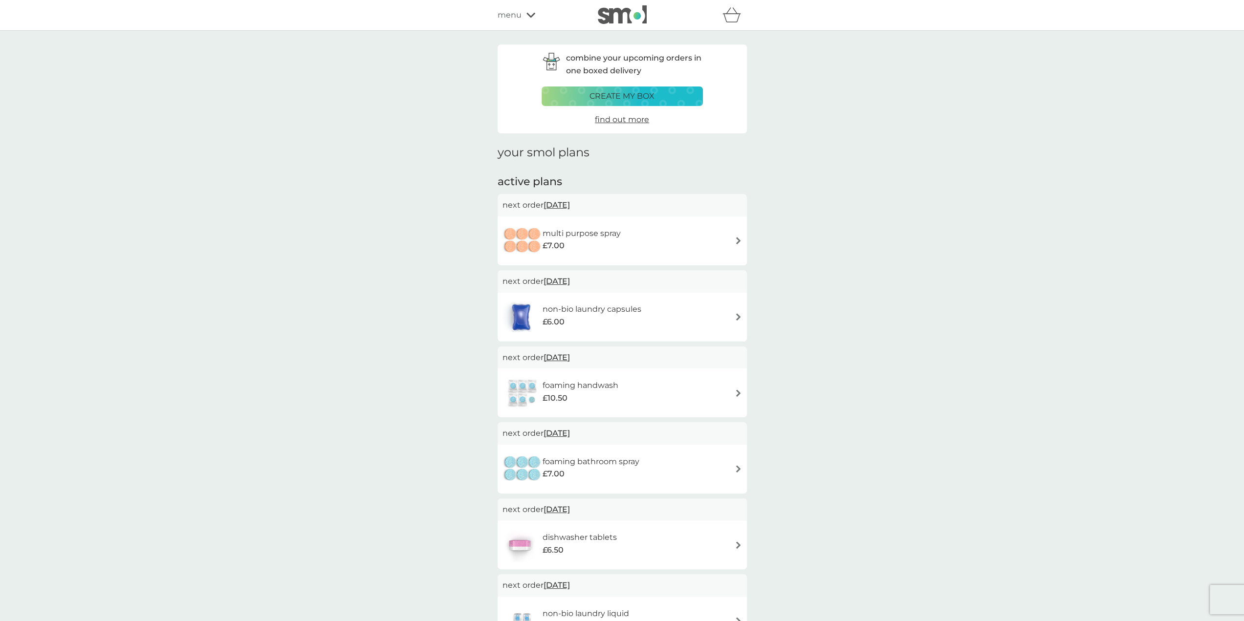
click at [718, 237] on div "multi purpose spray £7.00" at bounding box center [623, 241] width 240 height 34
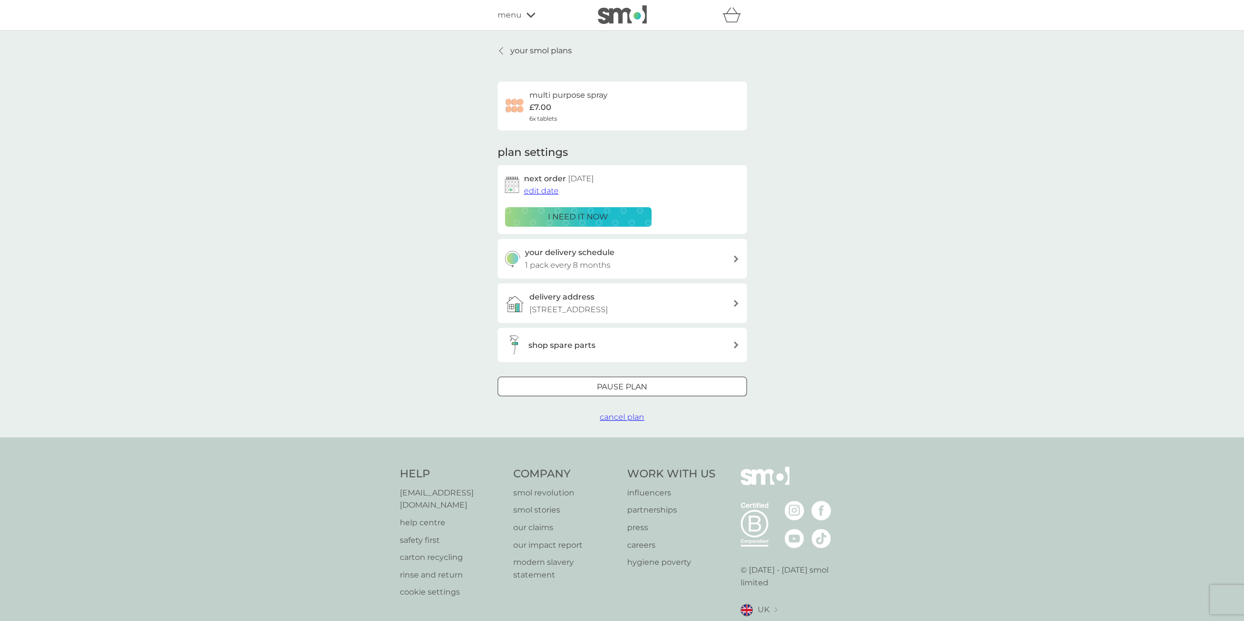
click at [591, 394] on div "Pause plan" at bounding box center [622, 387] width 248 height 13
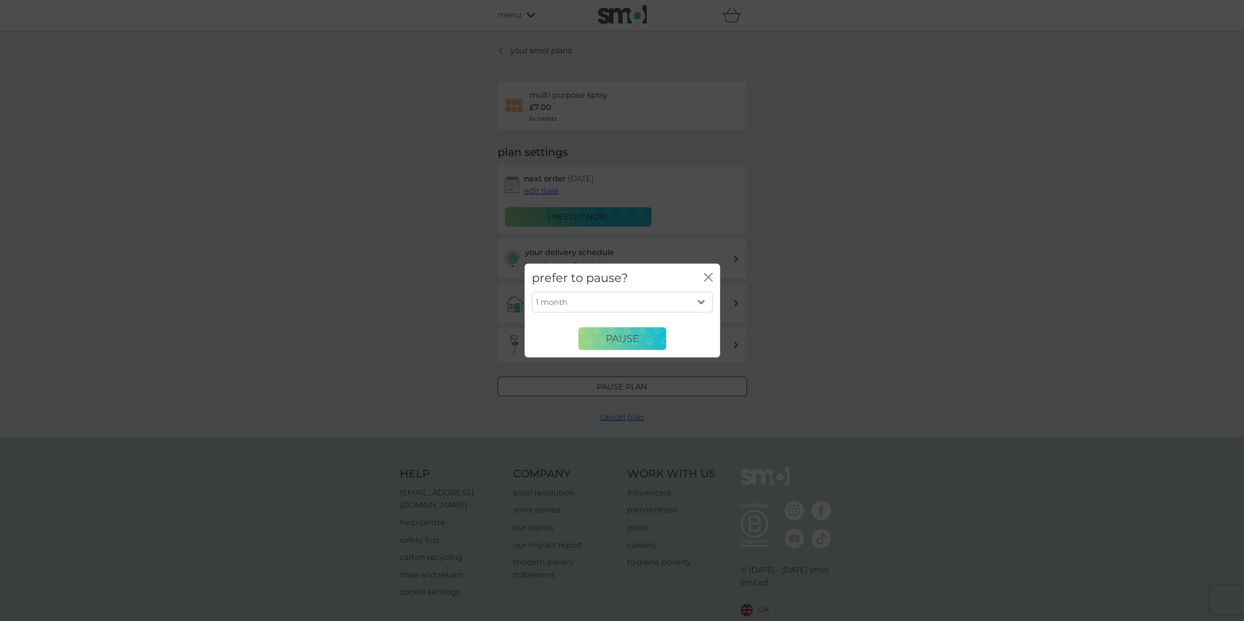
drag, startPoint x: 677, startPoint y: 301, endPoint x: 675, endPoint y: 307, distance: 6.7
click at [677, 301] on select "1 month 2 months 3 months 4 months 5 months 6 months" at bounding box center [622, 302] width 181 height 21
select select "6"
click at [532, 292] on select "1 month 2 months 3 months 4 months 5 months 6 months" at bounding box center [622, 302] width 181 height 21
click at [617, 344] on span "Pause" at bounding box center [622, 339] width 33 height 12
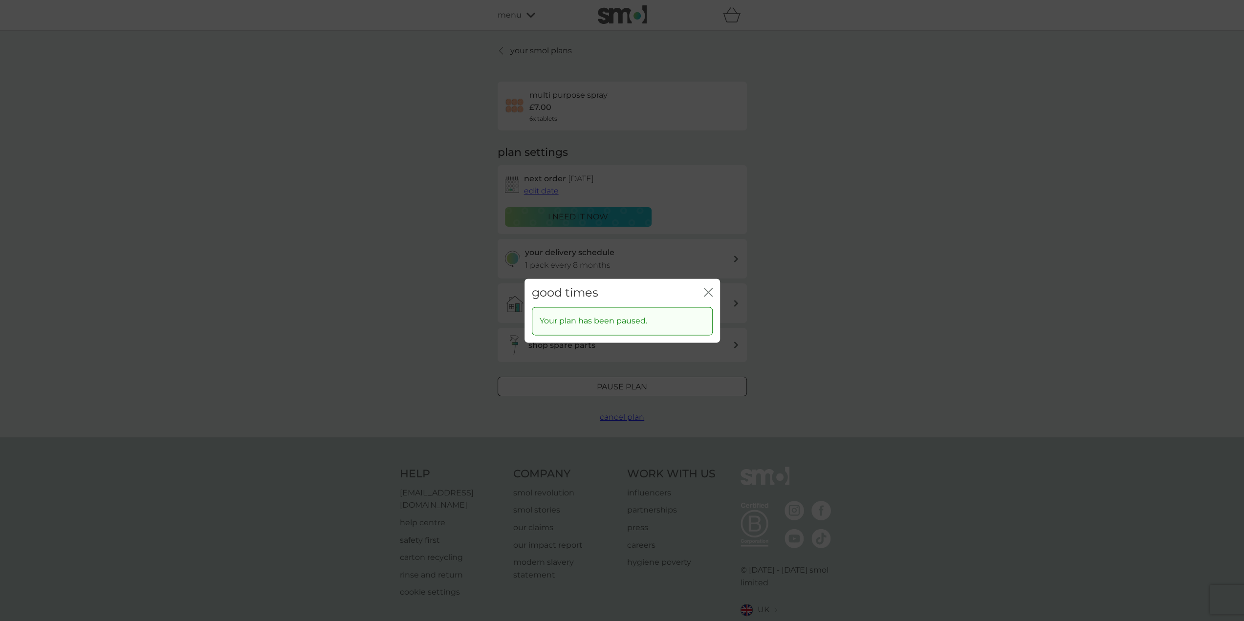
click at [709, 290] on icon "close" at bounding box center [708, 292] width 9 height 9
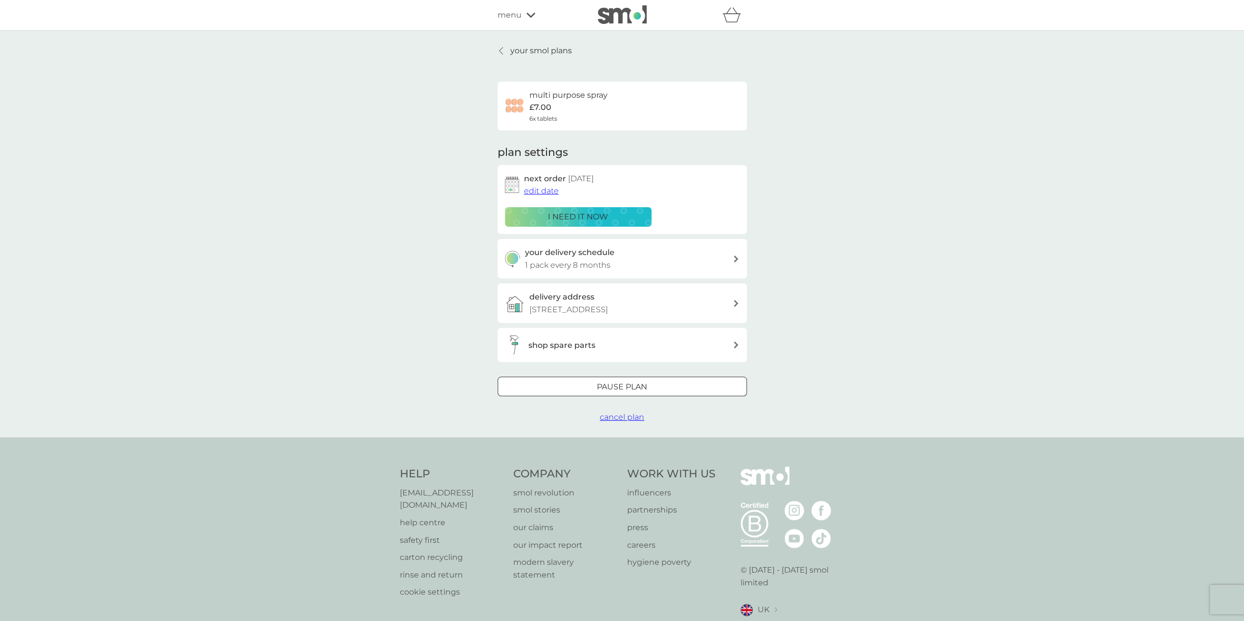
click at [500, 49] on icon at bounding box center [501, 51] width 4 height 8
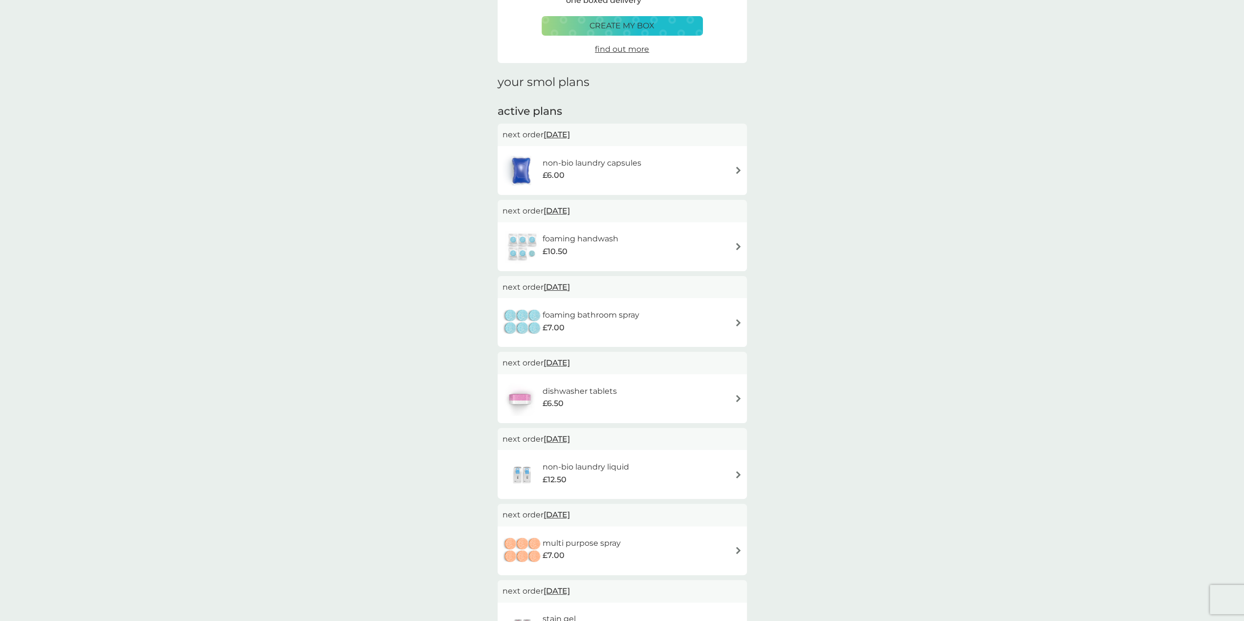
scroll to position [49, 0]
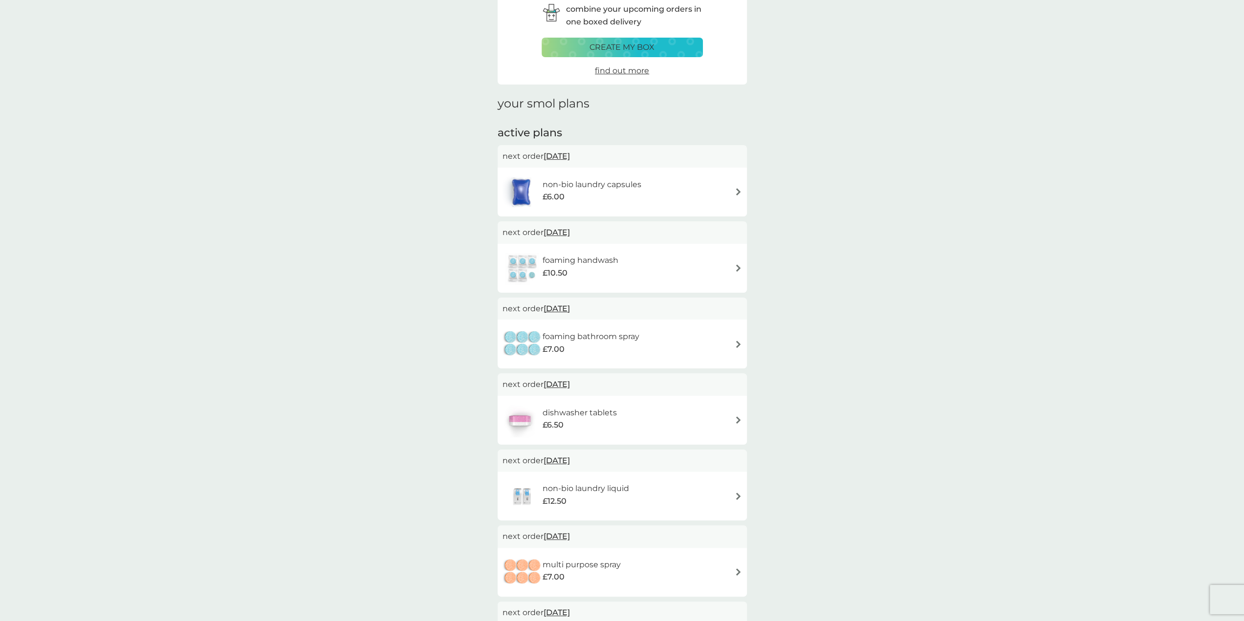
click at [740, 267] on img at bounding box center [738, 268] width 7 height 7
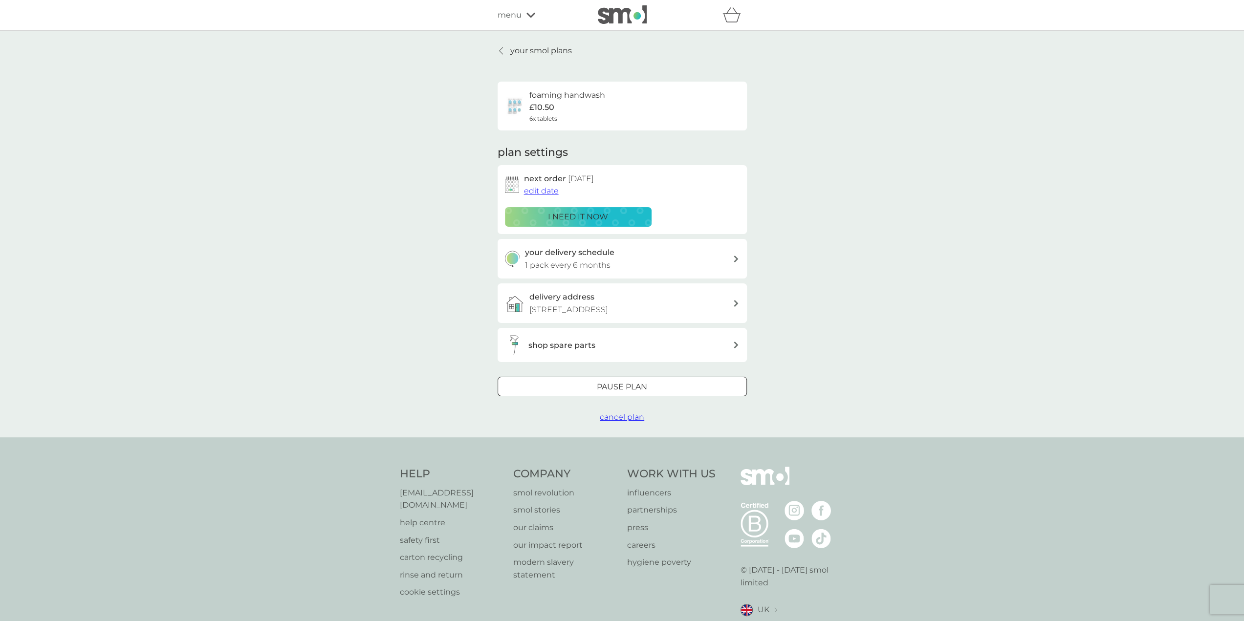
click at [615, 393] on div at bounding box center [622, 387] width 35 height 10
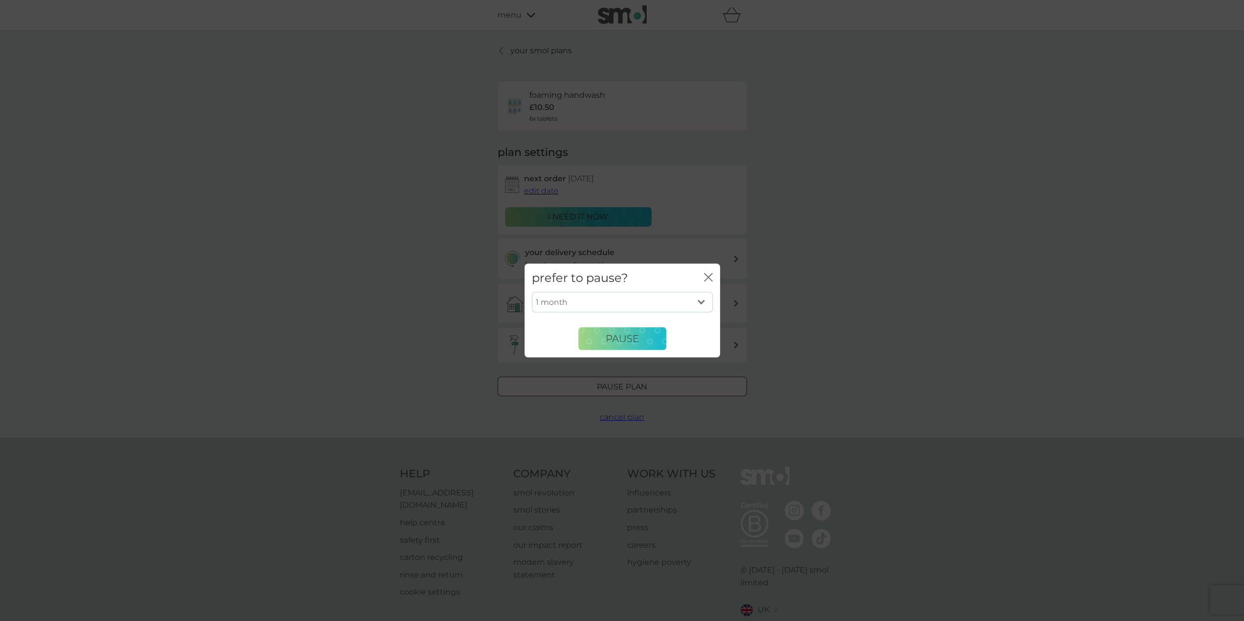
drag, startPoint x: 704, startPoint y: 301, endPoint x: 700, endPoint y: 304, distance: 5.3
click at [705, 301] on select "1 month 2 months 3 months 4 months 5 months 6 months" at bounding box center [622, 302] width 181 height 21
select select "6"
click at [532, 292] on select "1 month 2 months 3 months 4 months 5 months 6 months" at bounding box center [622, 302] width 181 height 21
click at [619, 341] on span "Pause" at bounding box center [622, 339] width 33 height 12
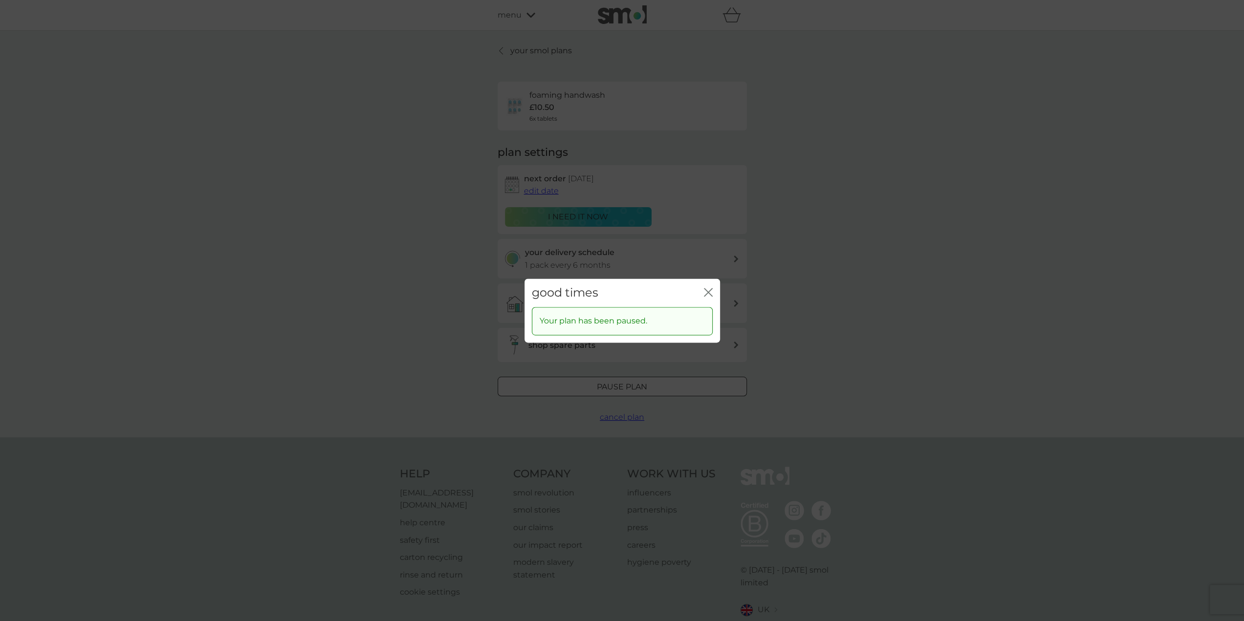
click at [706, 293] on icon "close" at bounding box center [708, 292] width 9 height 9
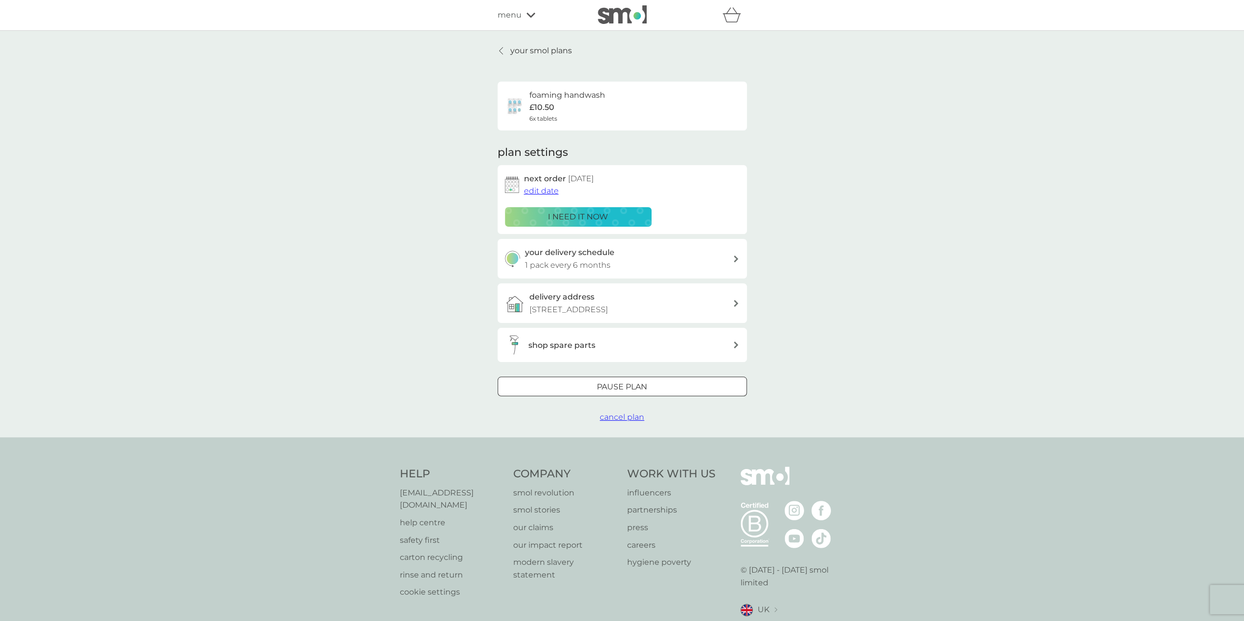
click at [503, 50] on div at bounding box center [501, 51] width 7 height 8
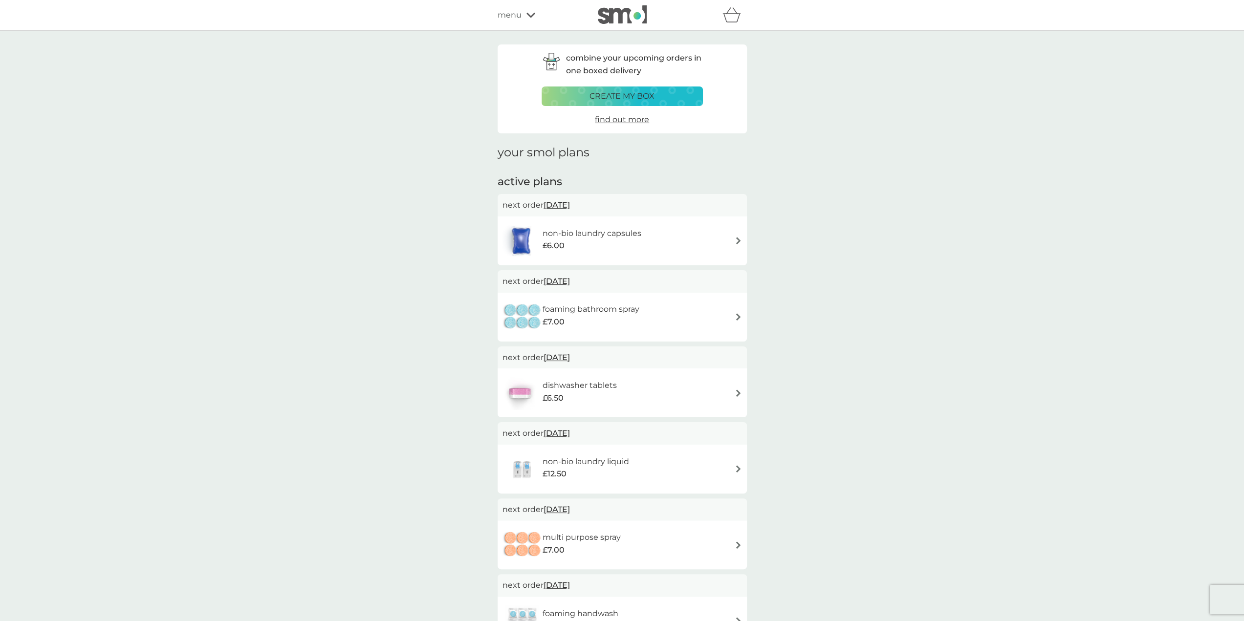
click at [737, 316] on img at bounding box center [738, 316] width 7 height 7
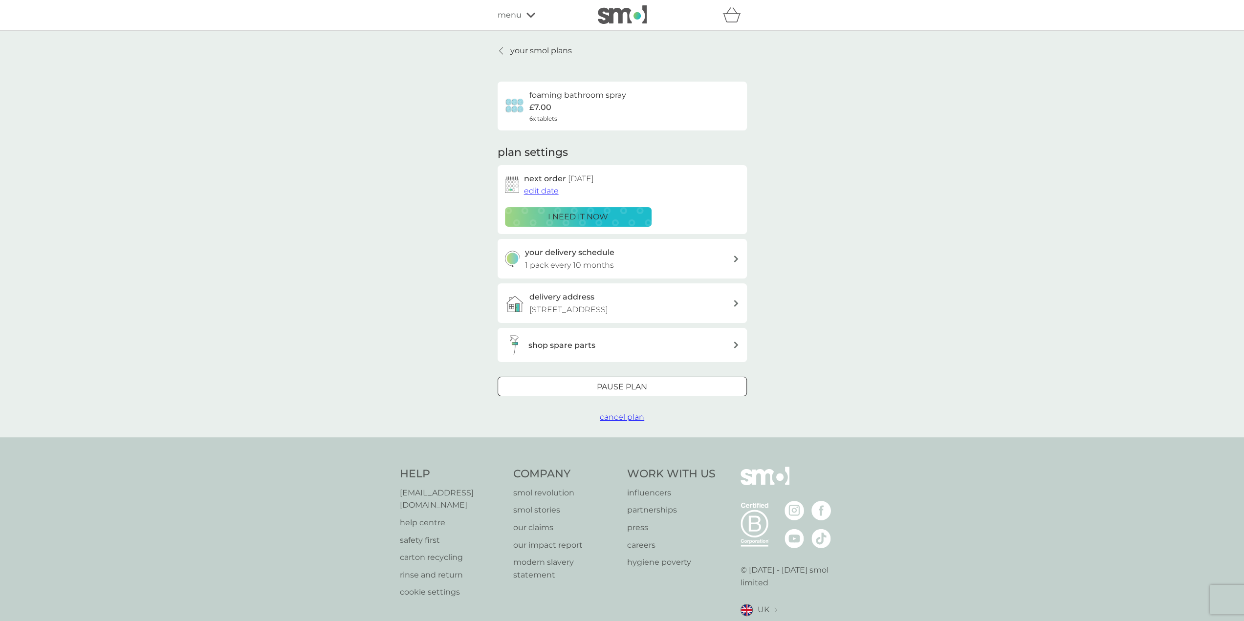
click at [632, 393] on div at bounding box center [622, 387] width 35 height 10
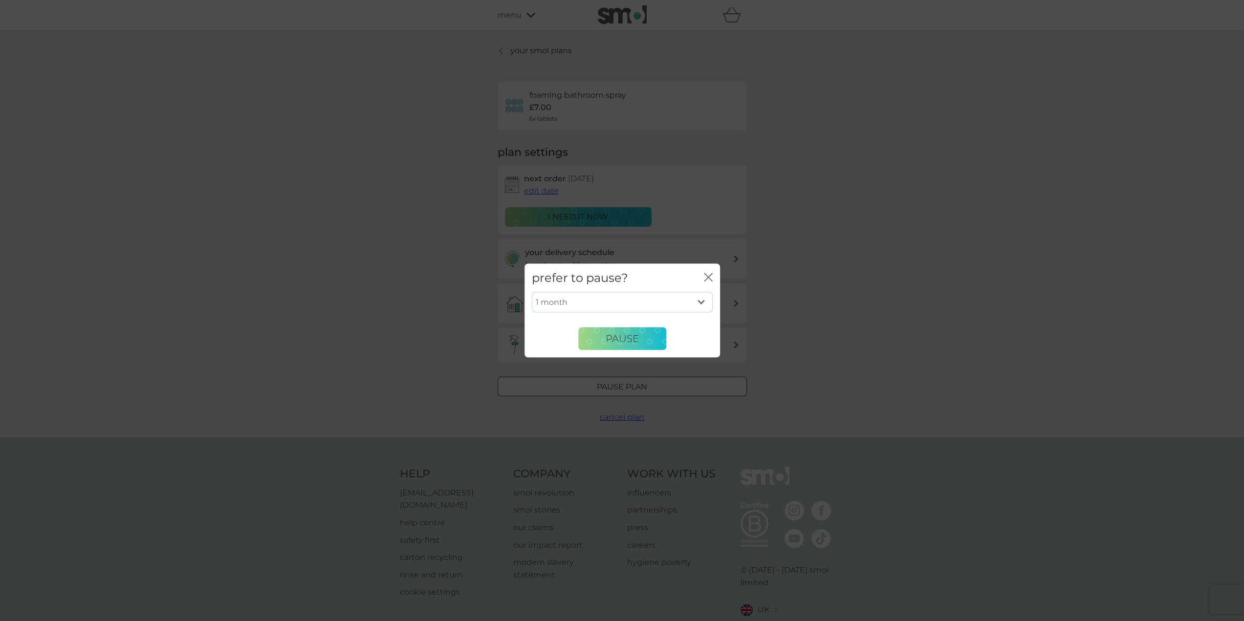
click at [697, 306] on select "1 month 2 months 3 months 4 months 5 months 6 months" at bounding box center [622, 302] width 181 height 21
select select "6"
click at [532, 292] on select "1 month 2 months 3 months 4 months 5 months 6 months" at bounding box center [622, 302] width 181 height 21
click at [621, 345] on span "Pause" at bounding box center [622, 339] width 33 height 12
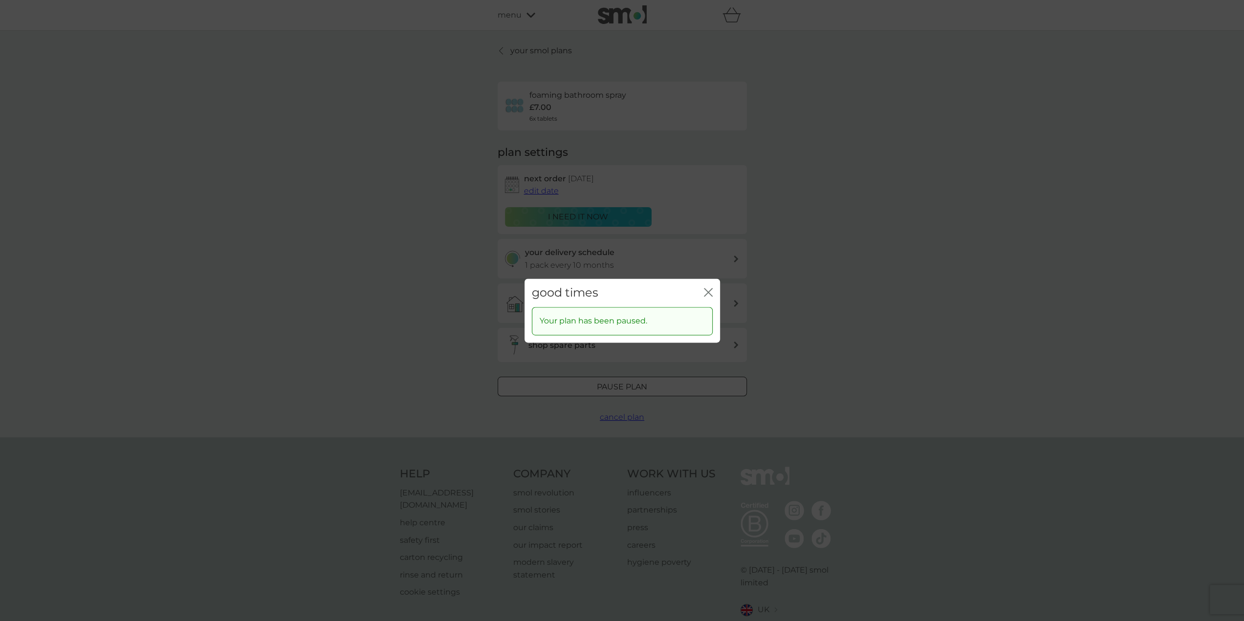
click at [790, 362] on div "good times close Your plan has been paused." at bounding box center [622, 310] width 1244 height 621
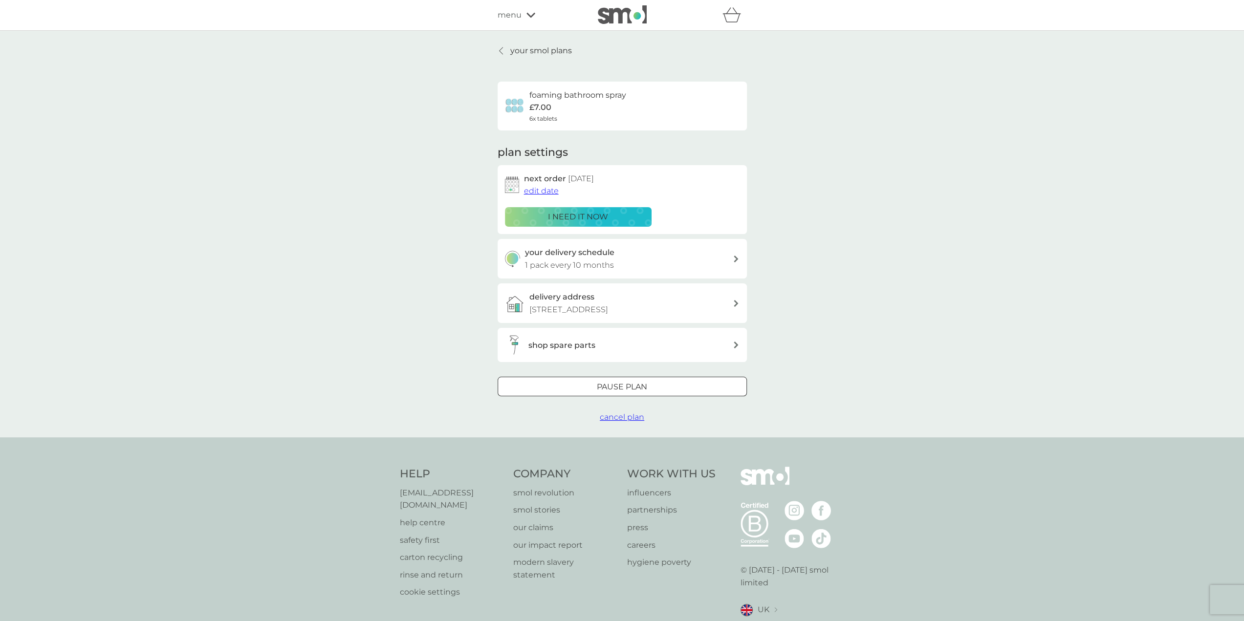
click at [500, 48] on icon at bounding box center [501, 51] width 4 height 8
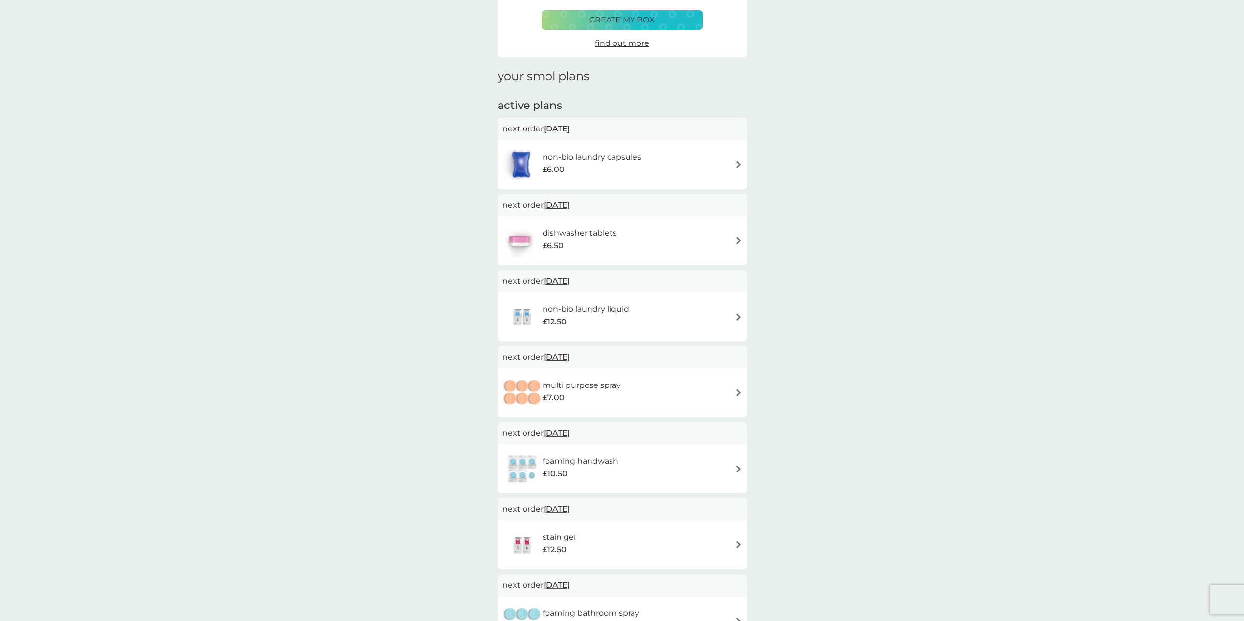
scroll to position [98, 0]
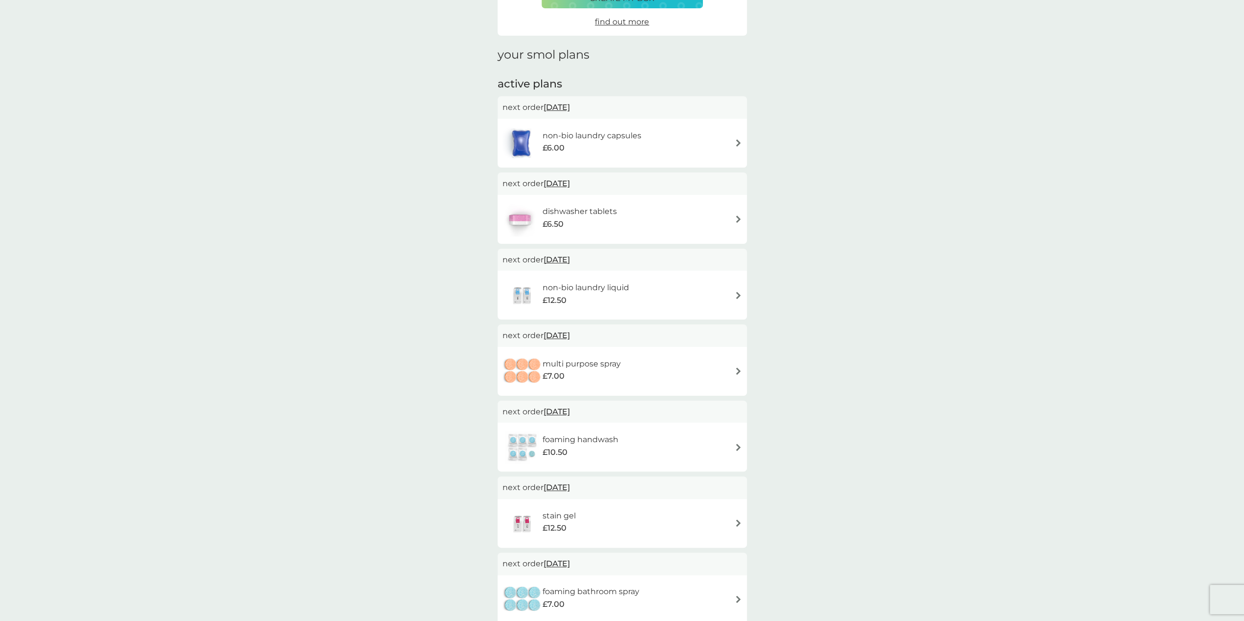
click at [736, 297] on img at bounding box center [738, 295] width 7 height 7
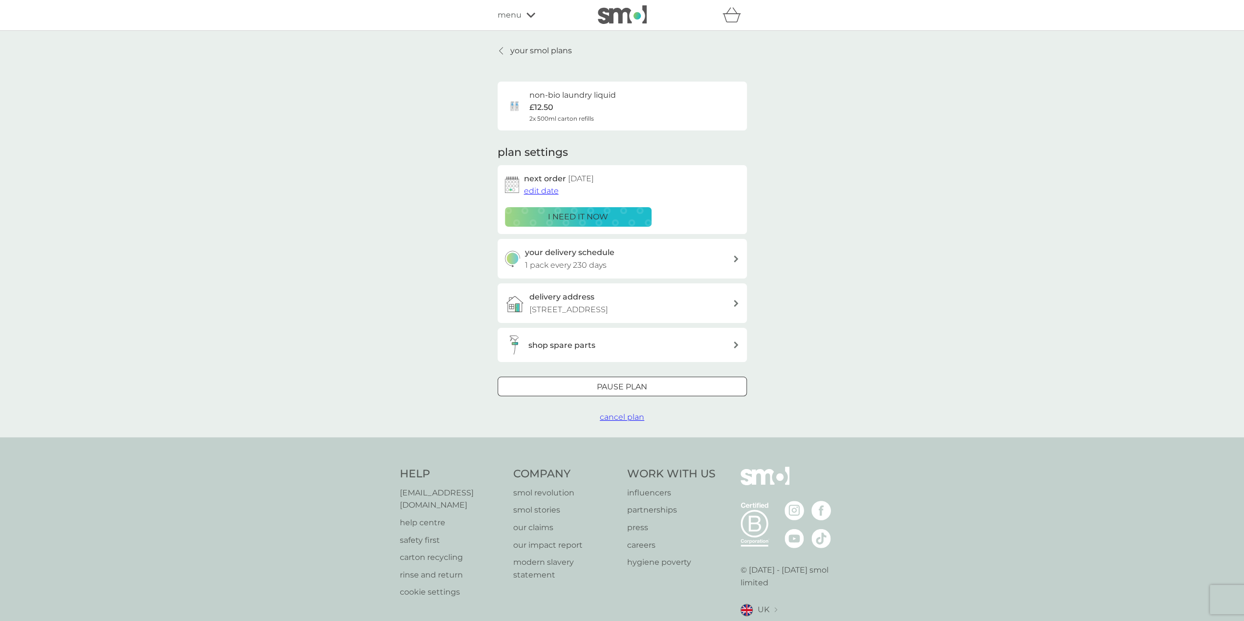
click at [631, 393] on div at bounding box center [622, 387] width 35 height 10
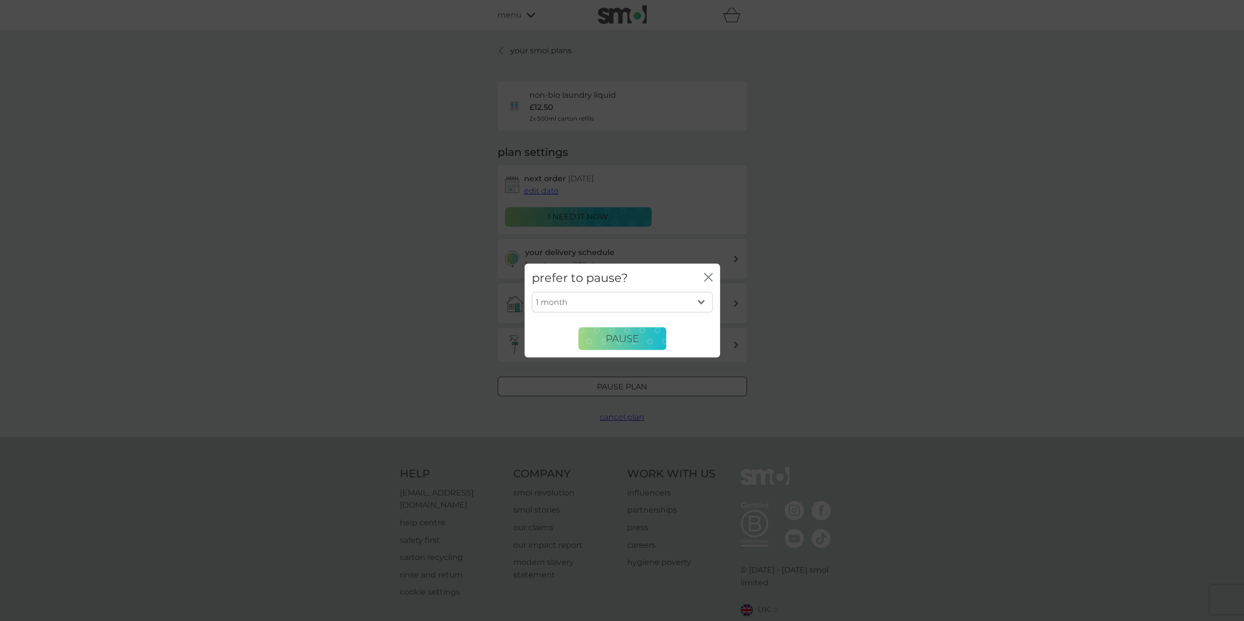
drag, startPoint x: 702, startPoint y: 306, endPoint x: 693, endPoint y: 309, distance: 9.3
click at [703, 306] on select "1 month 2 months 3 months 4 months 5 months 6 months" at bounding box center [622, 302] width 181 height 21
select select "6"
click at [532, 292] on select "1 month 2 months 3 months 4 months 5 months 6 months" at bounding box center [622, 302] width 181 height 21
click at [623, 335] on span "Pause" at bounding box center [622, 339] width 33 height 12
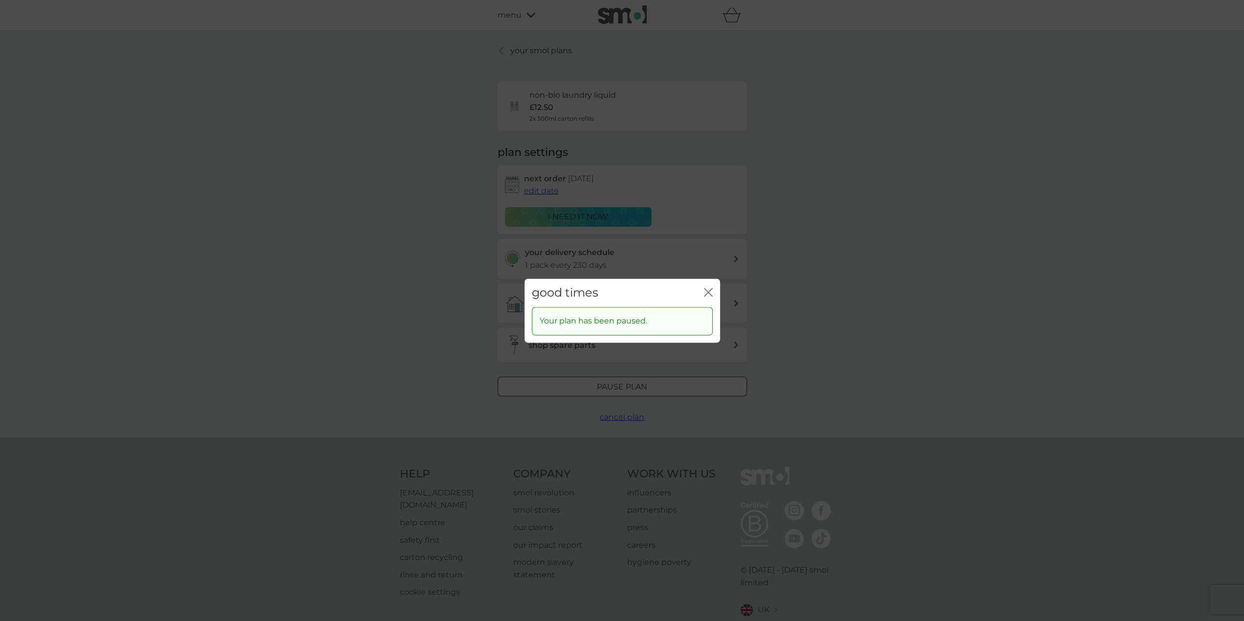
drag, startPoint x: 706, startPoint y: 292, endPoint x: 694, endPoint y: 251, distance: 42.7
click at [706, 292] on icon "close" at bounding box center [708, 292] width 9 height 9
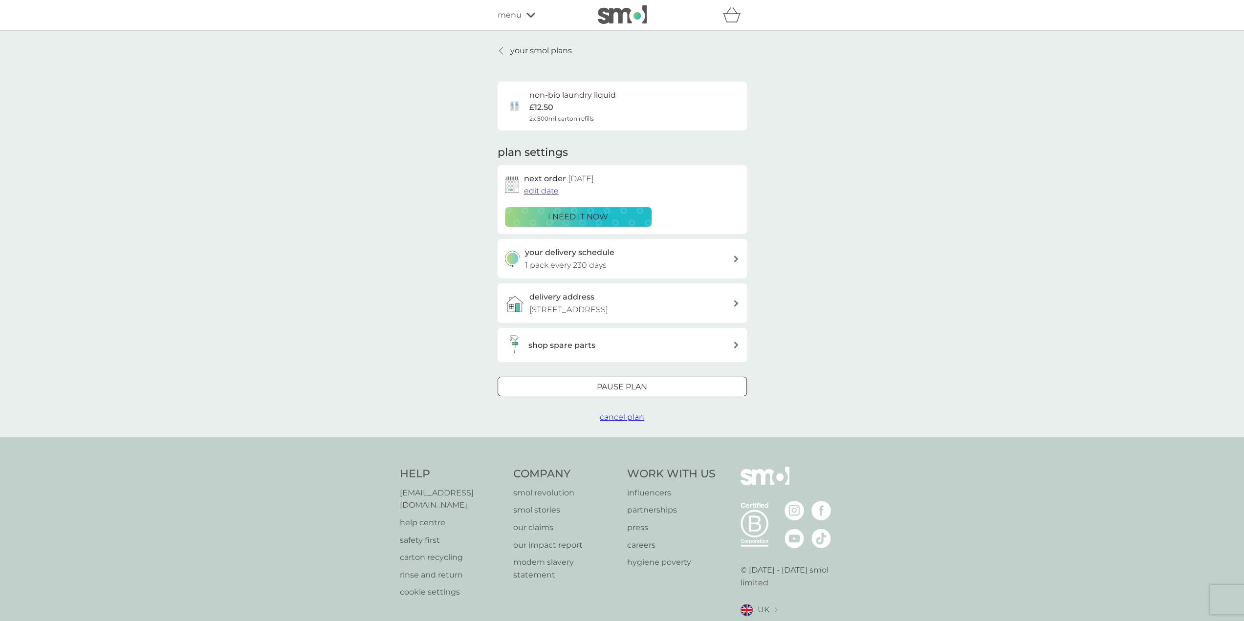
click at [504, 51] on div at bounding box center [501, 51] width 7 height 8
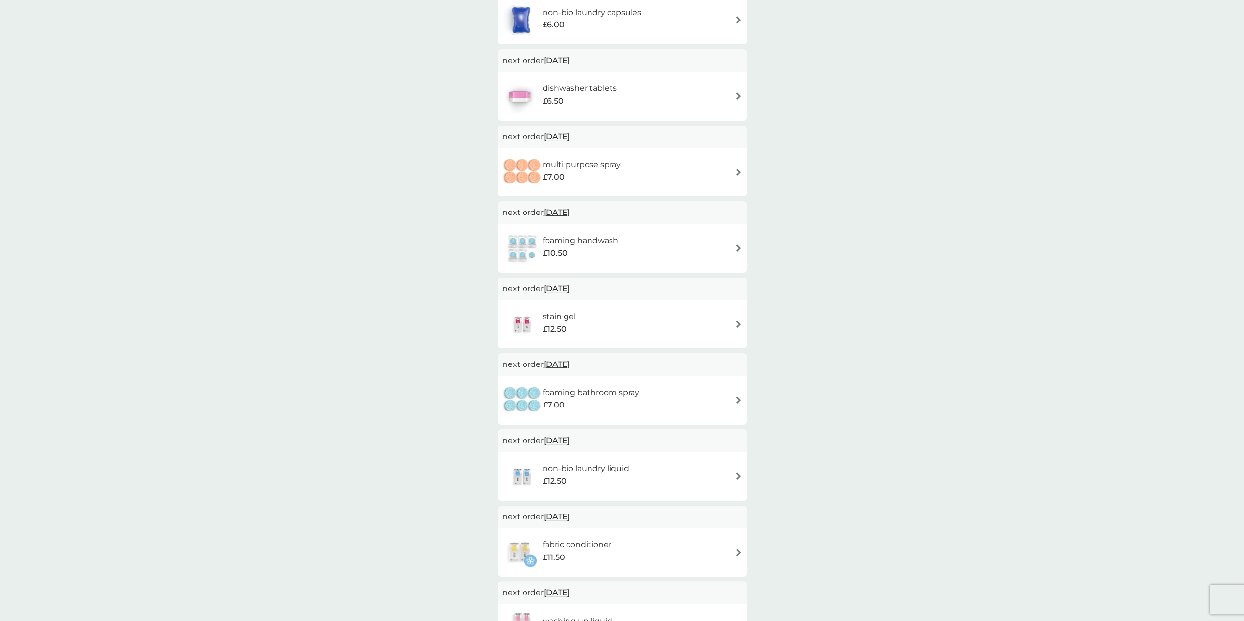
scroll to position [244, 0]
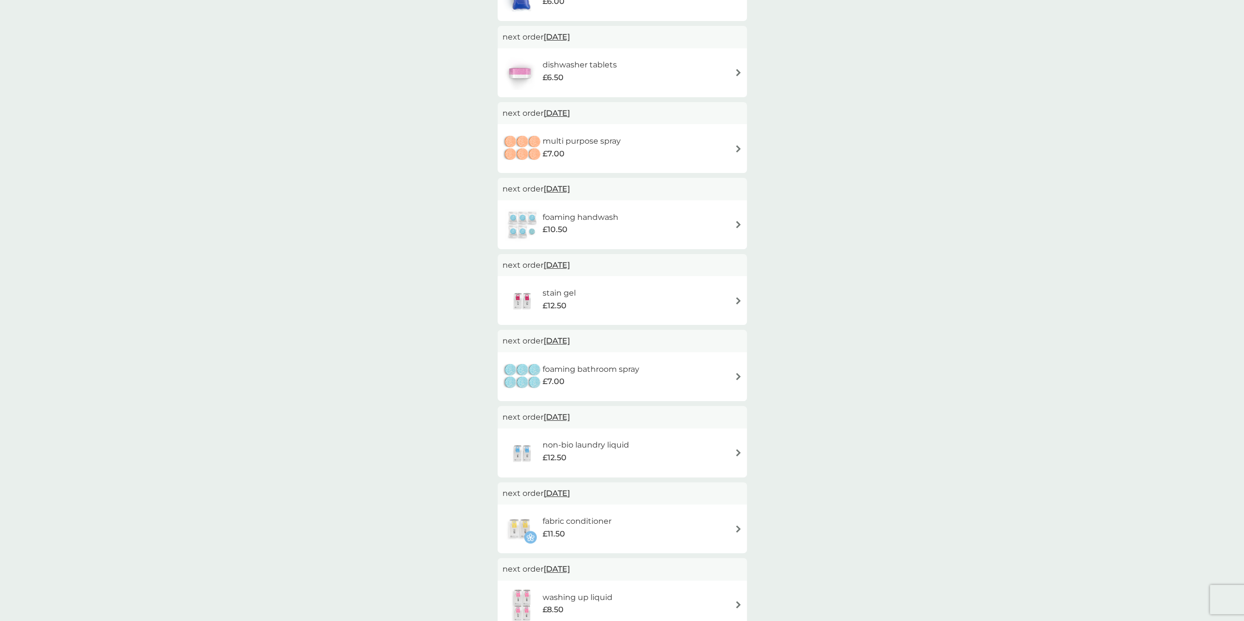
click at [738, 225] on img at bounding box center [738, 224] width 7 height 7
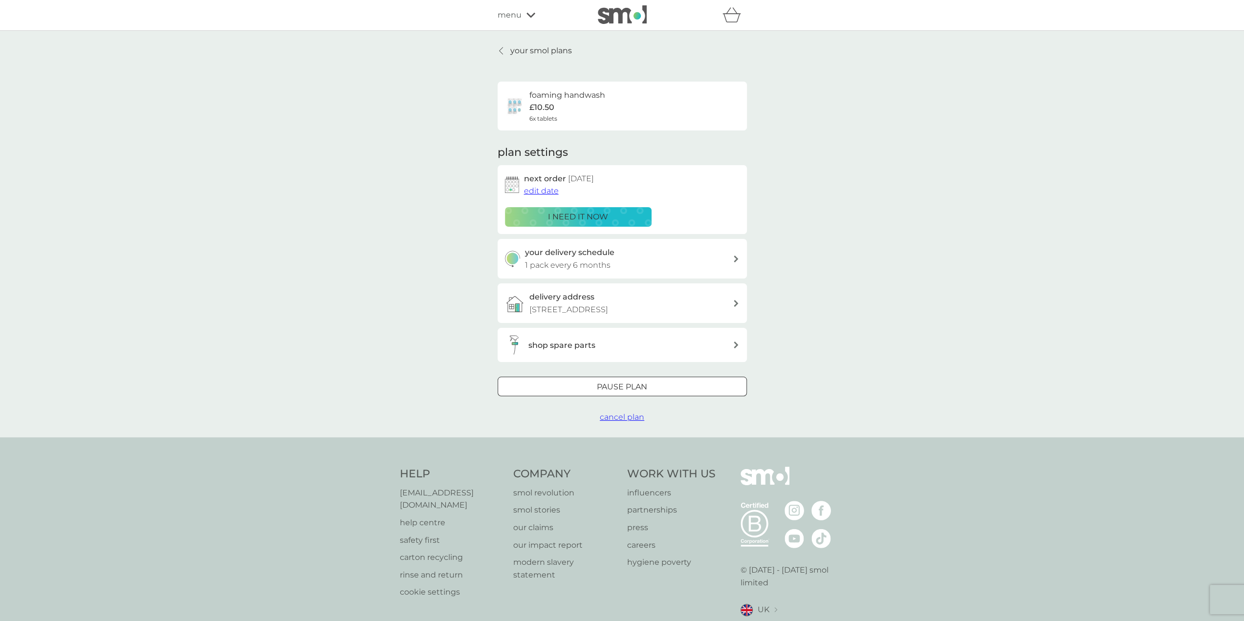
click at [612, 393] on div at bounding box center [622, 387] width 35 height 10
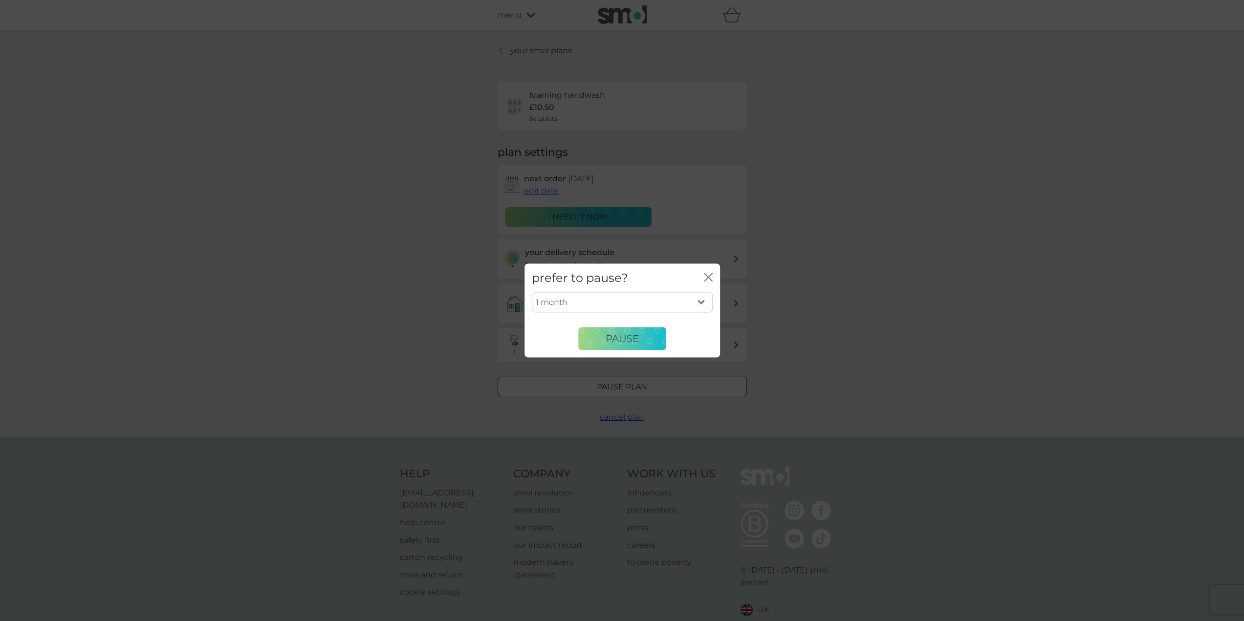
drag, startPoint x: 695, startPoint y: 299, endPoint x: 678, endPoint y: 309, distance: 19.7
click at [696, 299] on select "1 month 2 months 3 months 4 months 5 months 6 months" at bounding box center [622, 302] width 181 height 21
select select "6"
click at [532, 292] on select "1 month 2 months 3 months 4 months 5 months 6 months" at bounding box center [622, 302] width 181 height 21
click at [618, 340] on span "Pause" at bounding box center [622, 339] width 33 height 12
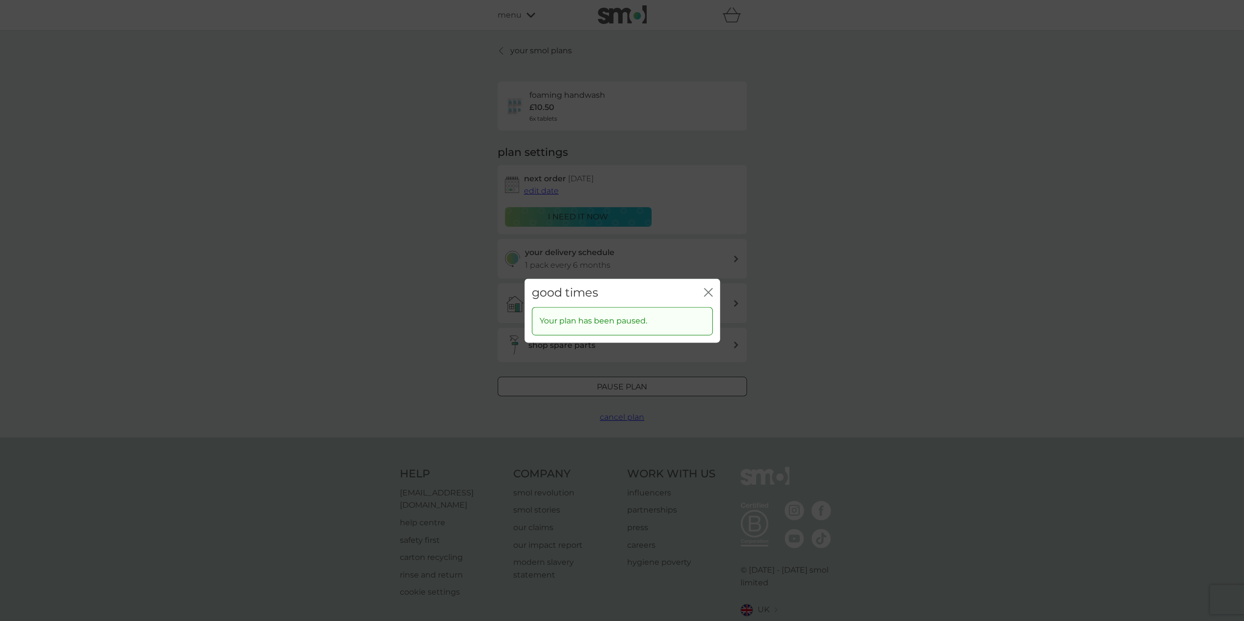
drag, startPoint x: 709, startPoint y: 291, endPoint x: 690, endPoint y: 265, distance: 32.6
click at [710, 291] on icon "close" at bounding box center [708, 292] width 9 height 9
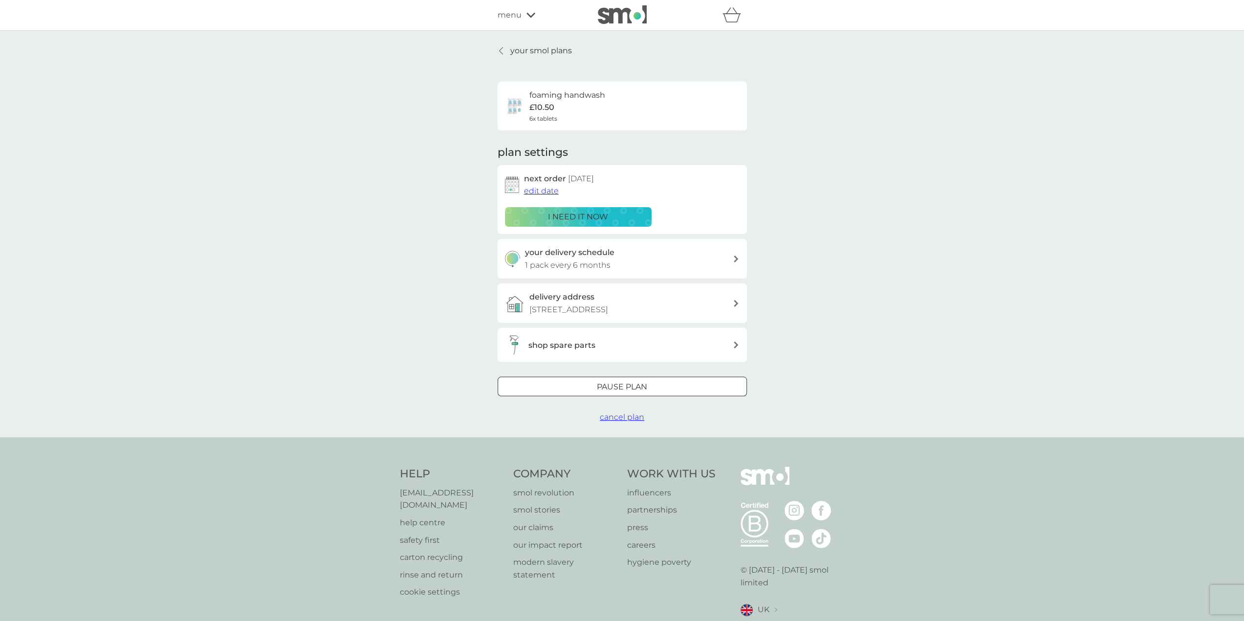
click at [503, 50] on div at bounding box center [501, 51] width 7 height 8
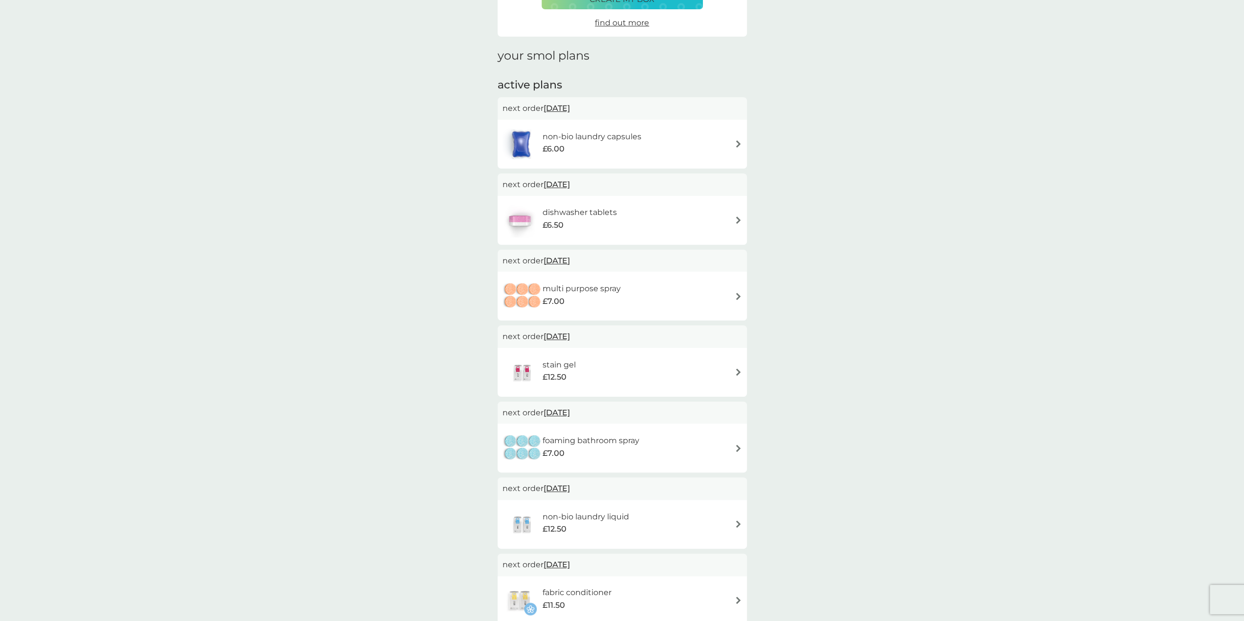
scroll to position [49, 0]
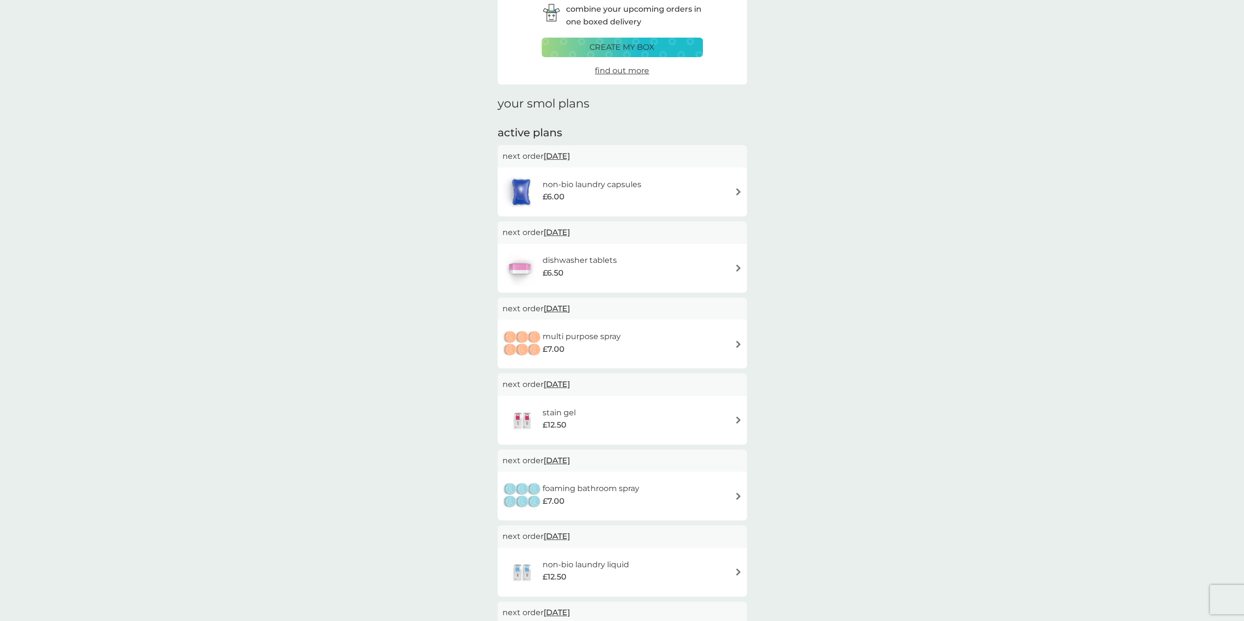
click at [735, 344] on img at bounding box center [738, 344] width 7 height 7
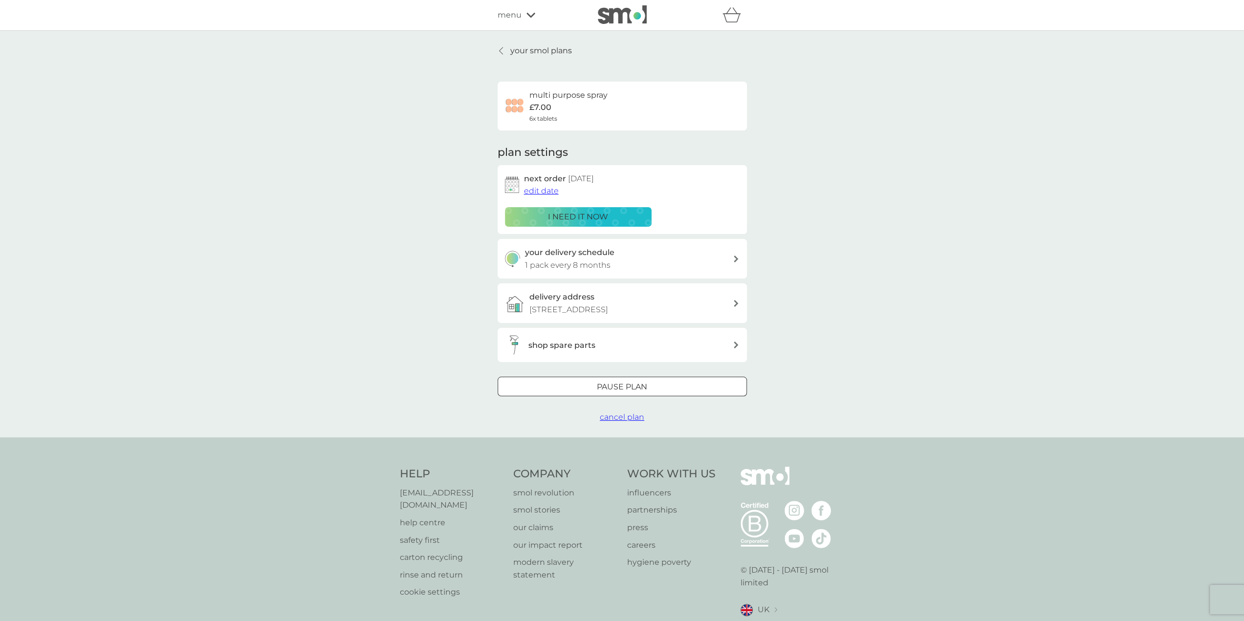
click at [633, 393] on div at bounding box center [622, 387] width 35 height 10
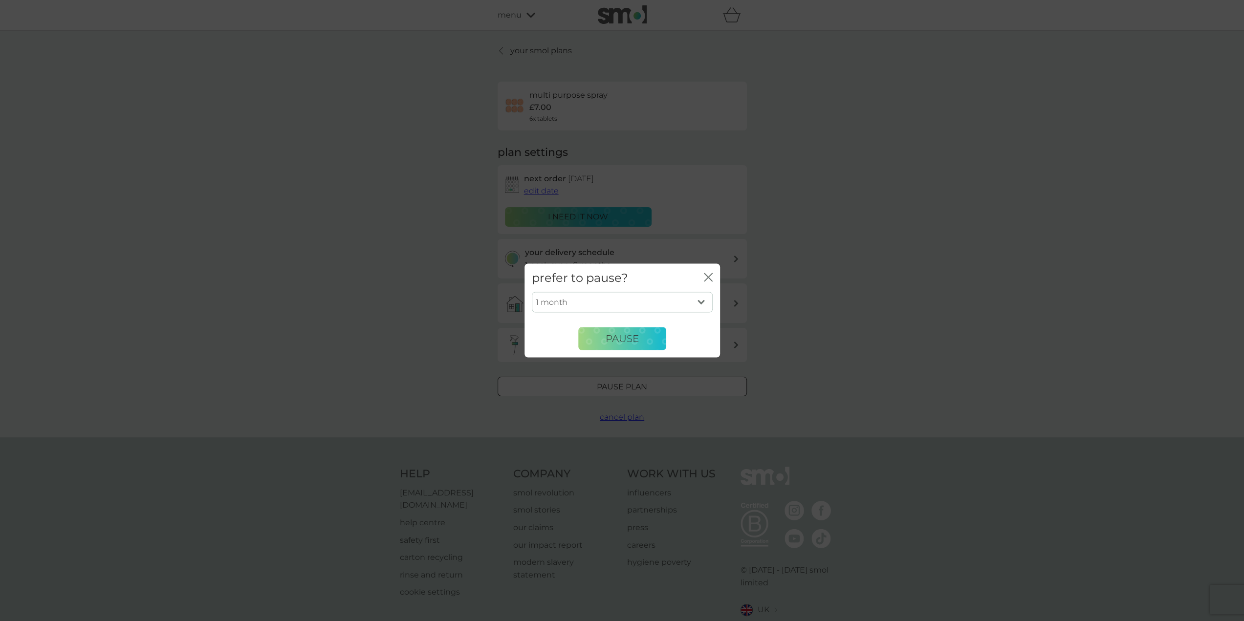
click at [586, 305] on select "1 month 2 months 3 months 4 months 5 months 6 months" at bounding box center [622, 302] width 181 height 21
select select "6"
click at [532, 292] on select "1 month 2 months 3 months 4 months 5 months 6 months" at bounding box center [622, 302] width 181 height 21
click at [627, 337] on span "Pause" at bounding box center [622, 339] width 33 height 12
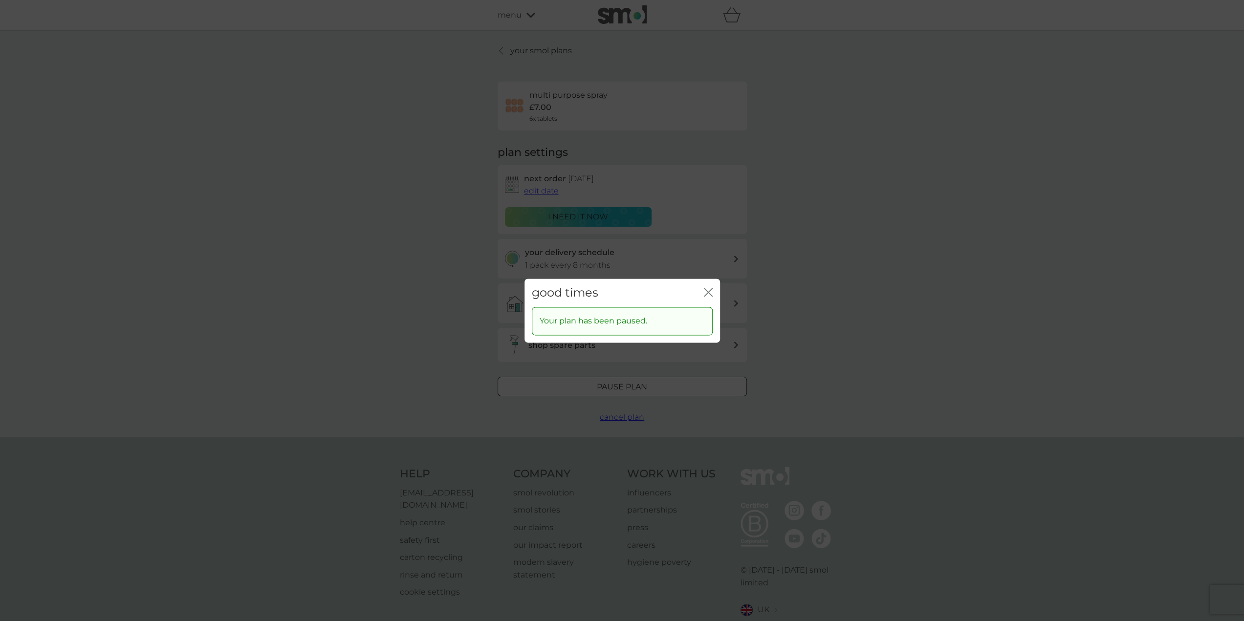
click at [709, 291] on icon "close" at bounding box center [711, 292] width 4 height 8
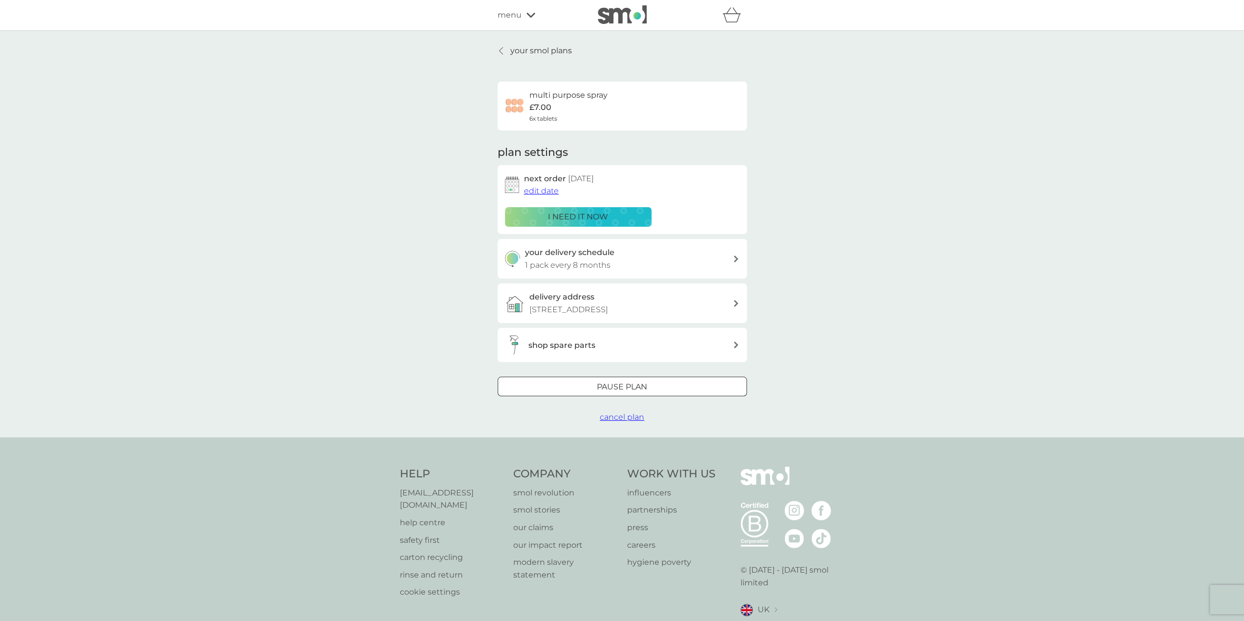
click at [514, 50] on p "your smol plans" at bounding box center [541, 50] width 62 height 13
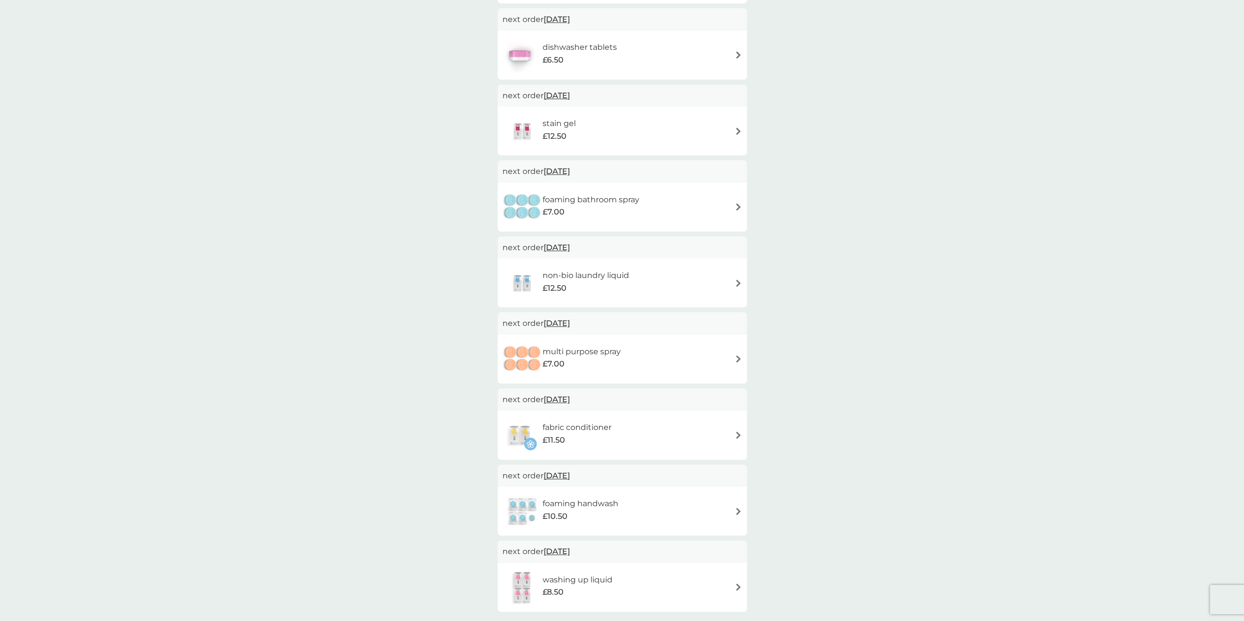
scroll to position [293, 0]
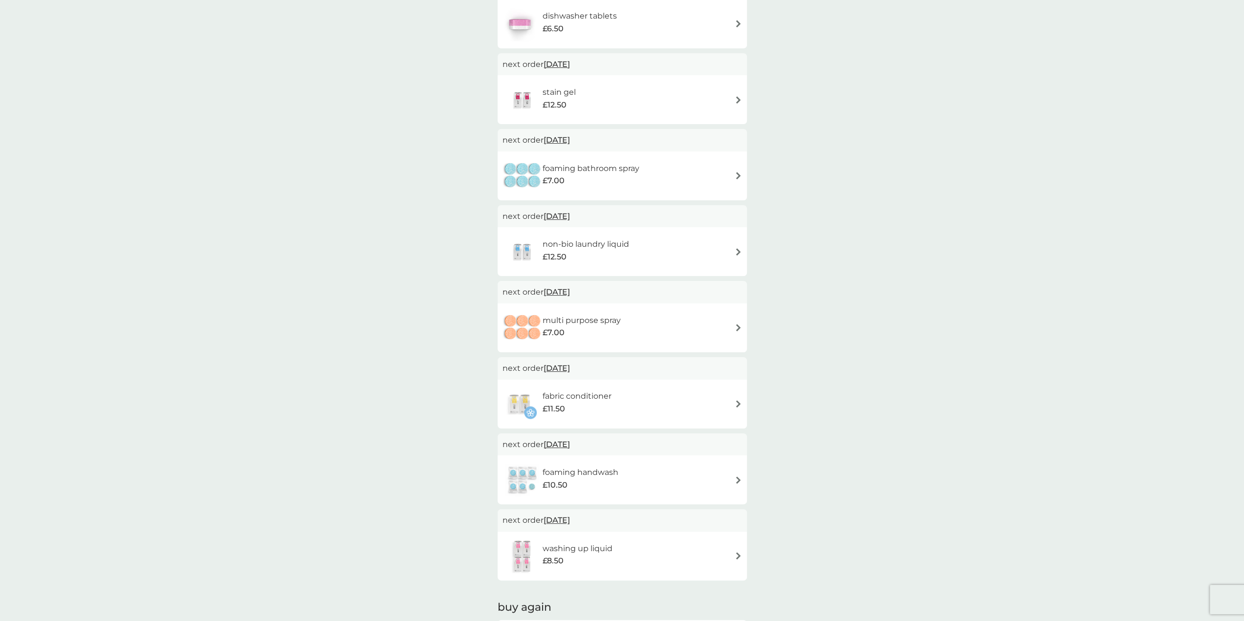
click at [566, 396] on h6 "fabric conditioner" at bounding box center [576, 396] width 69 height 13
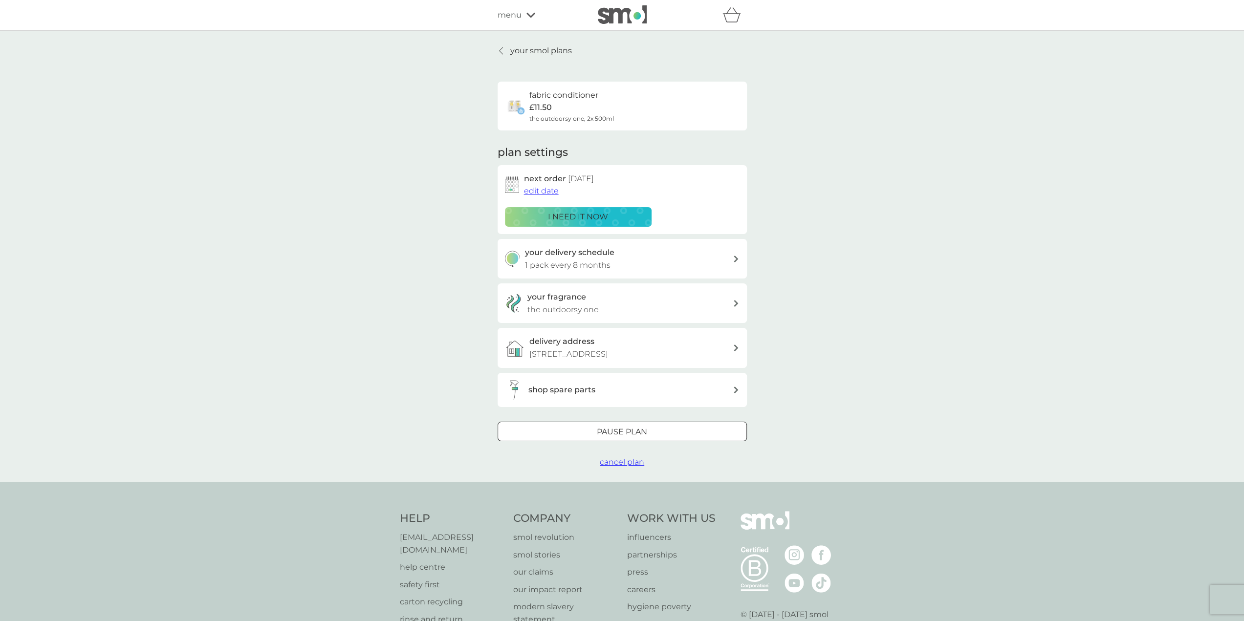
click at [504, 49] on div at bounding box center [501, 51] width 7 height 8
